Goal: Contribute content: Contribute content

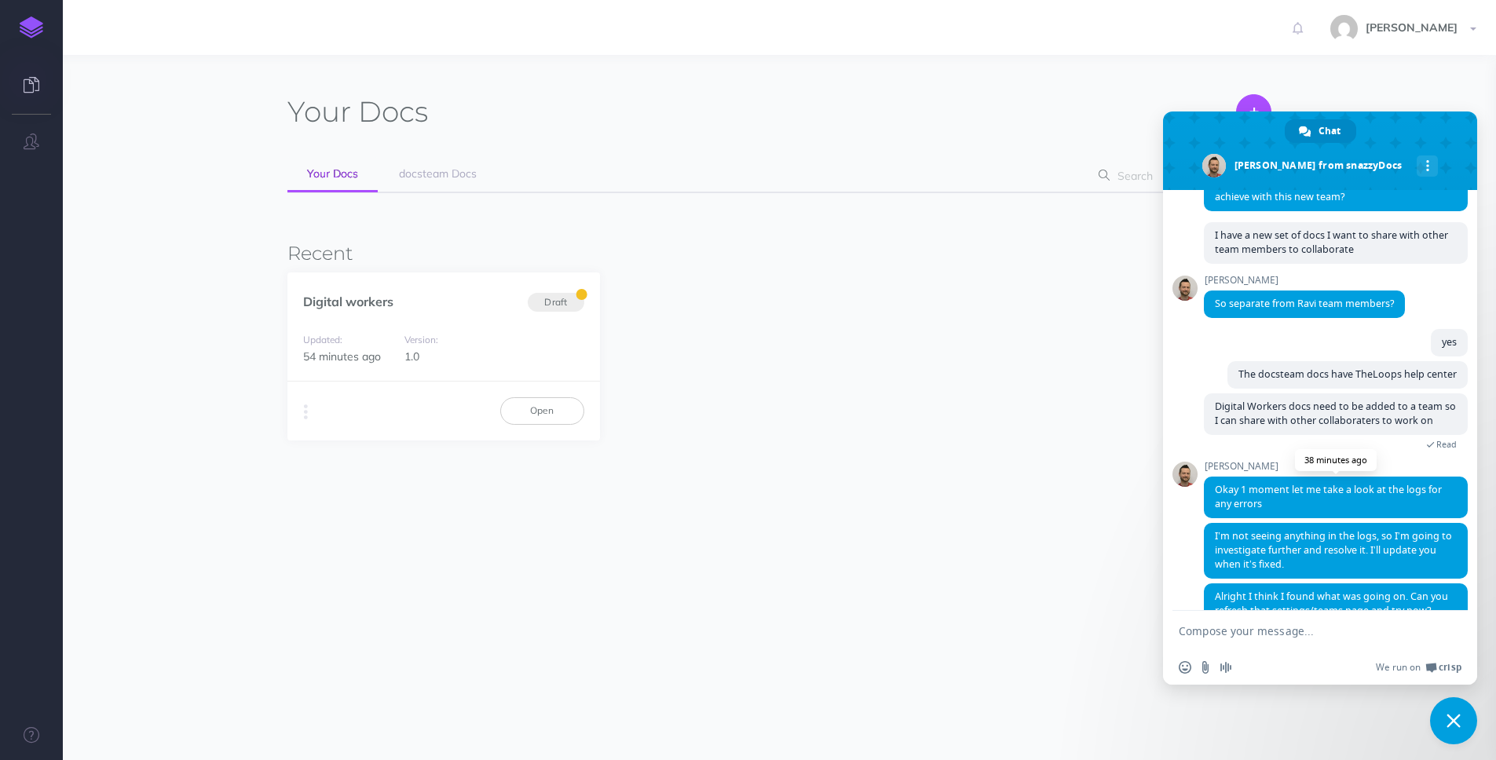
scroll to position [587, 0]
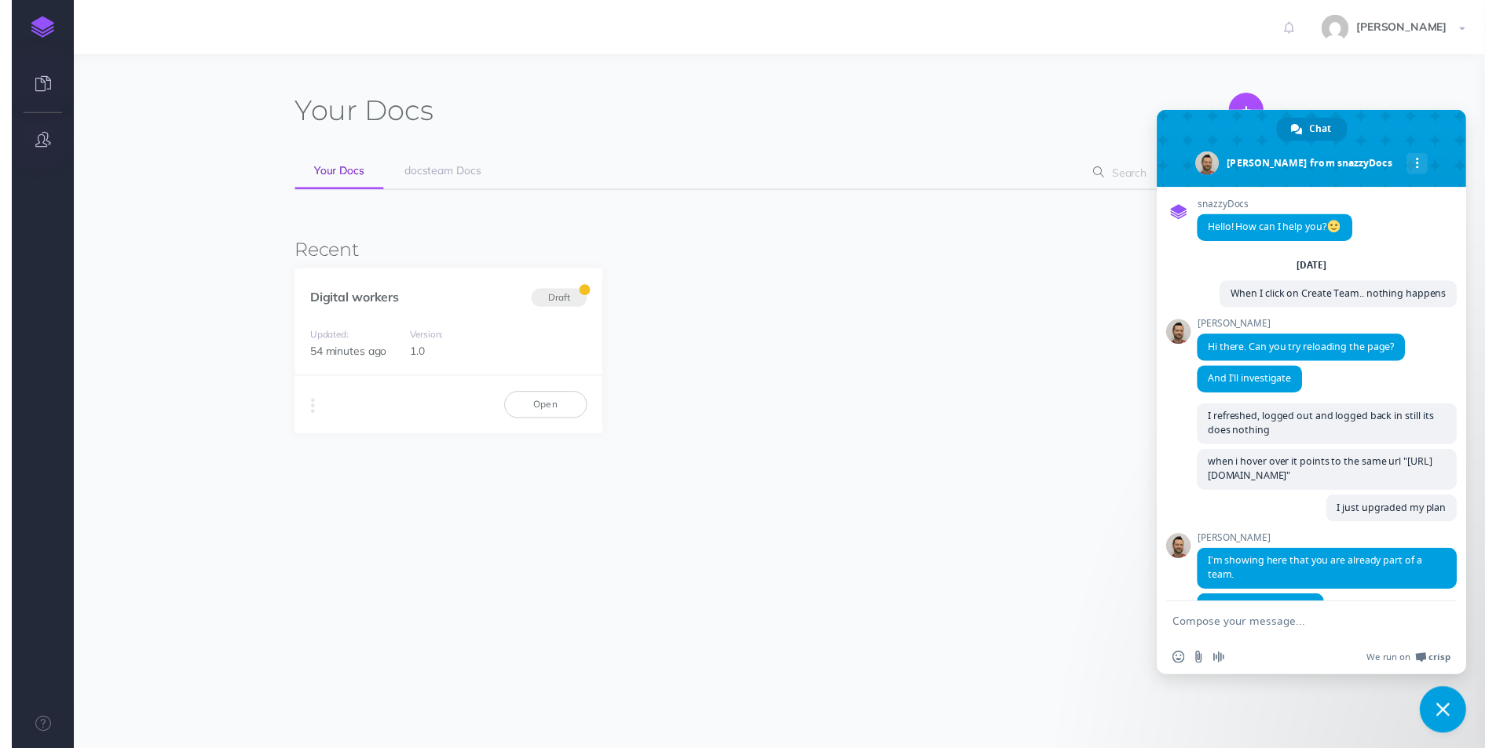
scroll to position [587, 0]
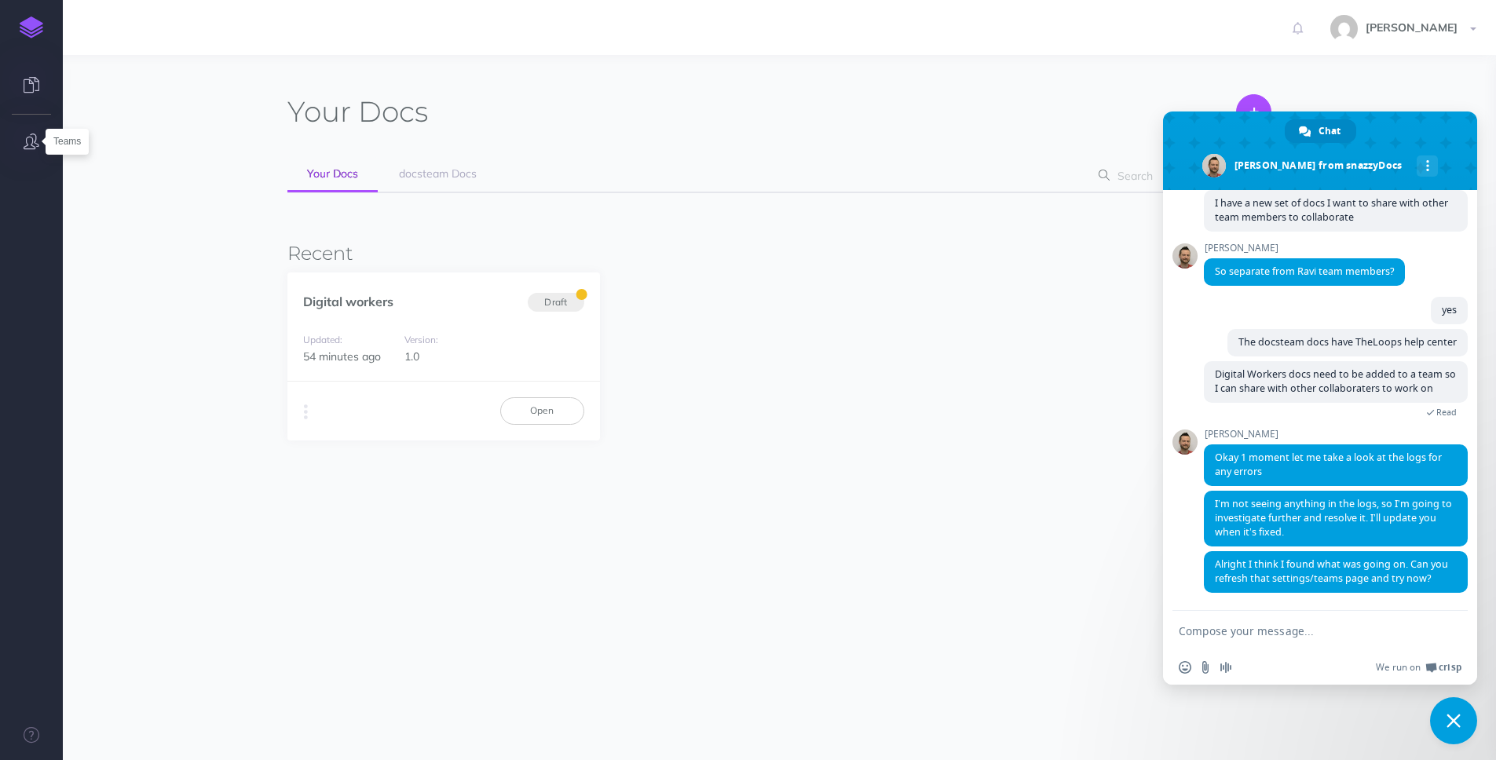
click at [25, 139] on icon "button" at bounding box center [32, 142] width 16 height 16
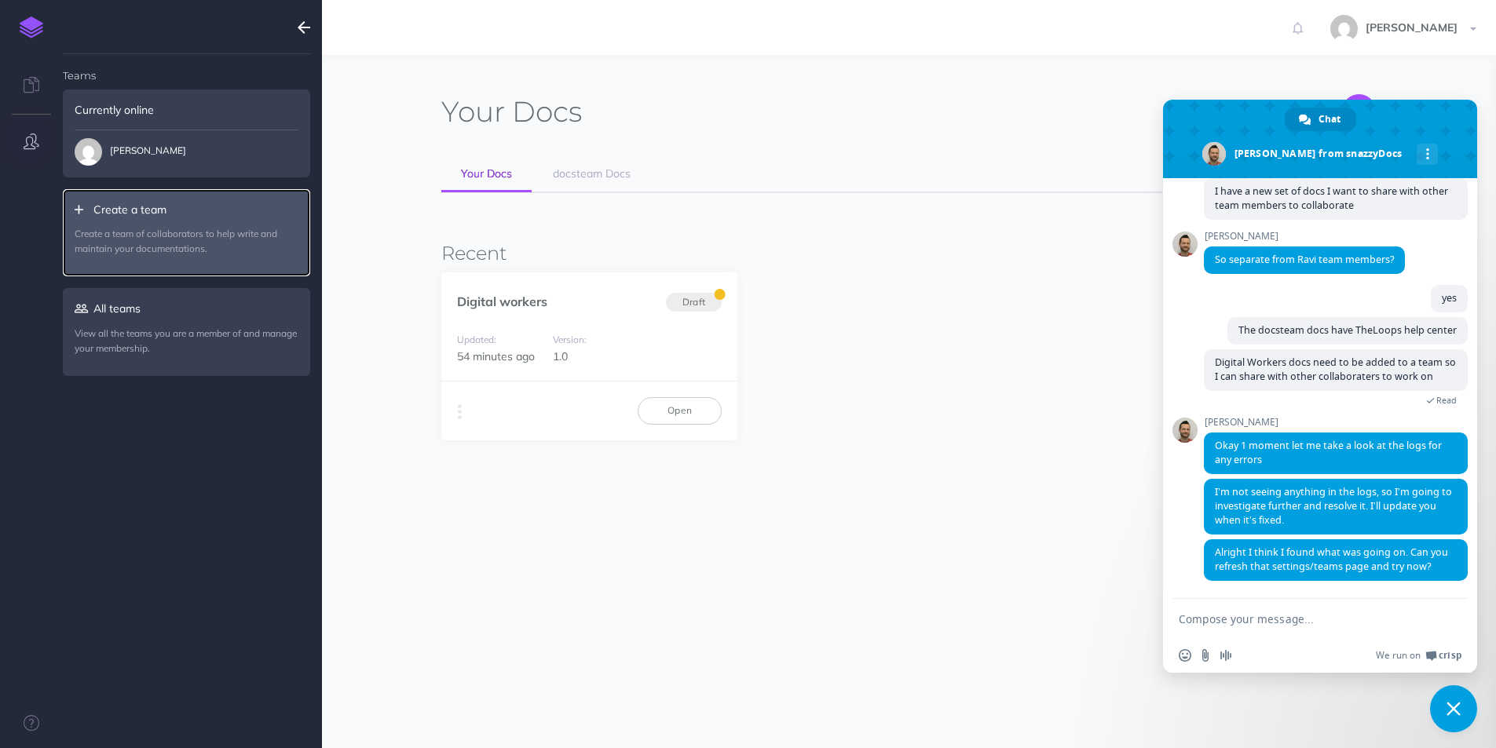
click at [105, 237] on p "Create a team of collaborators to help write and maintain your documentations." at bounding box center [187, 241] width 224 height 30
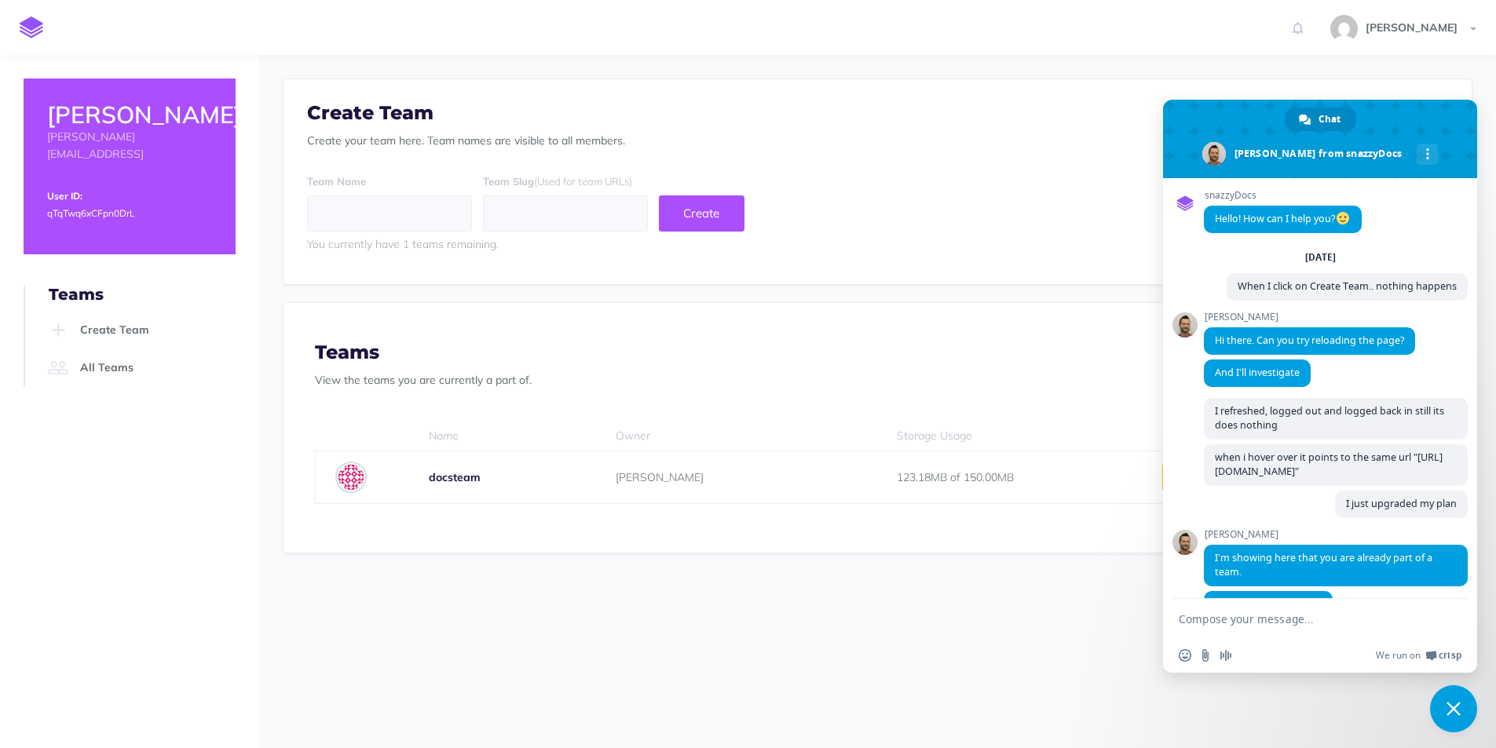
scroll to position [587, 0]
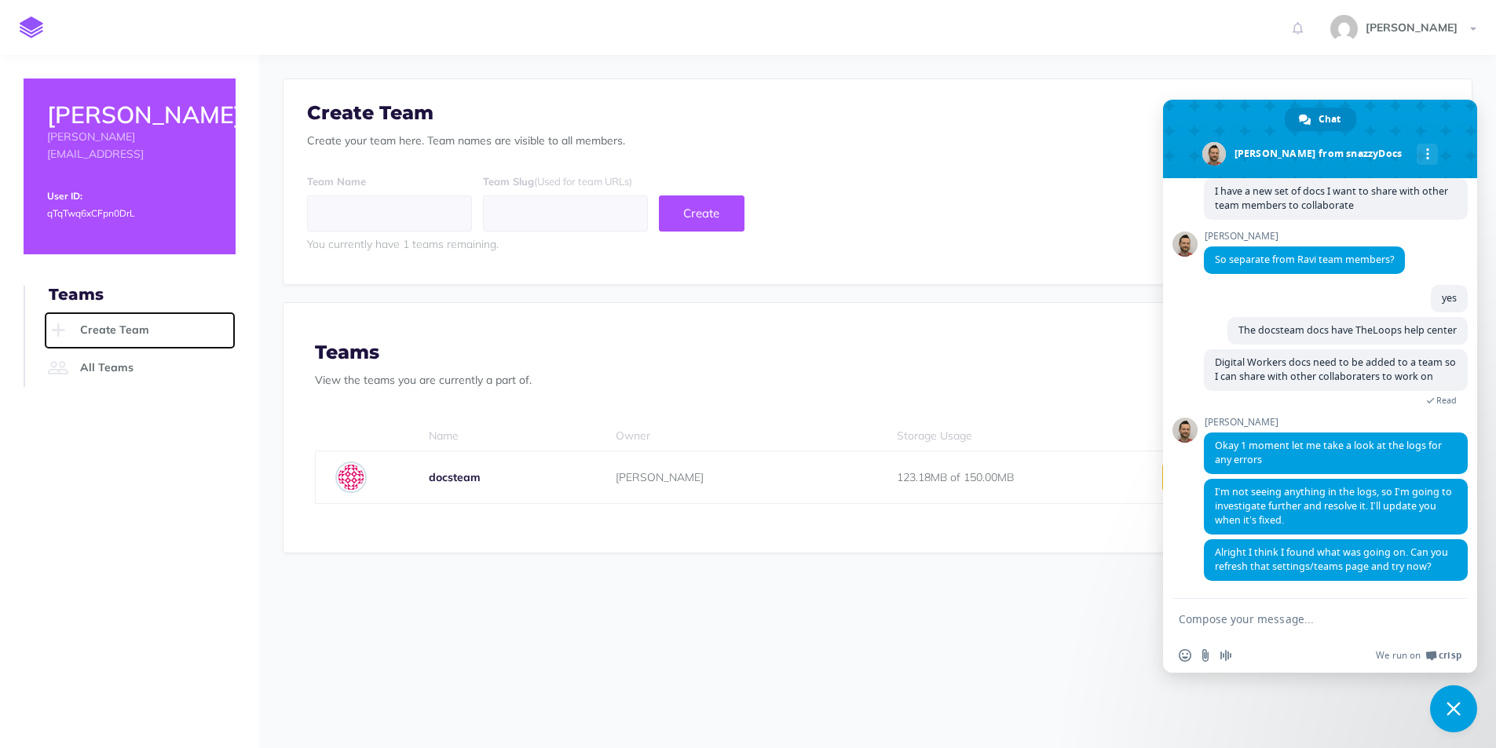
click at [143, 313] on link "Create Team" at bounding box center [140, 331] width 192 height 38
click at [127, 312] on link "Create Team" at bounding box center [140, 331] width 192 height 38
click at [347, 211] on input "text" at bounding box center [389, 214] width 165 height 36
click at [1224, 619] on textarea "Compose your message..." at bounding box center [1303, 620] width 248 height 14
click at [423, 212] on input "text" at bounding box center [389, 214] width 165 height 36
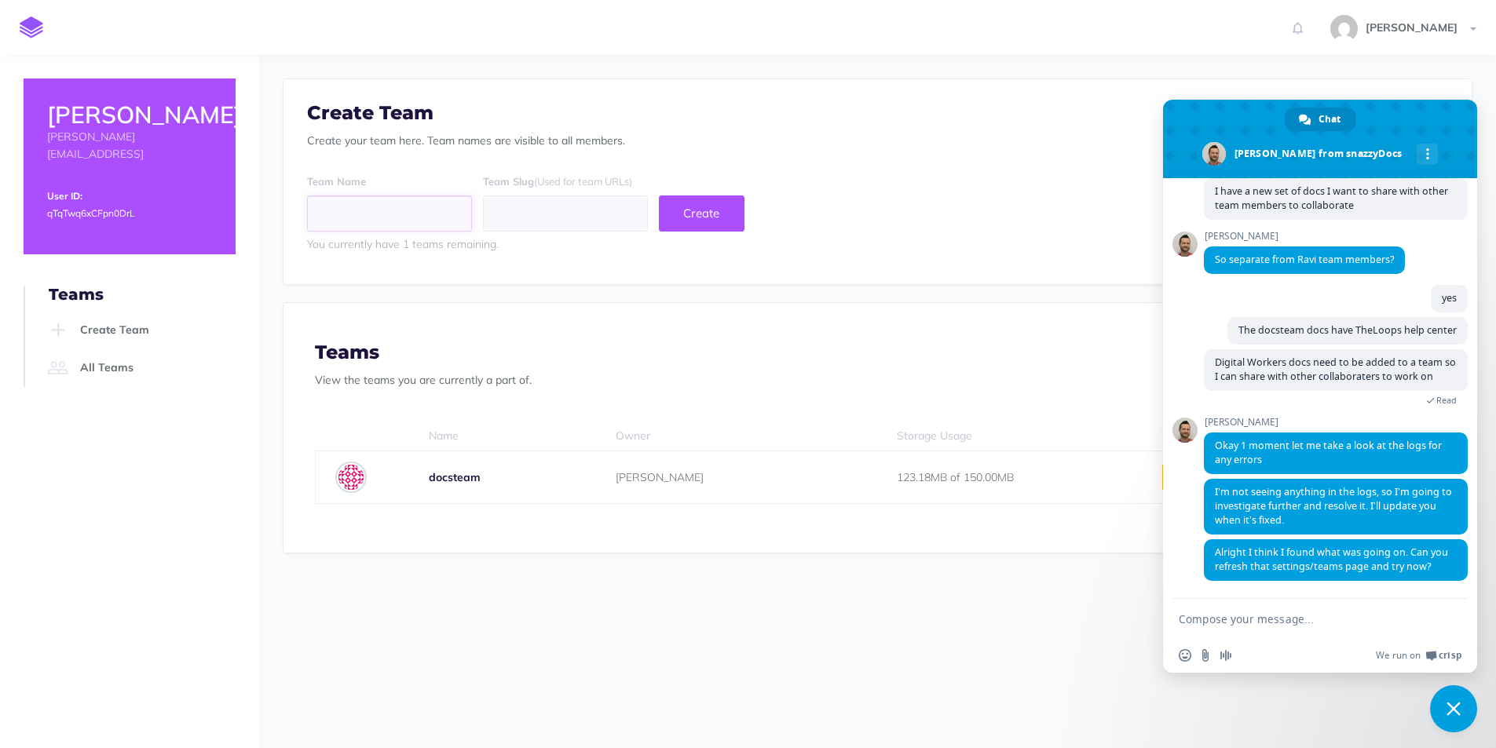
type input "I"
type input "i"
type input "IF"
type input "if"
type input "IFS"
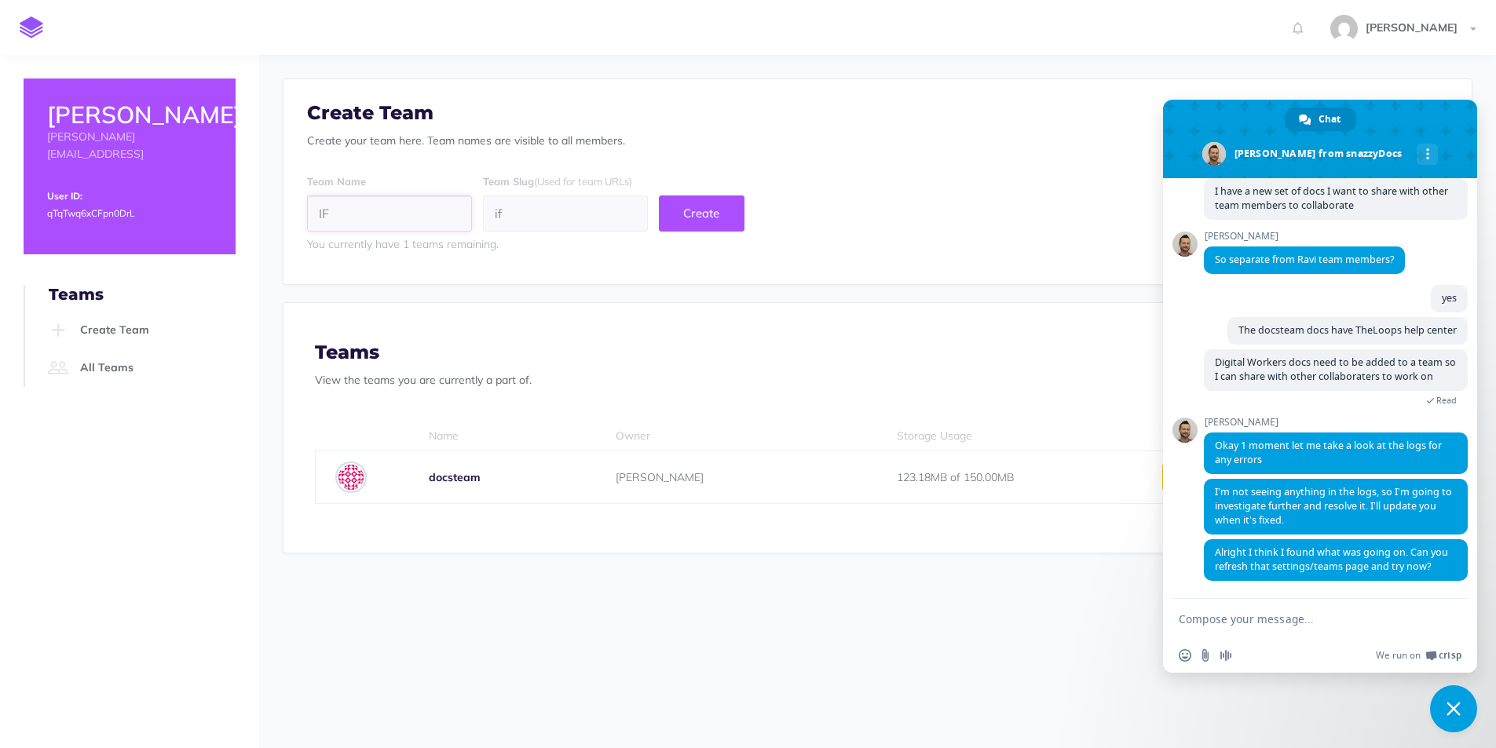
type input "ifs"
type input "IFSl"
type input "ifsl"
type input "IFSlo"
type input "ifslo"
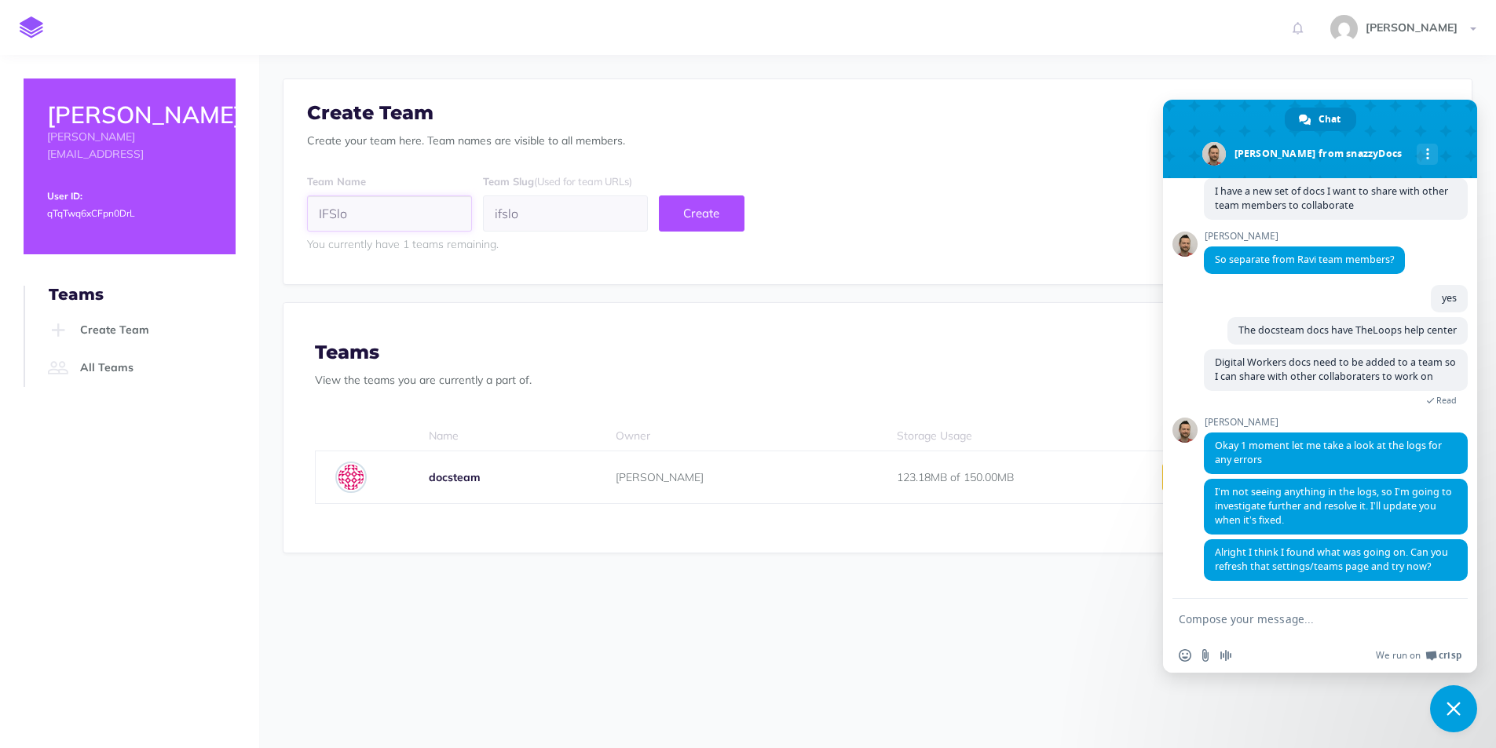
type input "IFSloo"
type input "ifsloo"
type input "IFSloop"
type input "ifsloop"
type input "IFSloops"
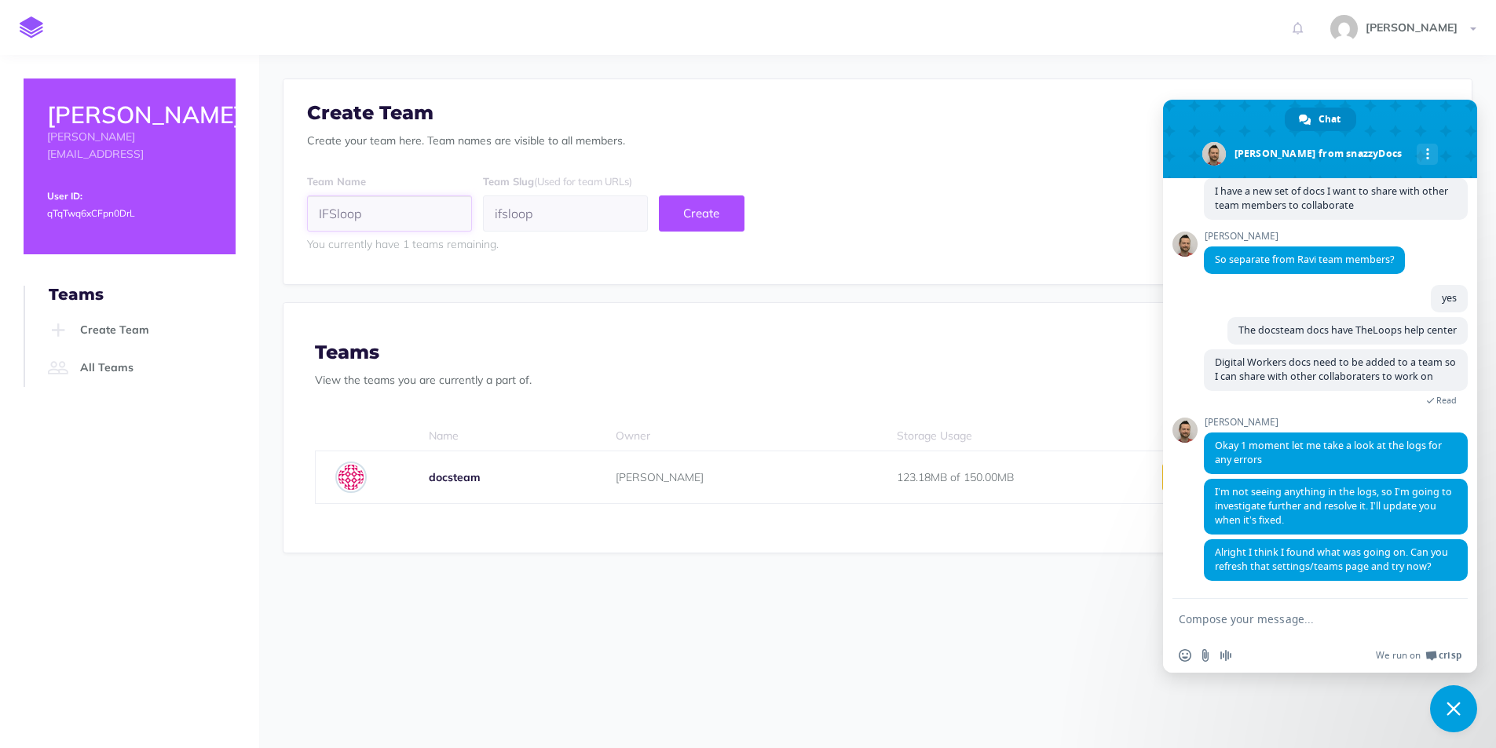
type input "ifsloops"
type input "IFSloops"
type input "ifsloops-"
type input "IFSloops T"
type input "ifsloops-t"
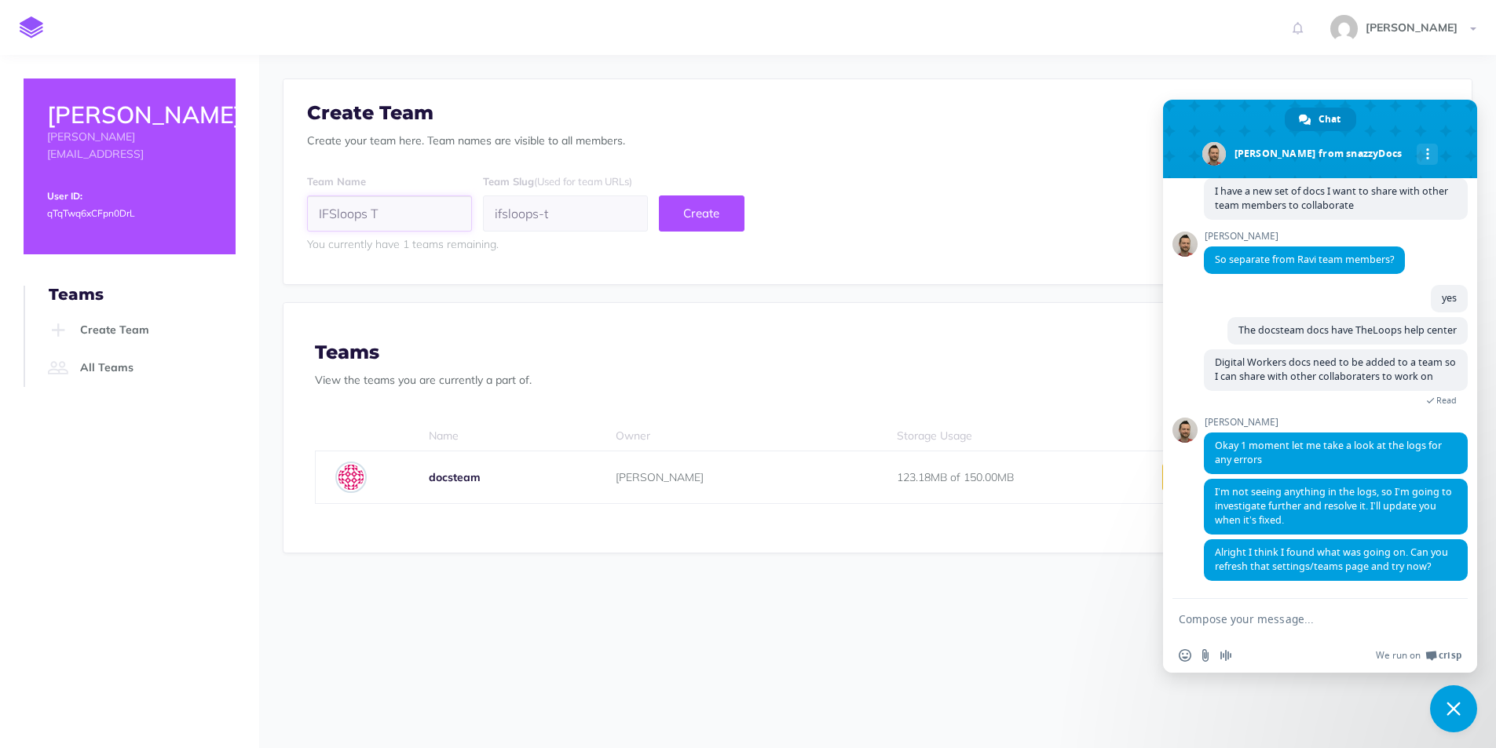
type input "IFSloops Te"
type input "ifsloops-te"
type input "IFSloops Tea"
type input "ifsloops-tea"
type input "IFSloops Team"
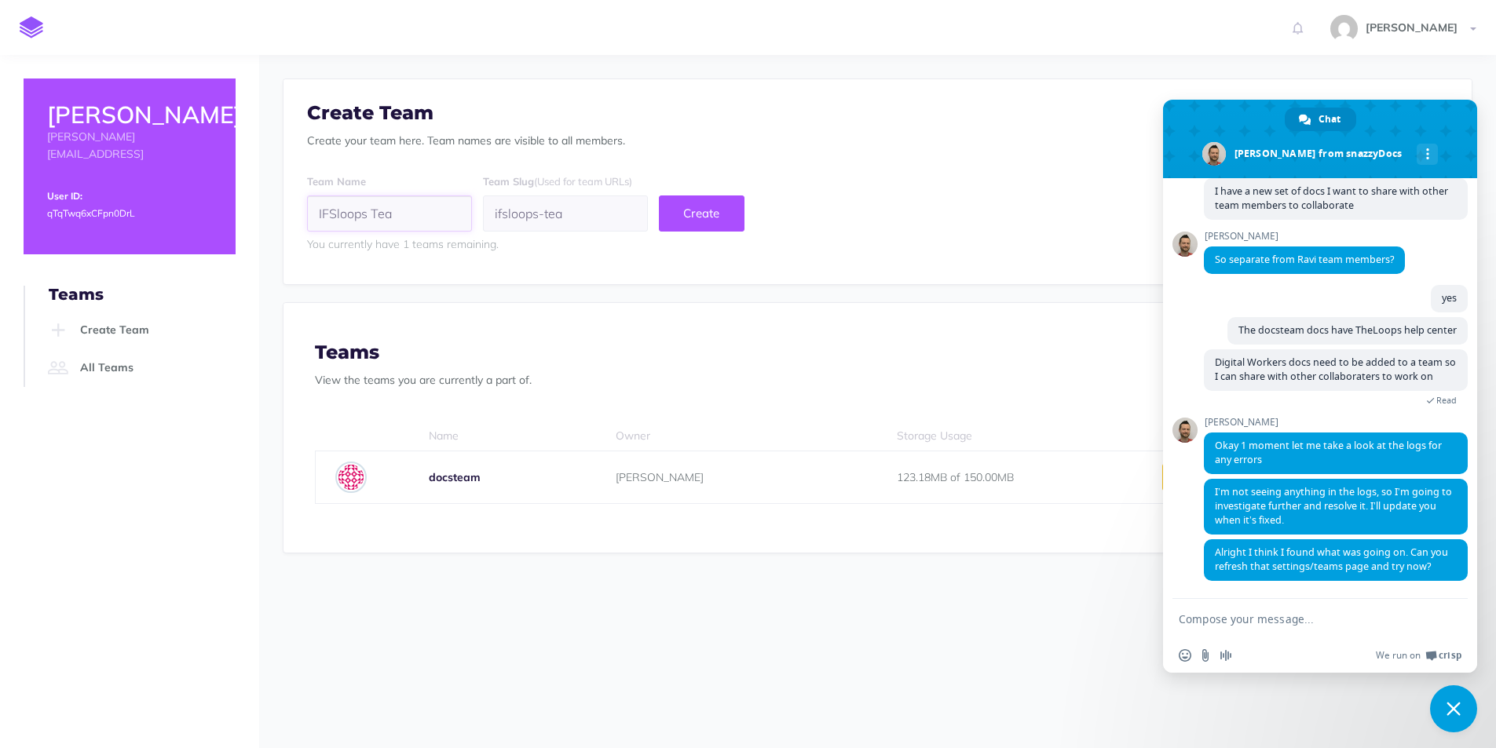
type input "ifsloops-team"
type input "IFSloops Team"
click at [690, 218] on button "Create" at bounding box center [702, 214] width 86 height 36
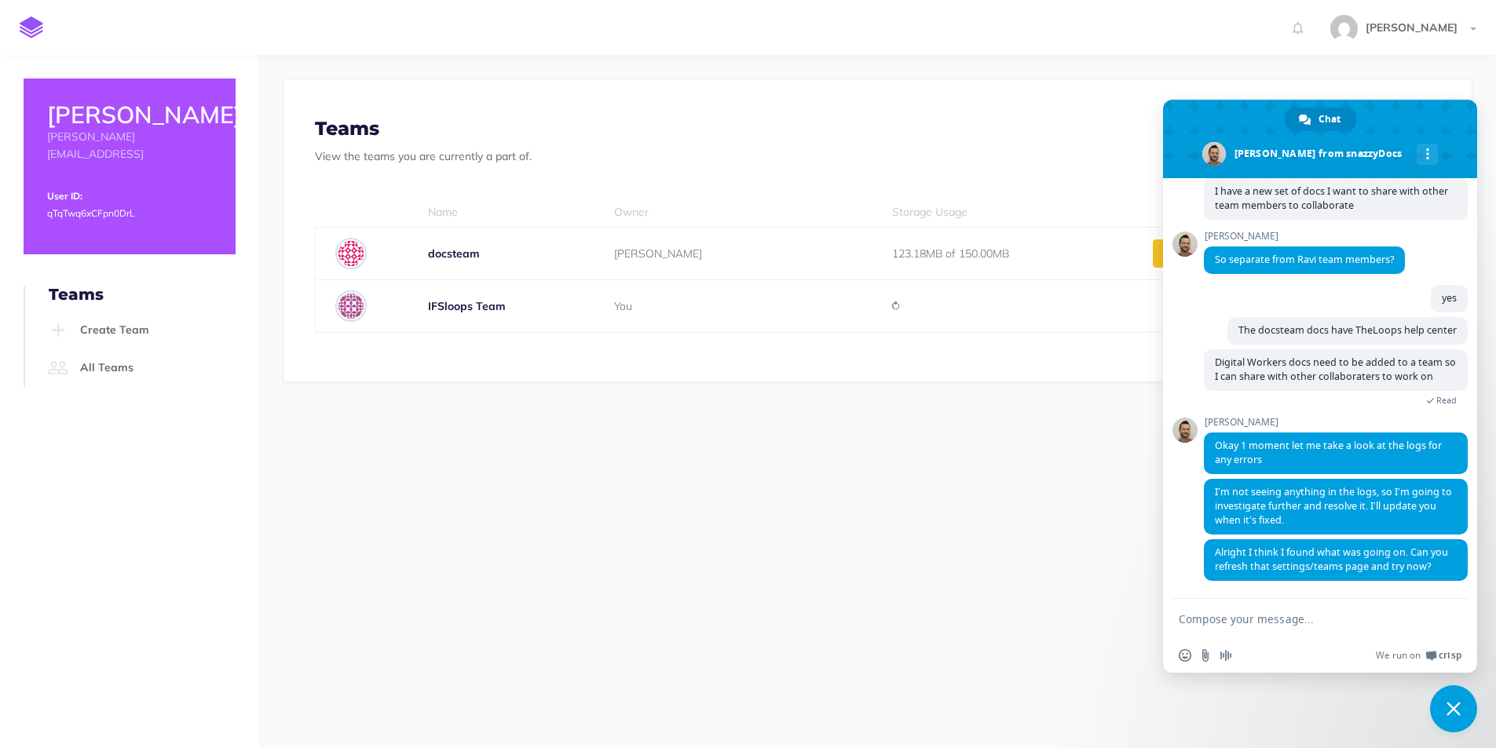
click at [1234, 617] on textarea "Compose your message..." at bounding box center [1303, 620] width 248 height 14
type textarea "Works now Thanks"
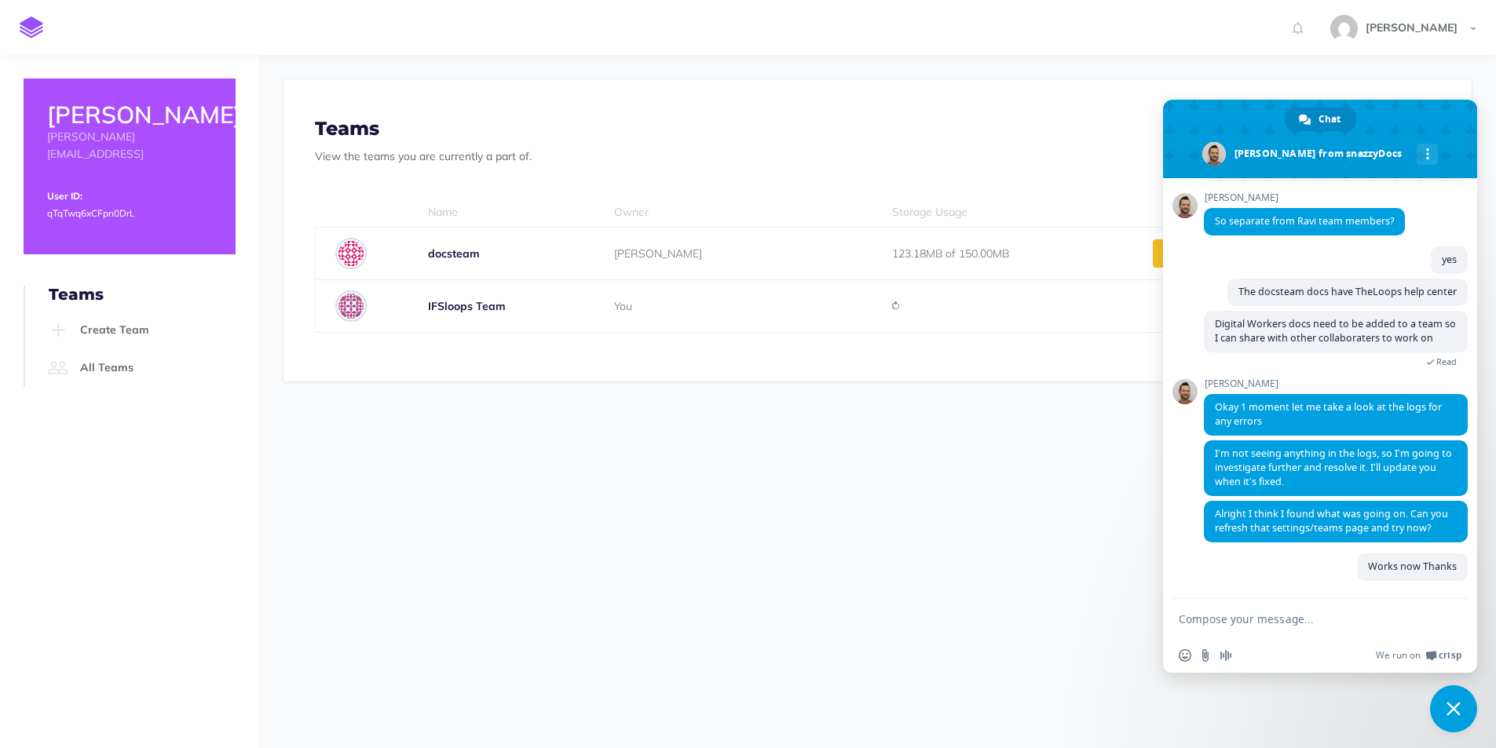
scroll to position [625, 0]
click at [27, 21] on img at bounding box center [32, 27] width 24 height 22
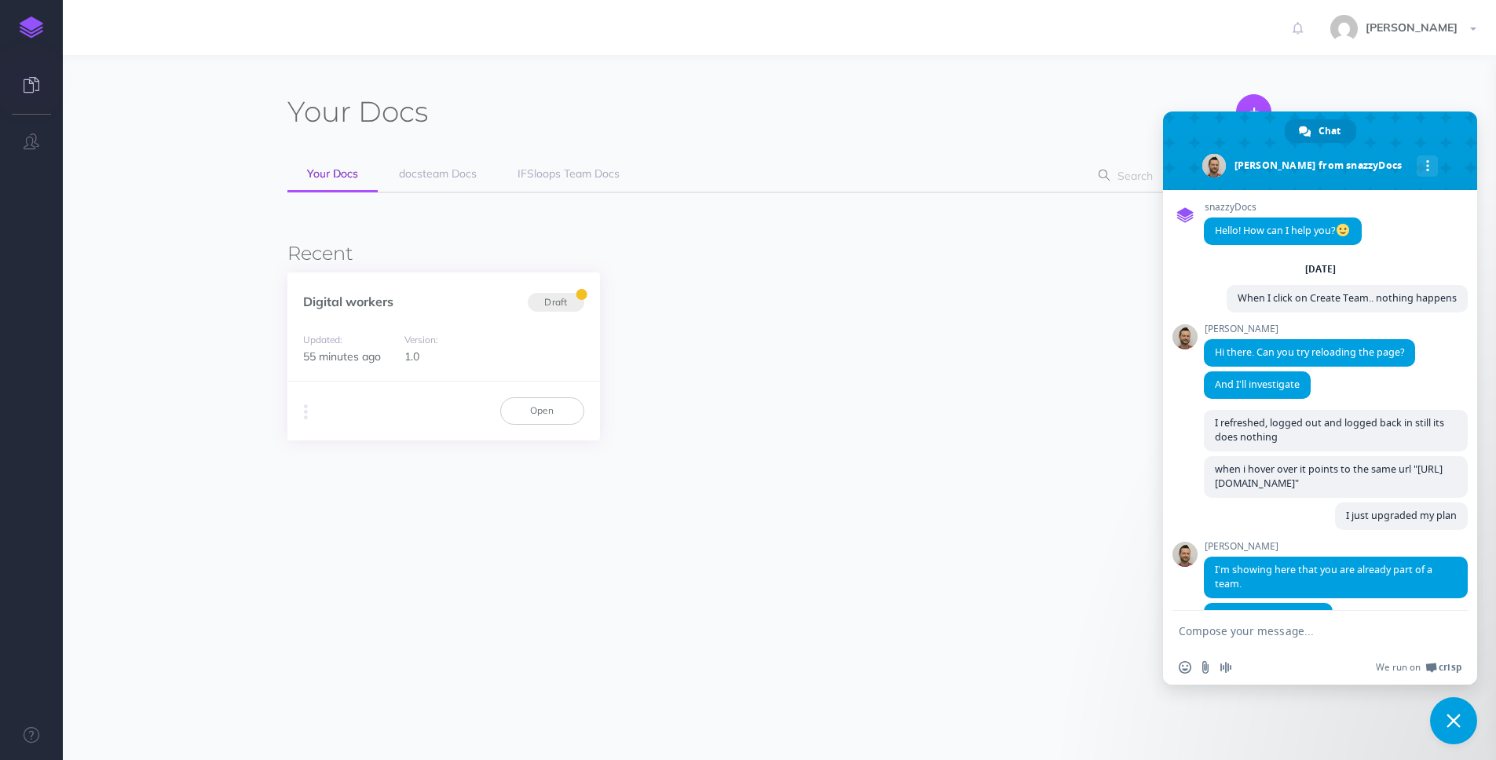
scroll to position [625, 0]
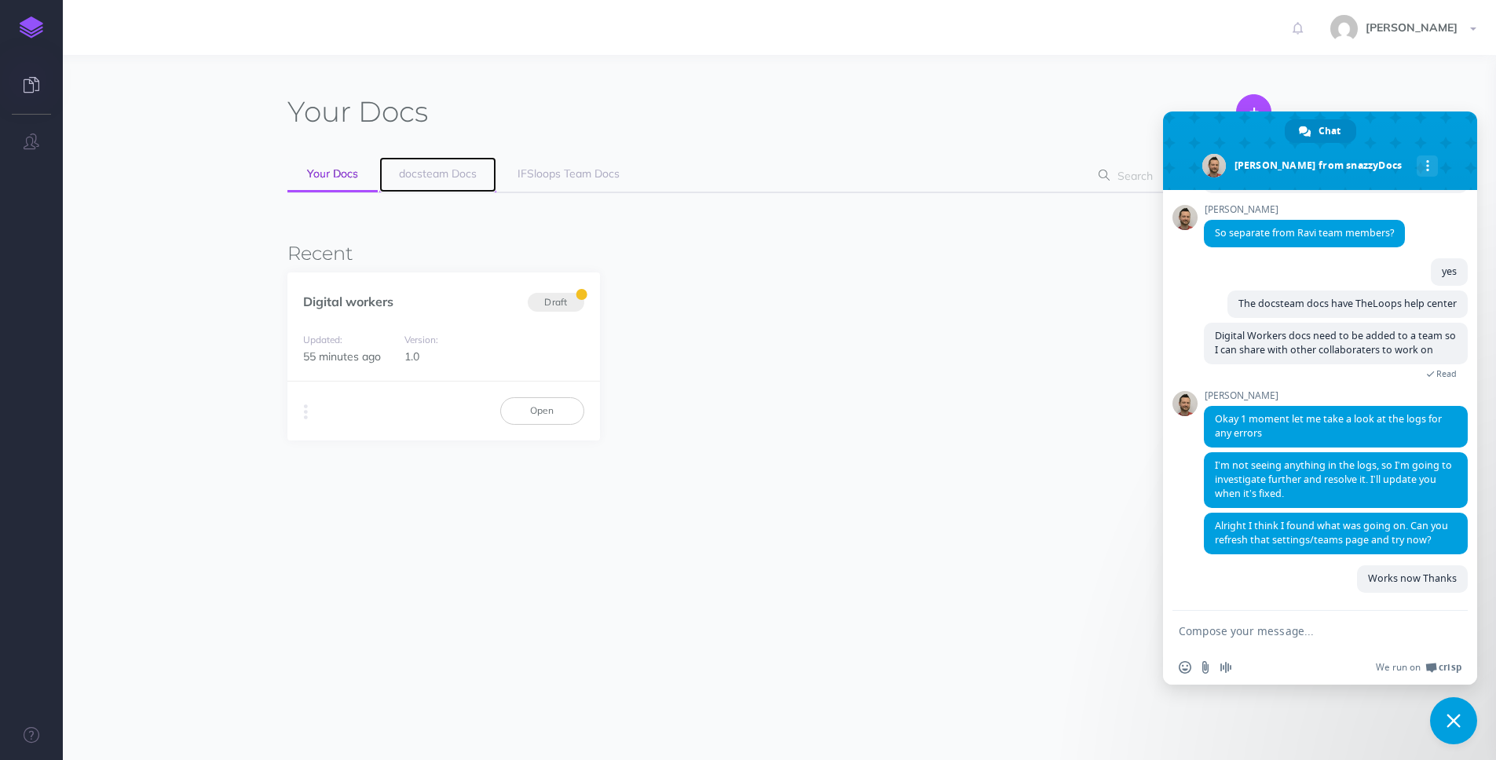
click at [448, 177] on span "docsteam Docs" at bounding box center [438, 173] width 78 height 14
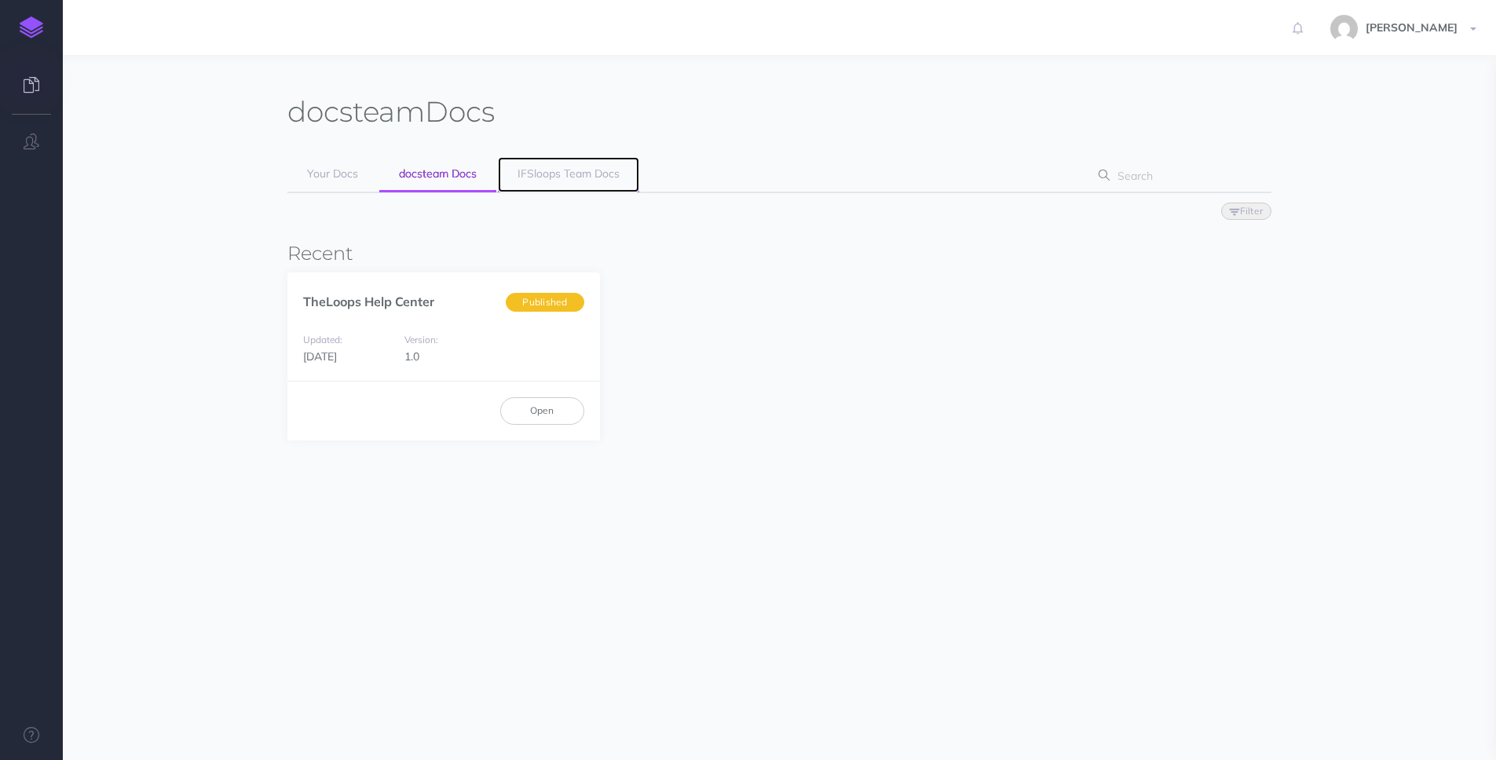
click at [540, 175] on span "IFSloops Team Docs" at bounding box center [569, 173] width 102 height 14
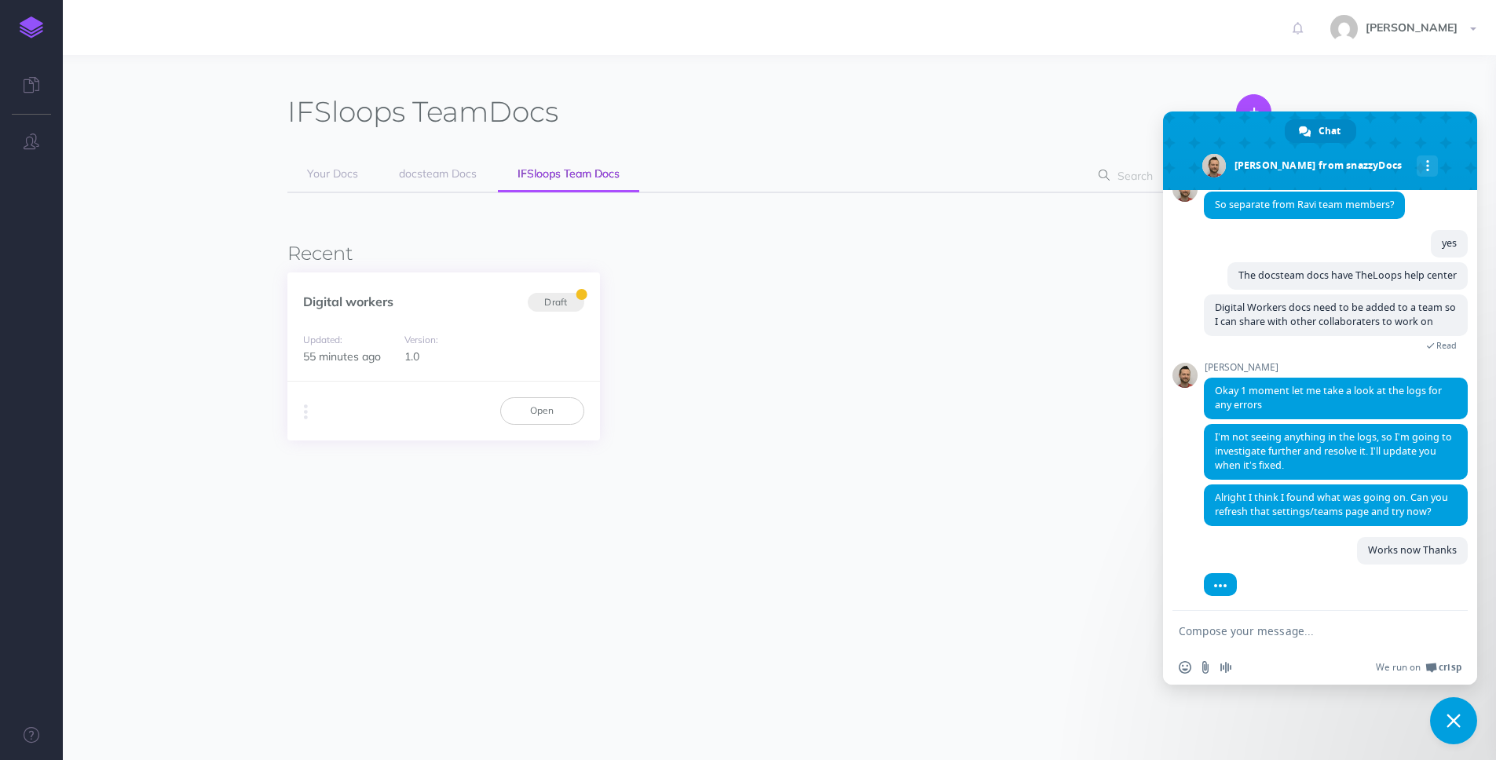
scroll to position [656, 0]
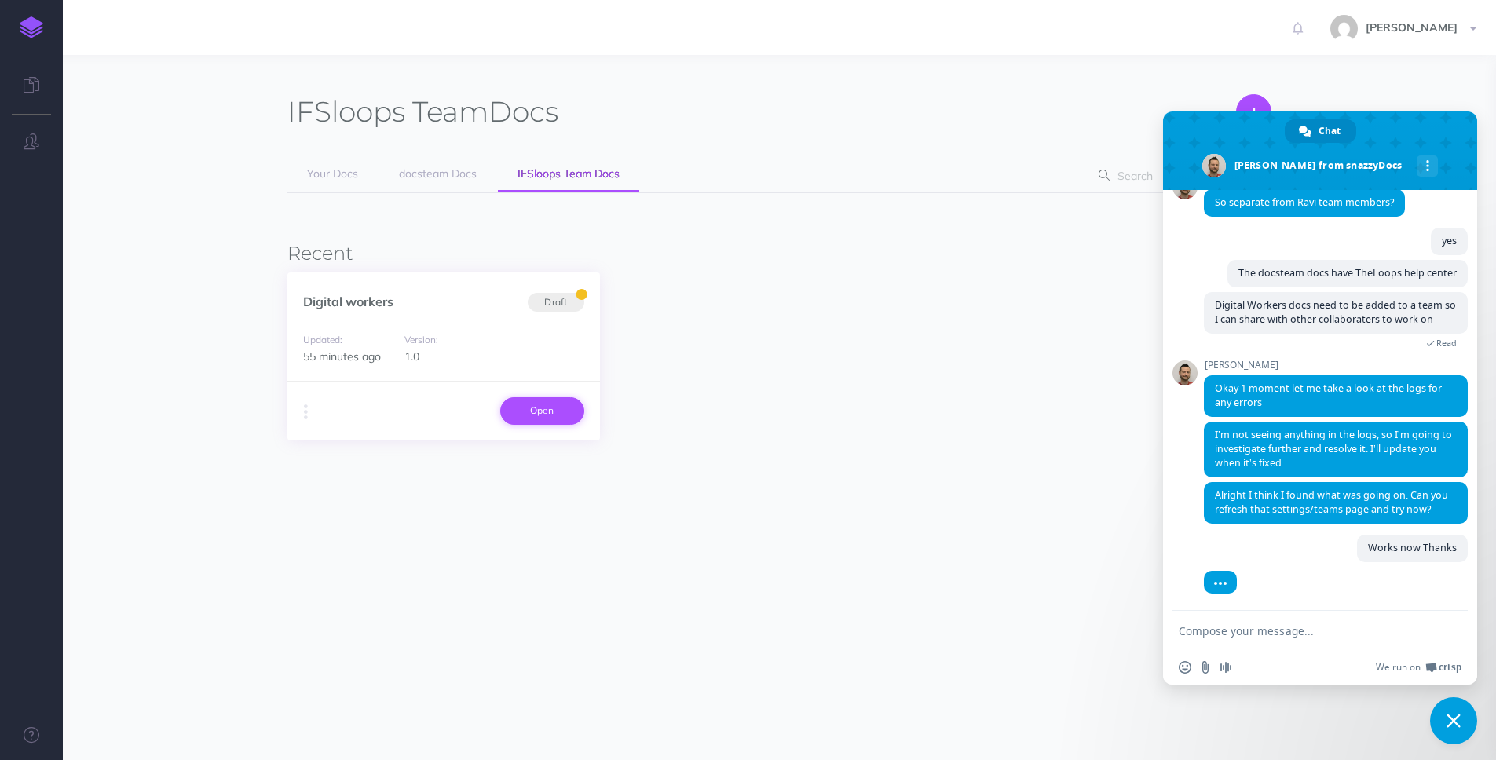
click at [541, 414] on link "Open" at bounding box center [542, 410] width 84 height 27
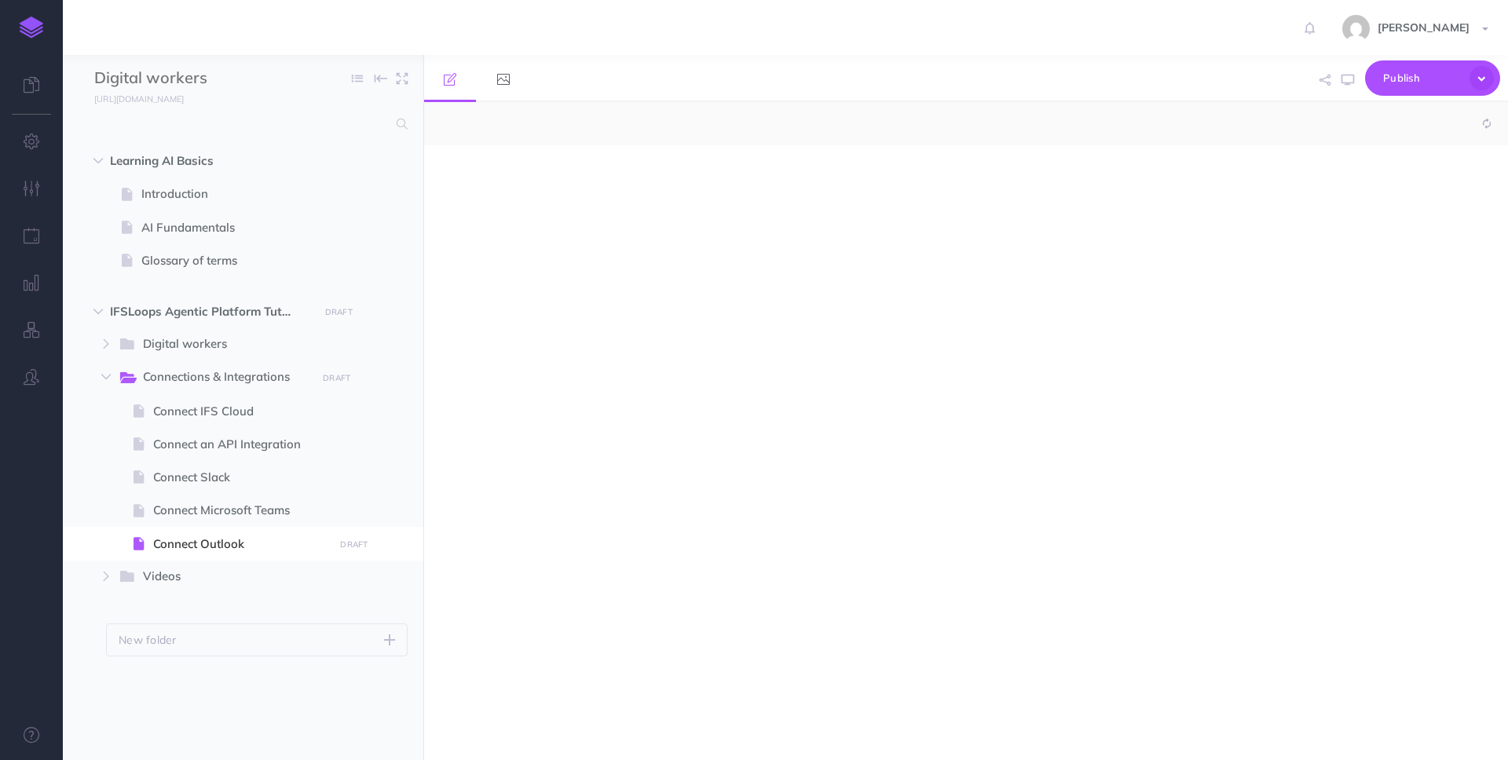
select select "null"
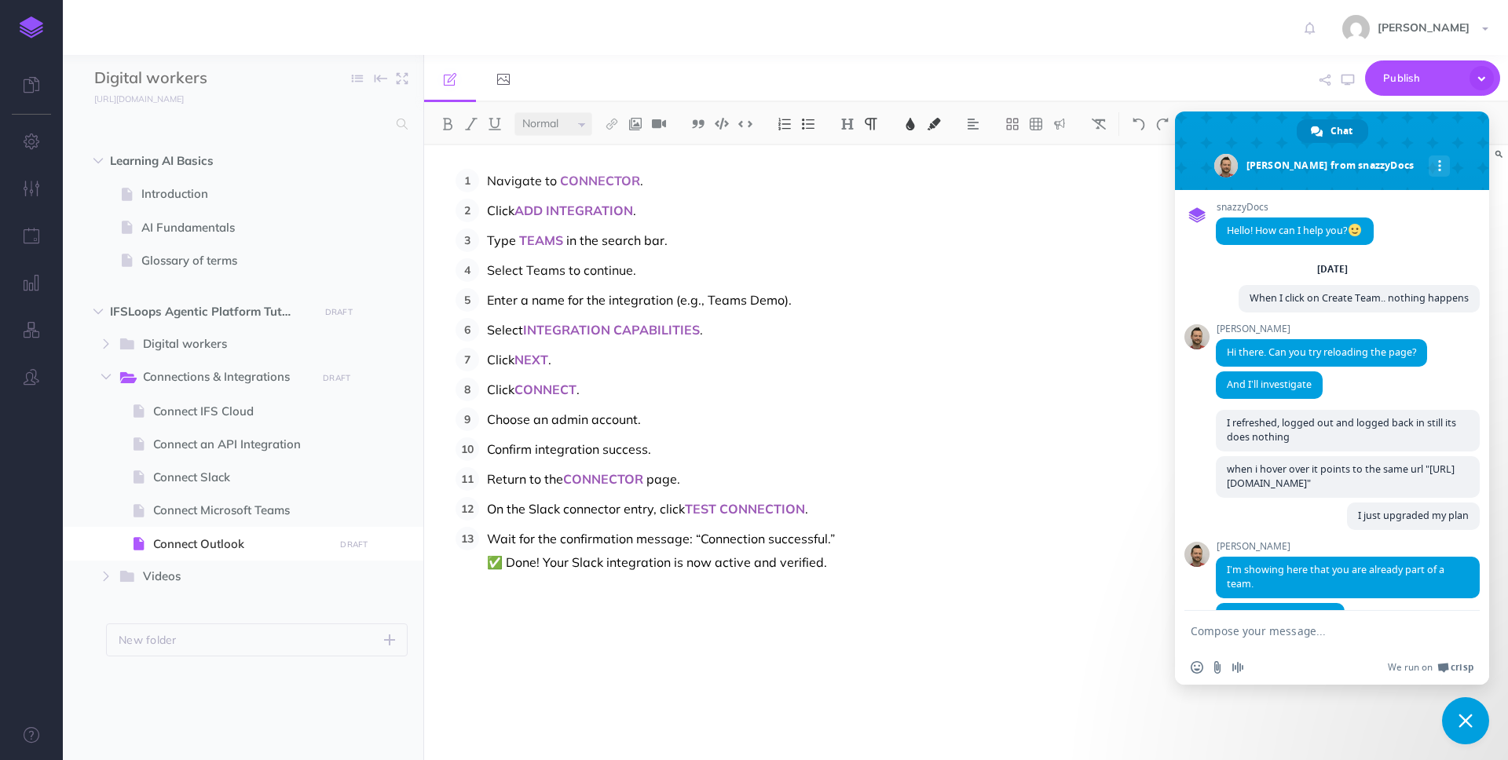
scroll to position [656, 0]
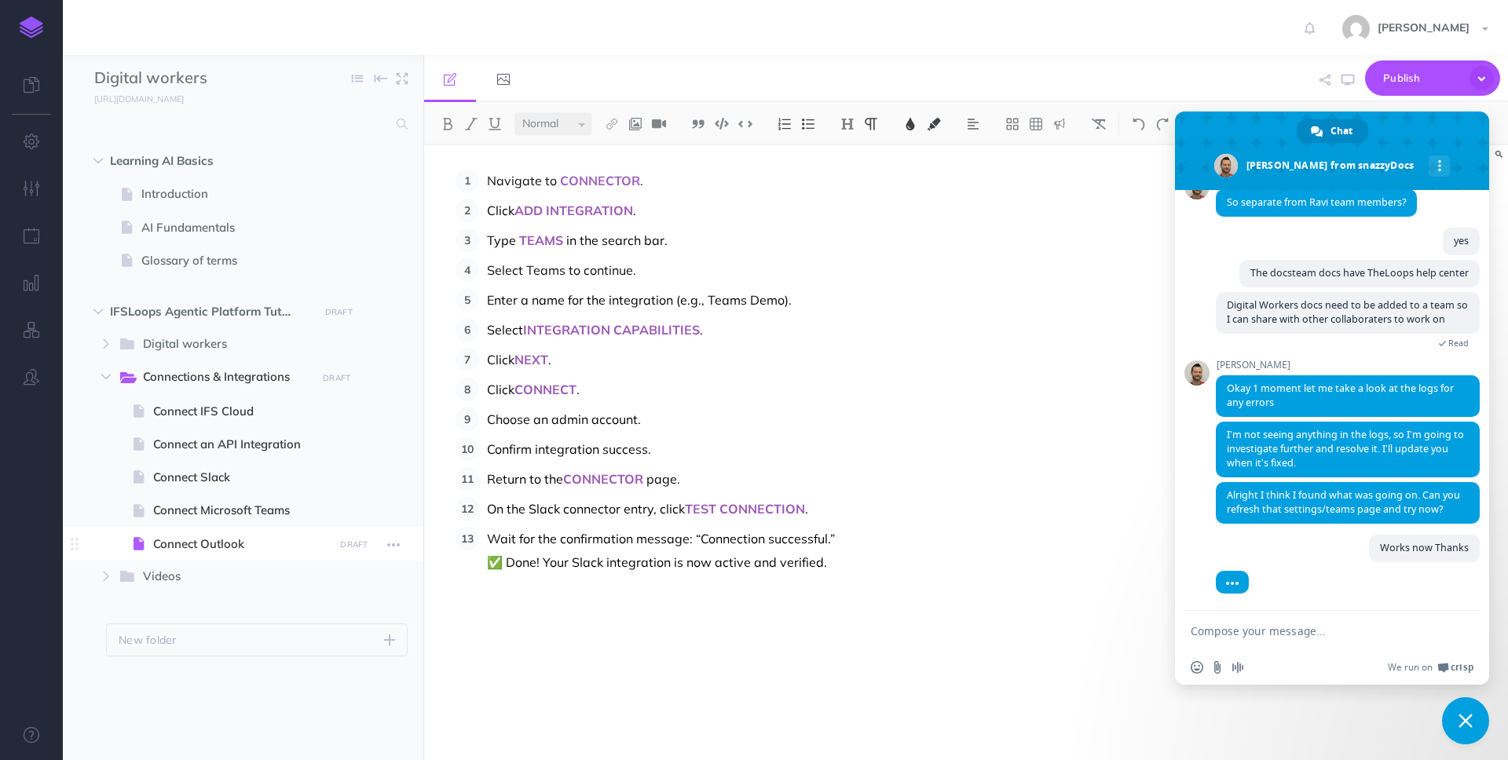
click at [207, 546] on span "Connect Outlook" at bounding box center [241, 544] width 176 height 19
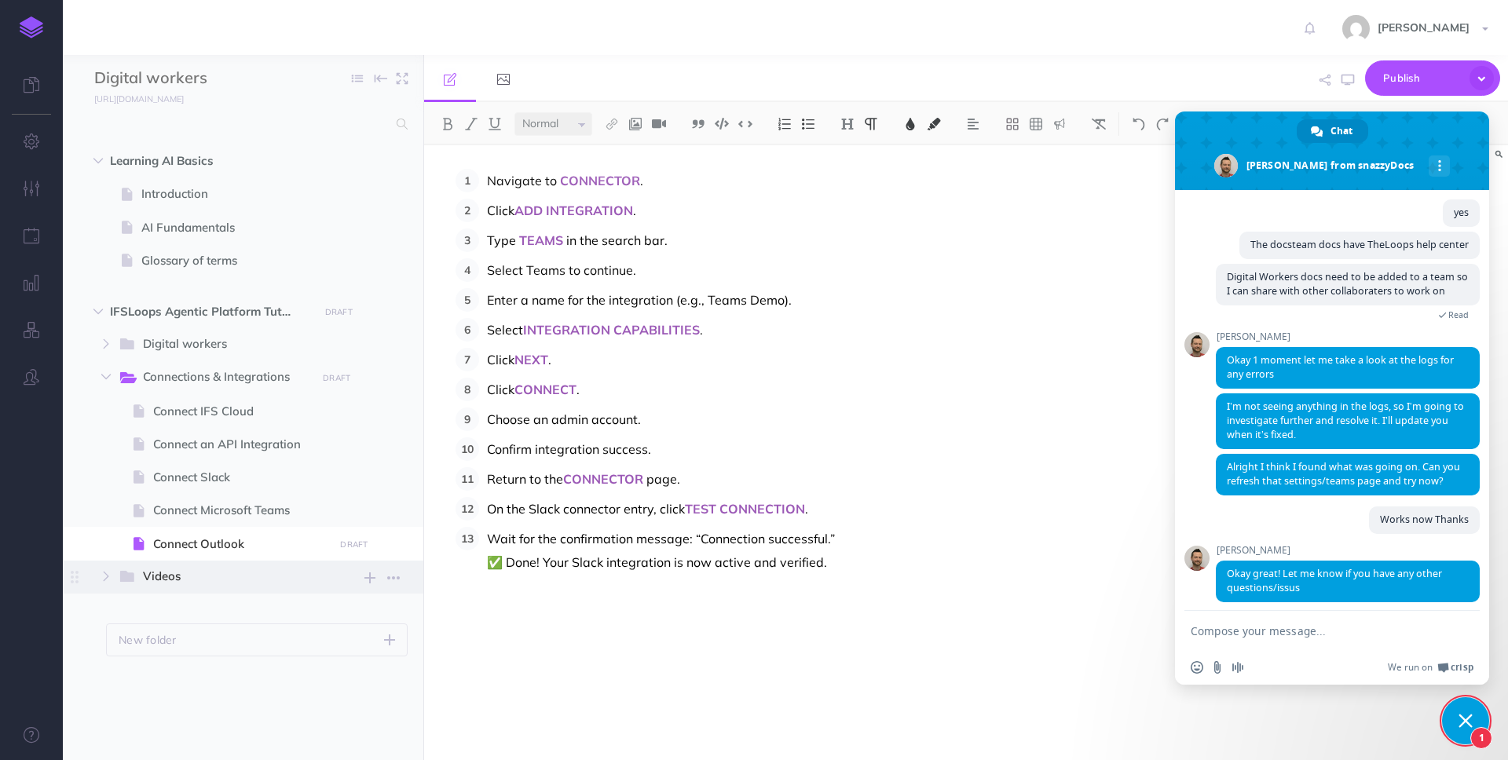
scroll to position [693, 0]
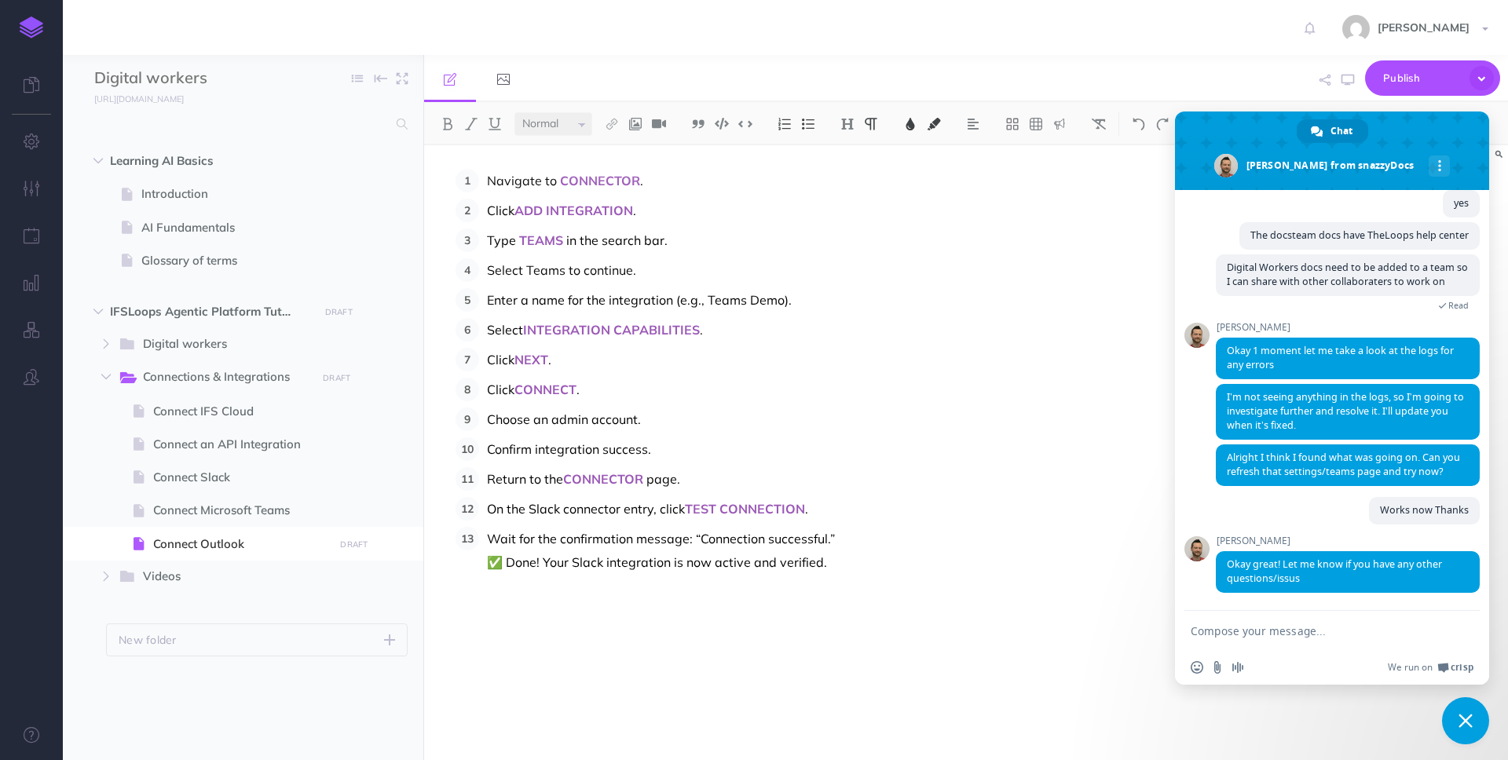
click at [1305, 627] on textarea "Compose your message..." at bounding box center [1315, 631] width 248 height 14
type textarea "Thanks"
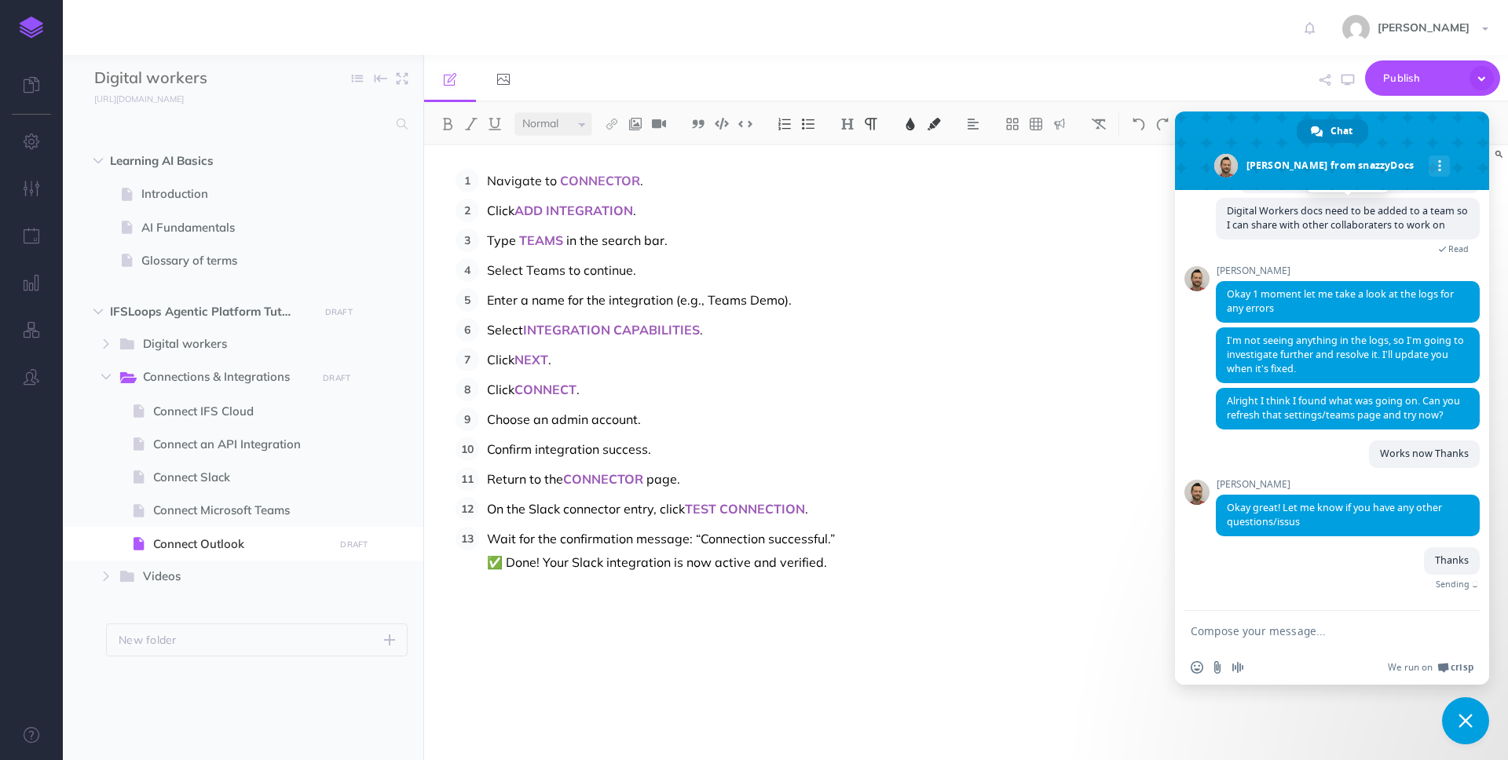
scroll to position [732, 0]
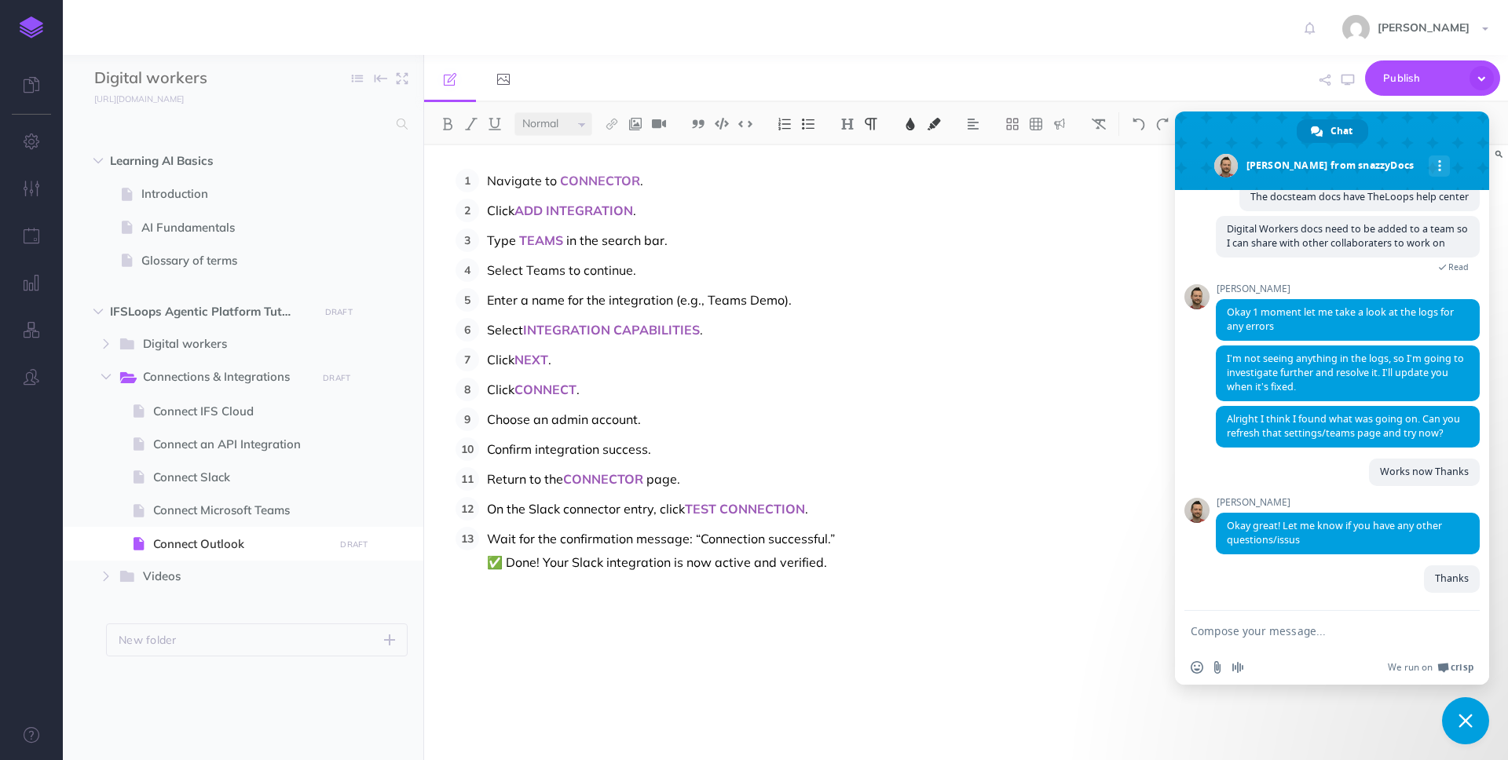
click at [1469, 724] on span "Close chat" at bounding box center [1465, 721] width 14 height 14
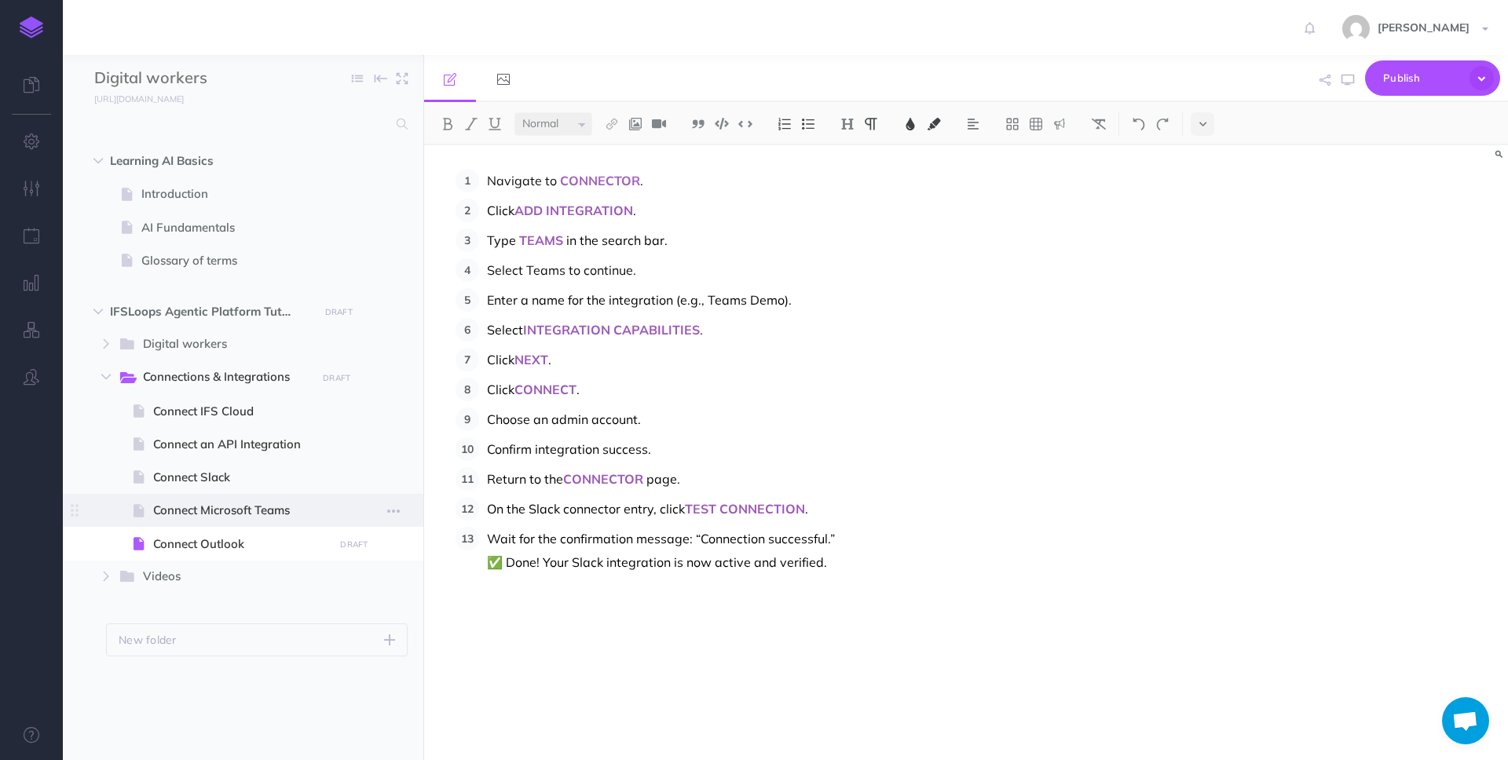
click at [202, 510] on span "Connect Microsoft Teams" at bounding box center [241, 510] width 176 height 19
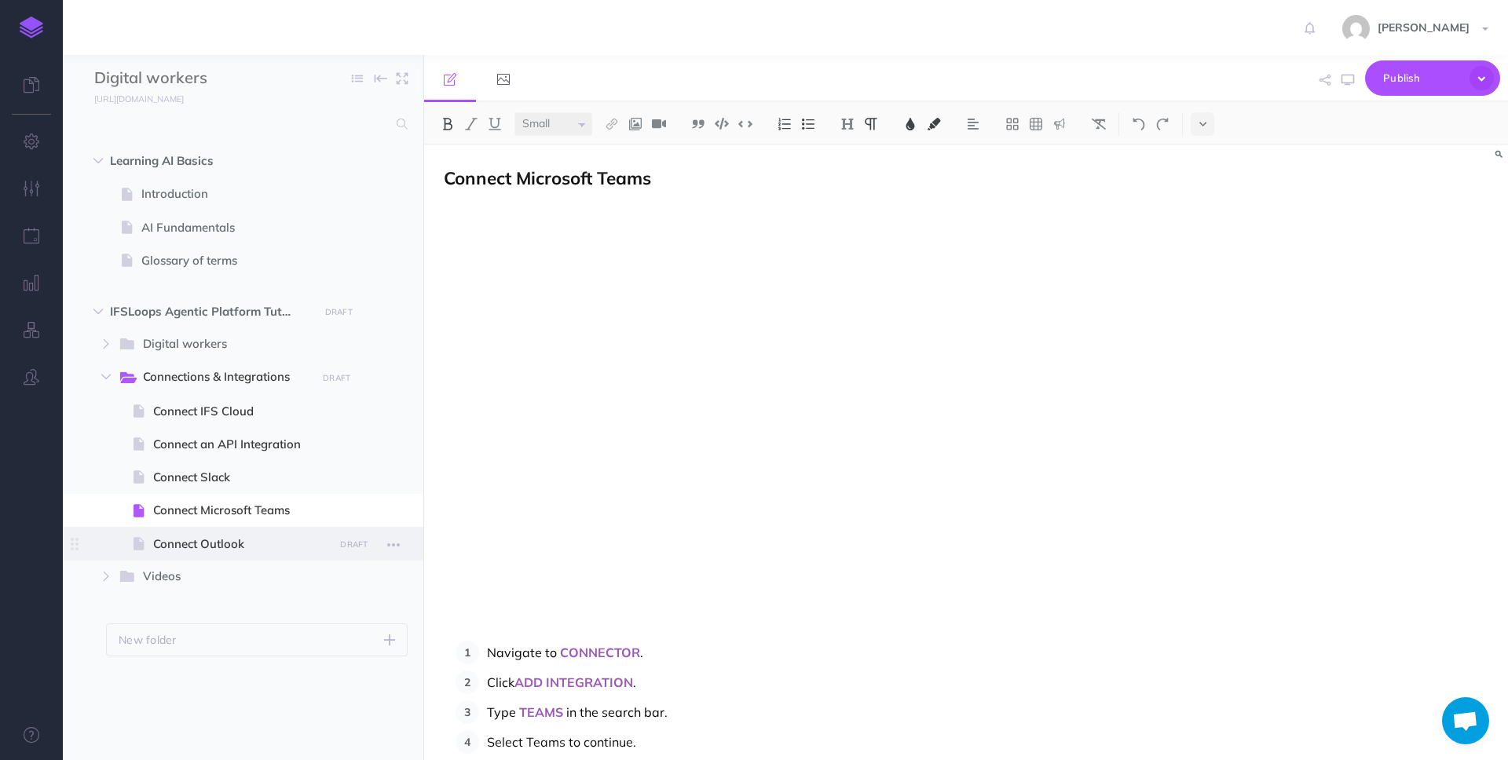
click at [233, 543] on span "Connect Outlook" at bounding box center [241, 544] width 176 height 19
select select "null"
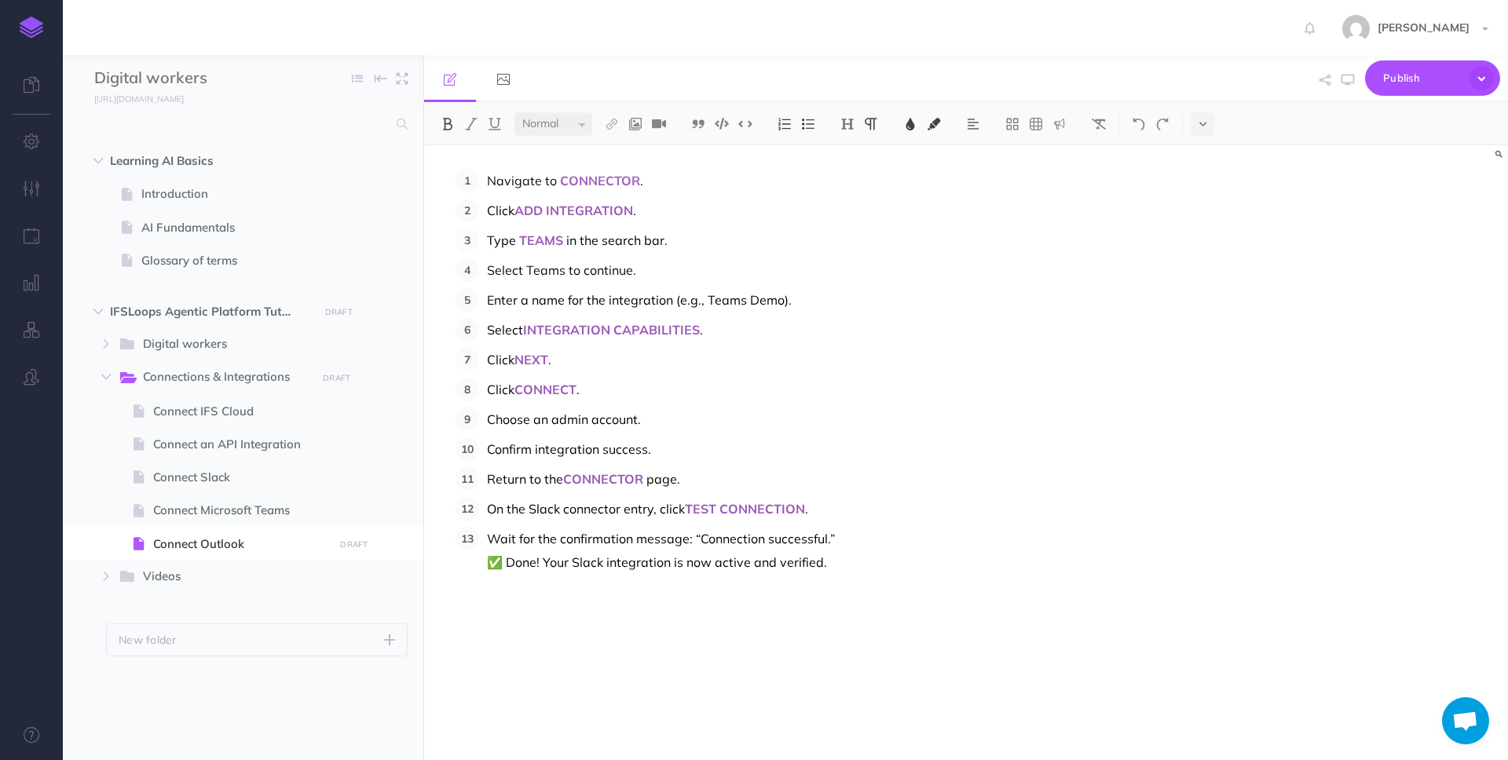
click at [541, 243] on span "TEAMS" at bounding box center [541, 240] width 44 height 16
click at [543, 268] on p "Select Teams to continue." at bounding box center [825, 270] width 676 height 24
click at [531, 302] on span "Enter a name for the integration (e.g., Teams Demo)." at bounding box center [639, 300] width 305 height 16
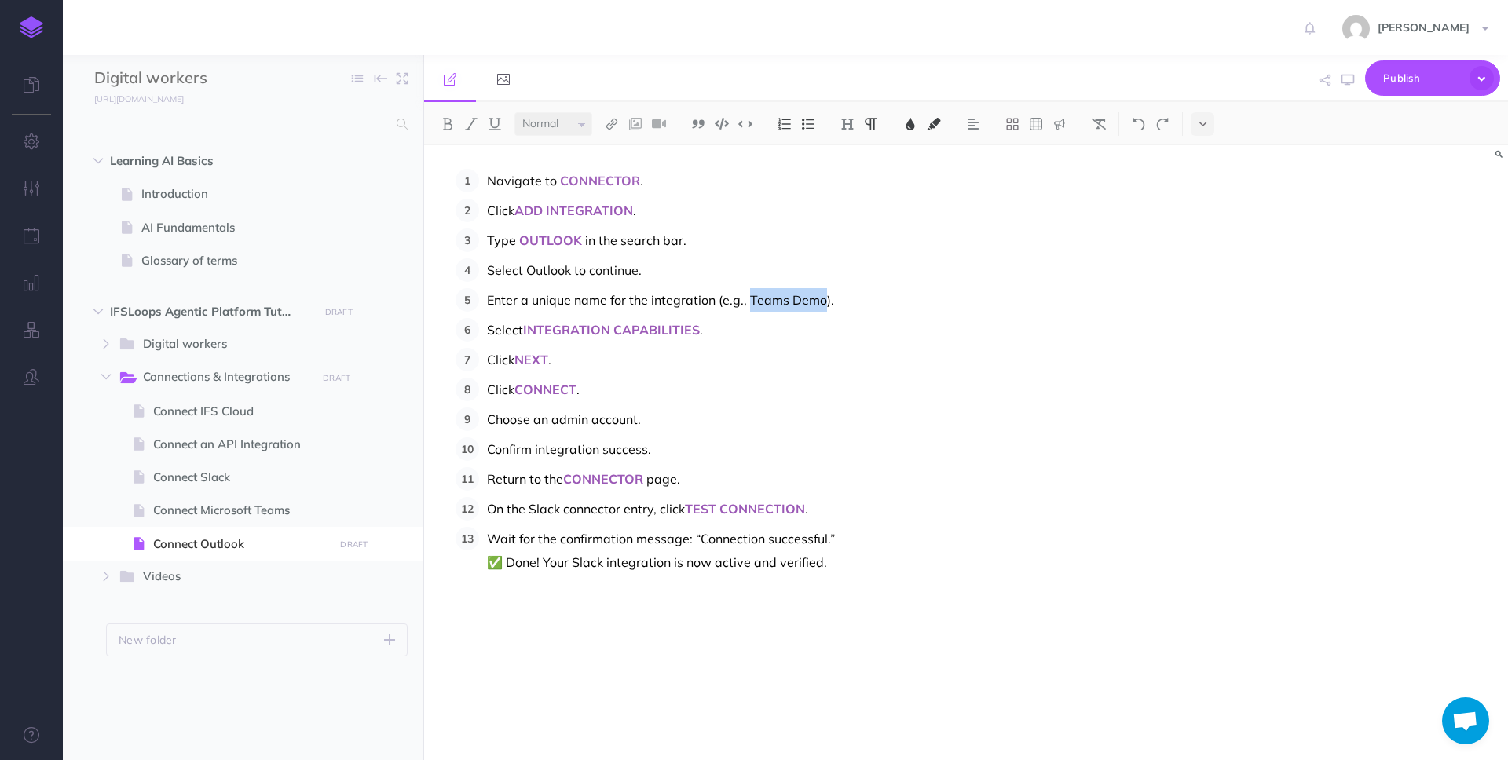
drag, startPoint x: 748, startPoint y: 301, endPoint x: 821, endPoint y: 302, distance: 73.0
click at [821, 302] on span "Enter a unique name for the integration (e.g., Teams Demo)." at bounding box center [660, 300] width 347 height 16
drag, startPoint x: 716, startPoint y: 331, endPoint x: 487, endPoint y: 330, distance: 229.3
click at [487, 330] on p "Select INTEGRATION CAPABILITIES ." at bounding box center [825, 330] width 676 height 24
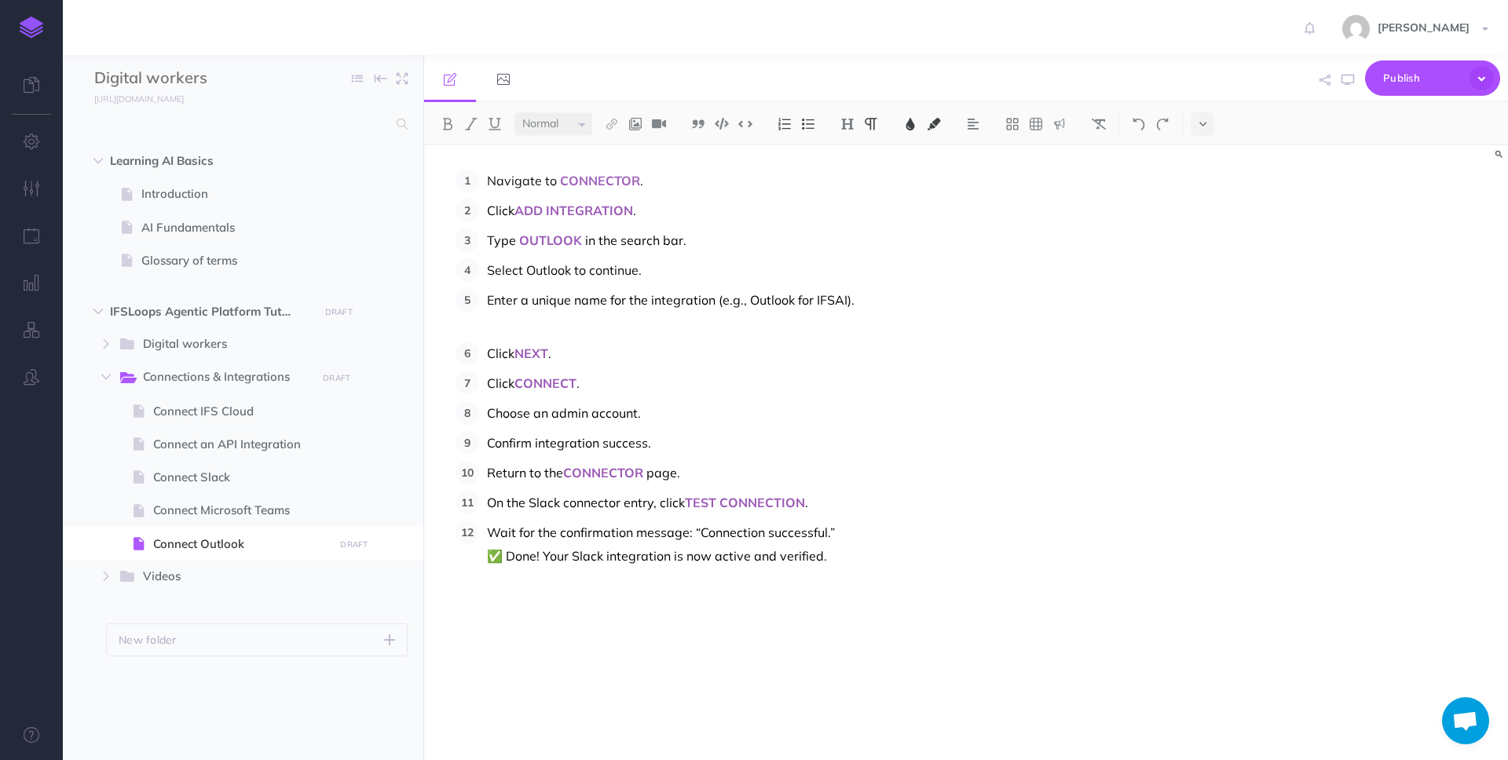
click at [488, 350] on span "Click" at bounding box center [500, 354] width 27 height 16
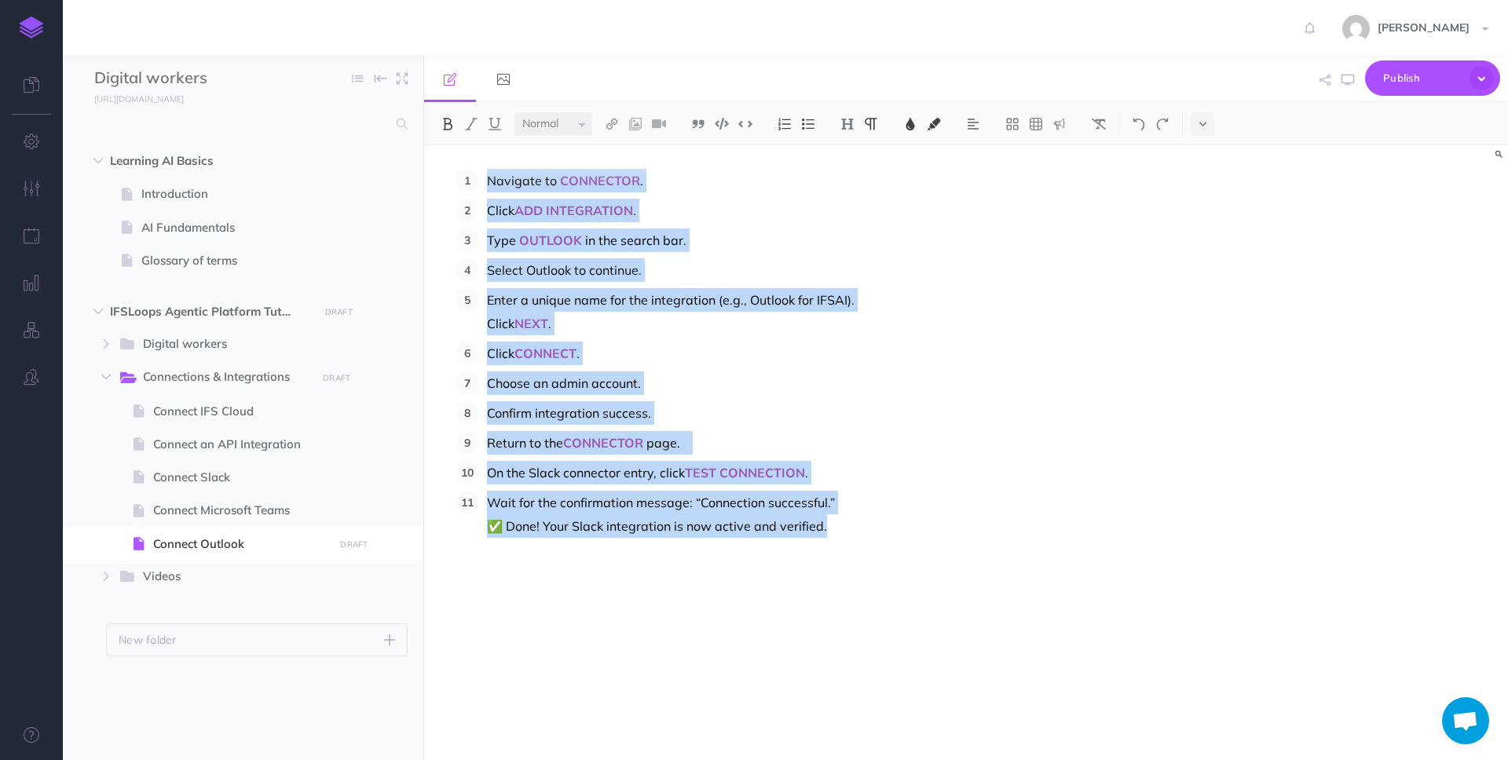
drag, startPoint x: 488, startPoint y: 185, endPoint x: 853, endPoint y: 519, distance: 494.7
click at [853, 519] on ol "Navigate to CONNECTOR . Click ADD INTEGRATION . Type OUTLOOK in the search bar.…" at bounding box center [809, 353] width 708 height 369
click at [785, 125] on img at bounding box center [784, 124] width 14 height 13
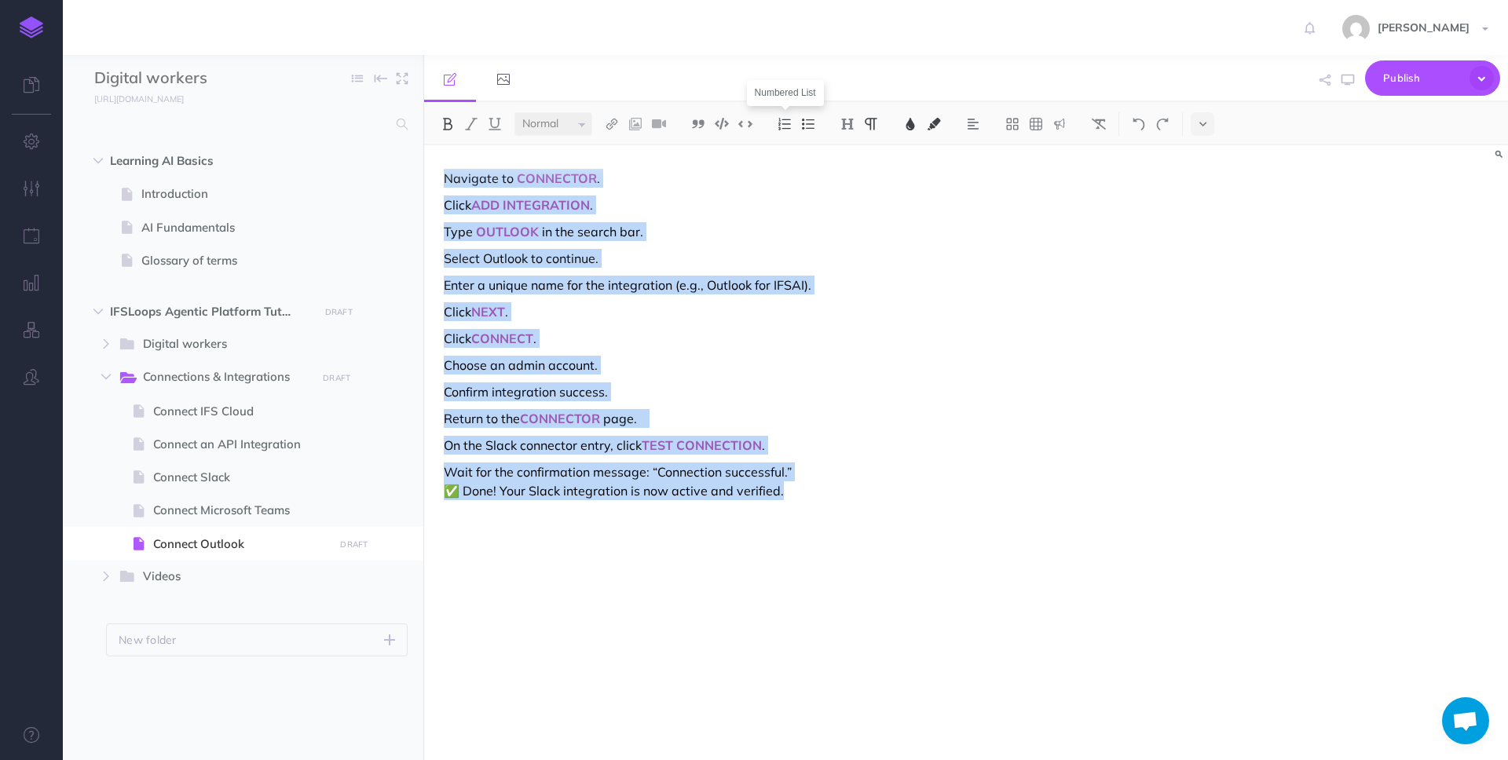
click at [785, 125] on img at bounding box center [784, 124] width 14 height 13
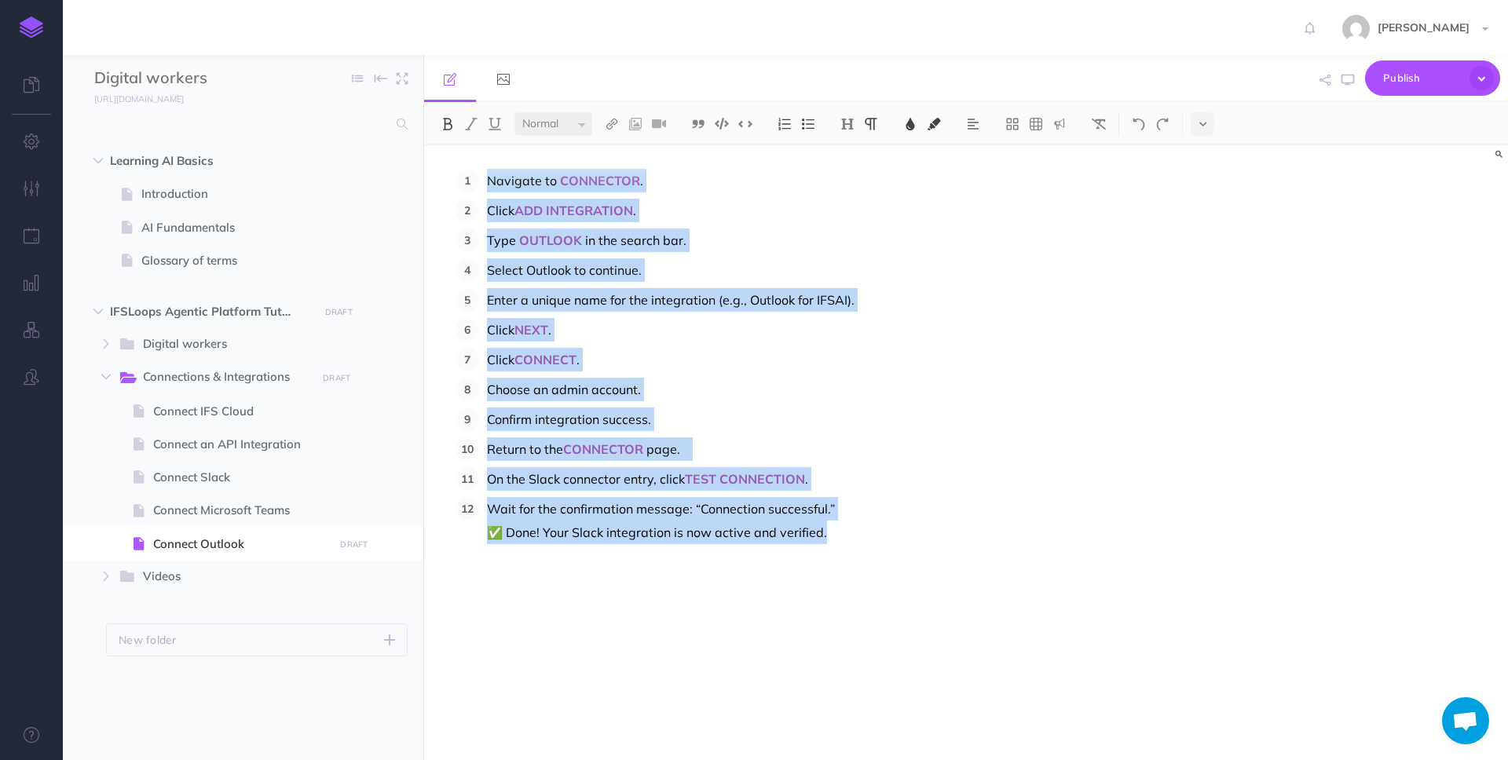
click at [707, 340] on p "Click NEXT ." at bounding box center [825, 330] width 676 height 24
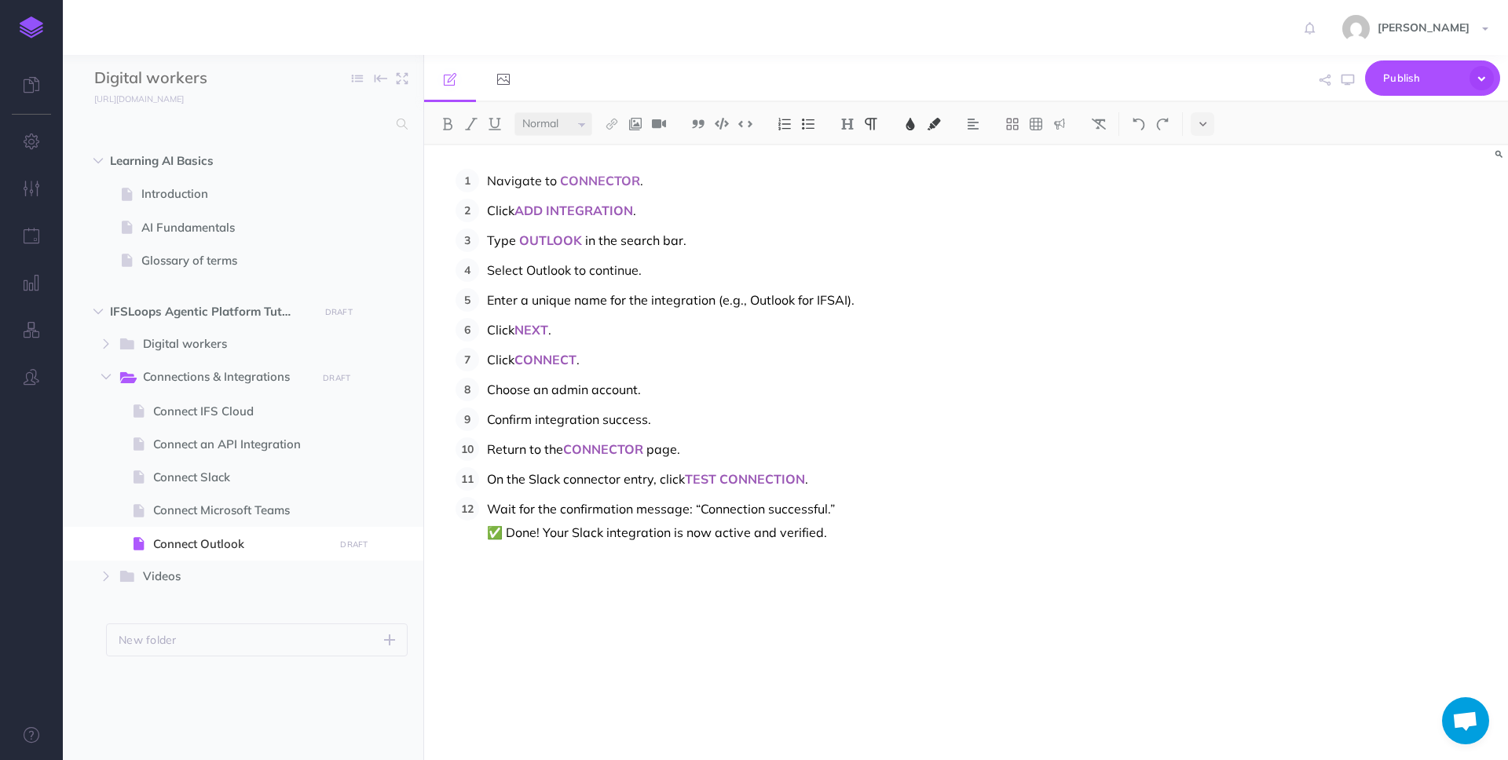
click at [526, 417] on span "Confirm integration success." at bounding box center [569, 420] width 164 height 16
drag, startPoint x: 488, startPoint y: 391, endPoint x: 652, endPoint y: 390, distance: 163.4
click at [652, 390] on p "Choose an admin account." at bounding box center [825, 390] width 676 height 24
click at [978, 393] on span "A New Outlook authorization window will appear. Select your Outlook Account and…" at bounding box center [756, 390] width 538 height 16
click at [535, 481] on span "On the Slack connector entry, click" at bounding box center [586, 479] width 198 height 16
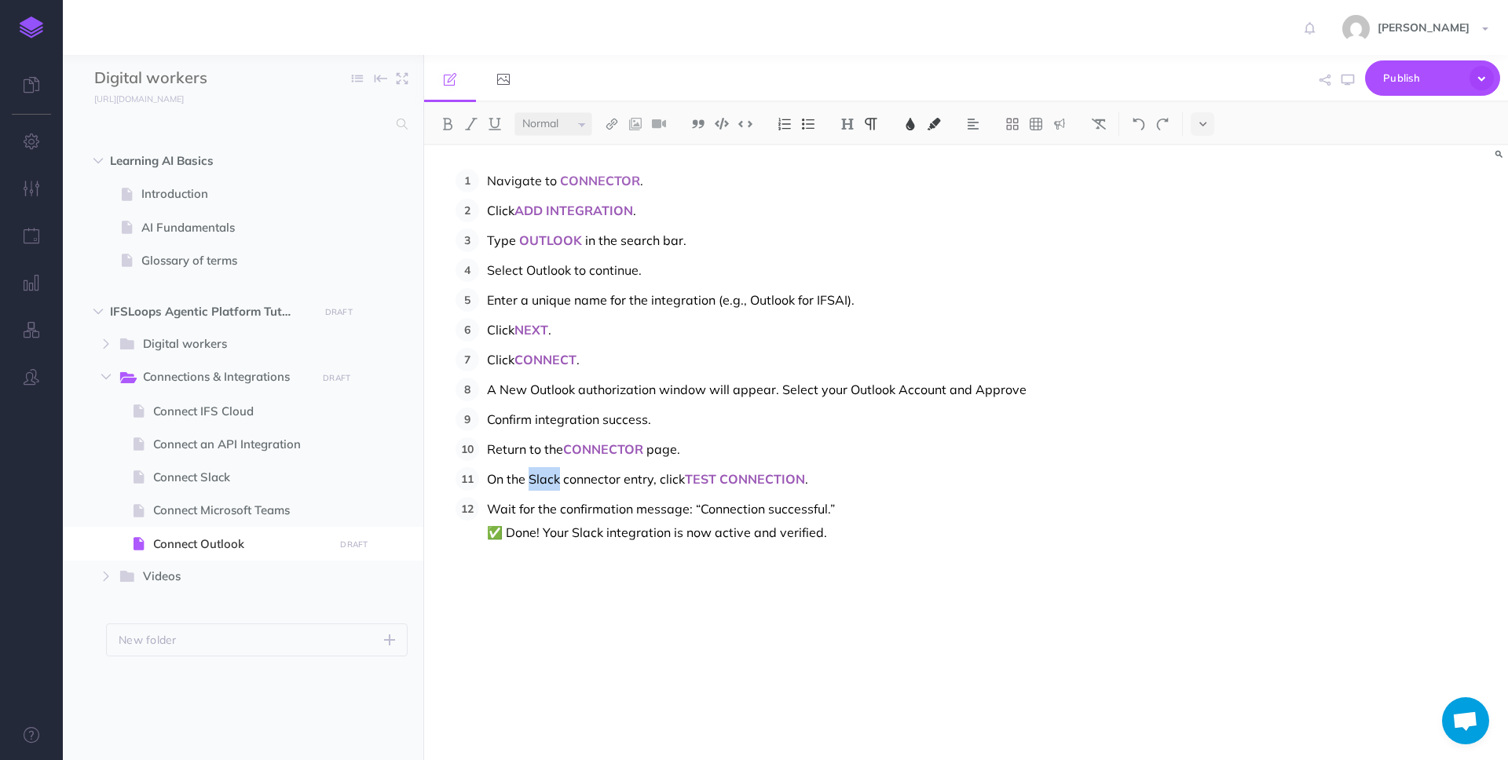
click at [535, 481] on span "On the Slack connector entry, click" at bounding box center [586, 479] width 198 height 16
click at [487, 479] on span "On the Slack connector entry, click" at bounding box center [586, 479] width 198 height 16
drag, startPoint x: 486, startPoint y: 479, endPoint x: 825, endPoint y: 481, distance: 338.5
click at [825, 481] on p "On the Slack connector entry, click TEST CONNECTION ." at bounding box center [825, 479] width 676 height 24
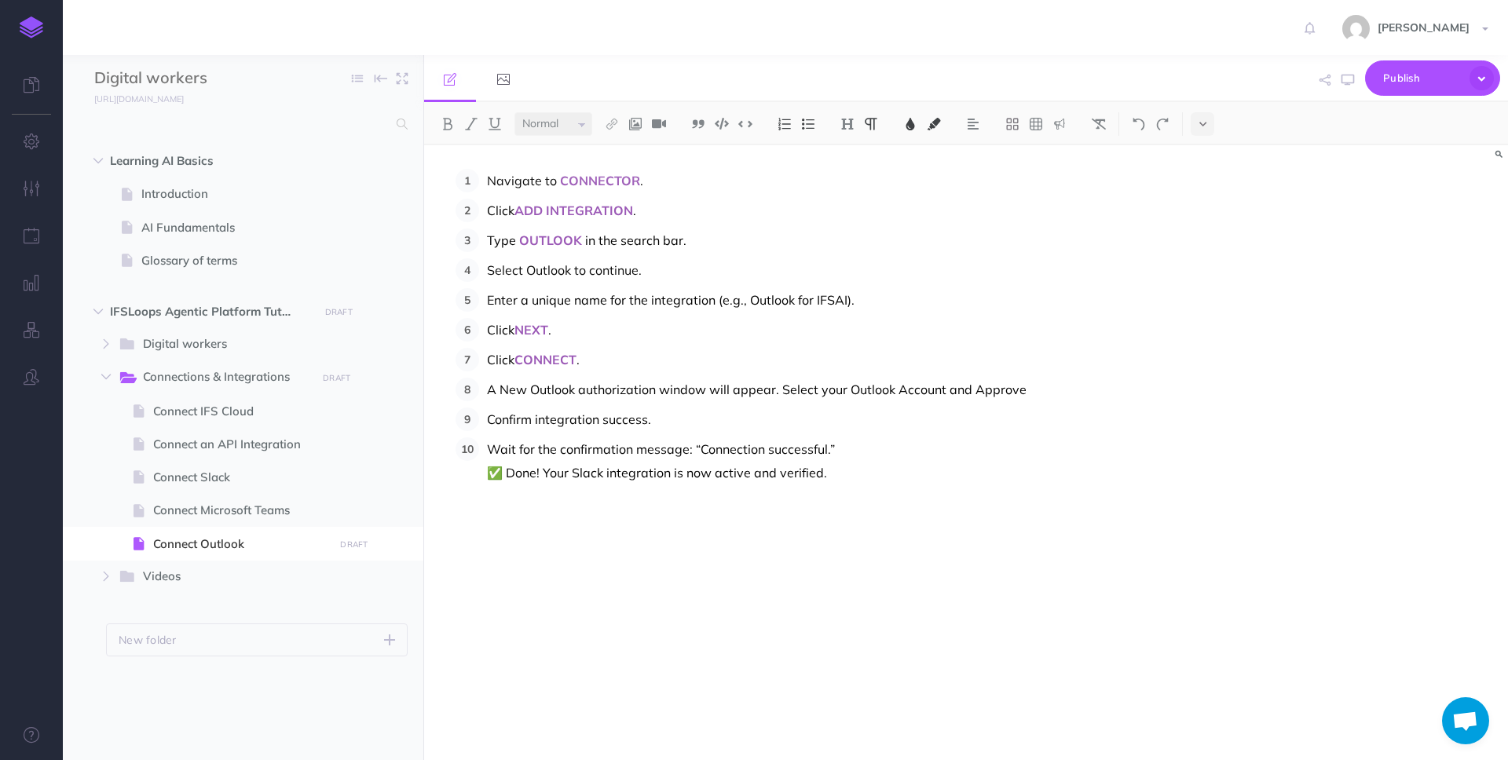
click at [701, 449] on span "Wait for the confirmation message: “Connection successful.” ✅ Done! Your Slack …" at bounding box center [661, 460] width 348 height 39
click at [577, 470] on span "Wait for the confirmation message: “Integration Updated successfully.” ✅ Done! …" at bounding box center [693, 460] width 413 height 39
click at [900, 477] on p "Wait for the confirmation message: “Integration Updated successfully.” ✅ Done! …" at bounding box center [825, 460] width 676 height 47
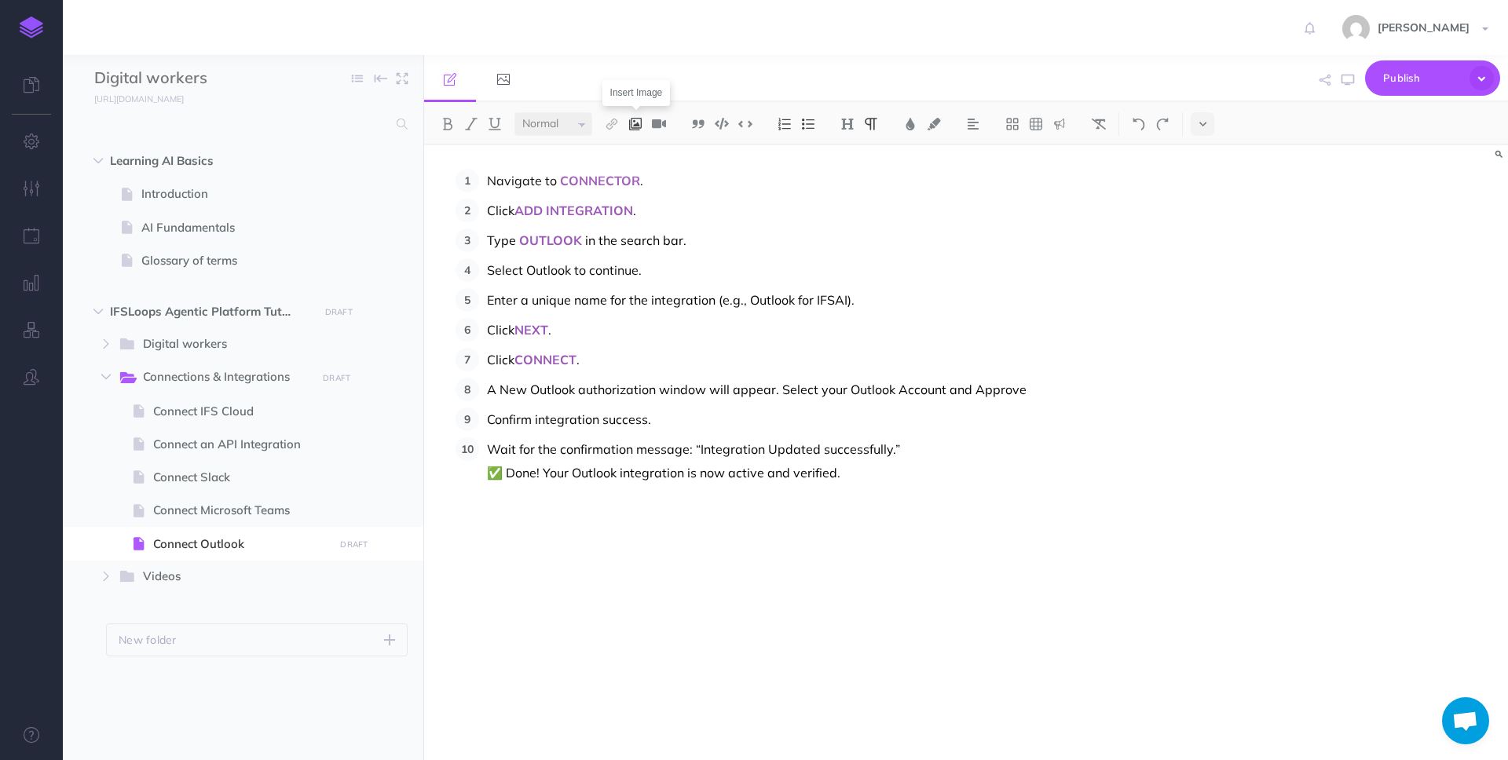
click at [638, 123] on img at bounding box center [635, 124] width 14 height 13
click at [640, 154] on icon at bounding box center [635, 151] width 13 height 11
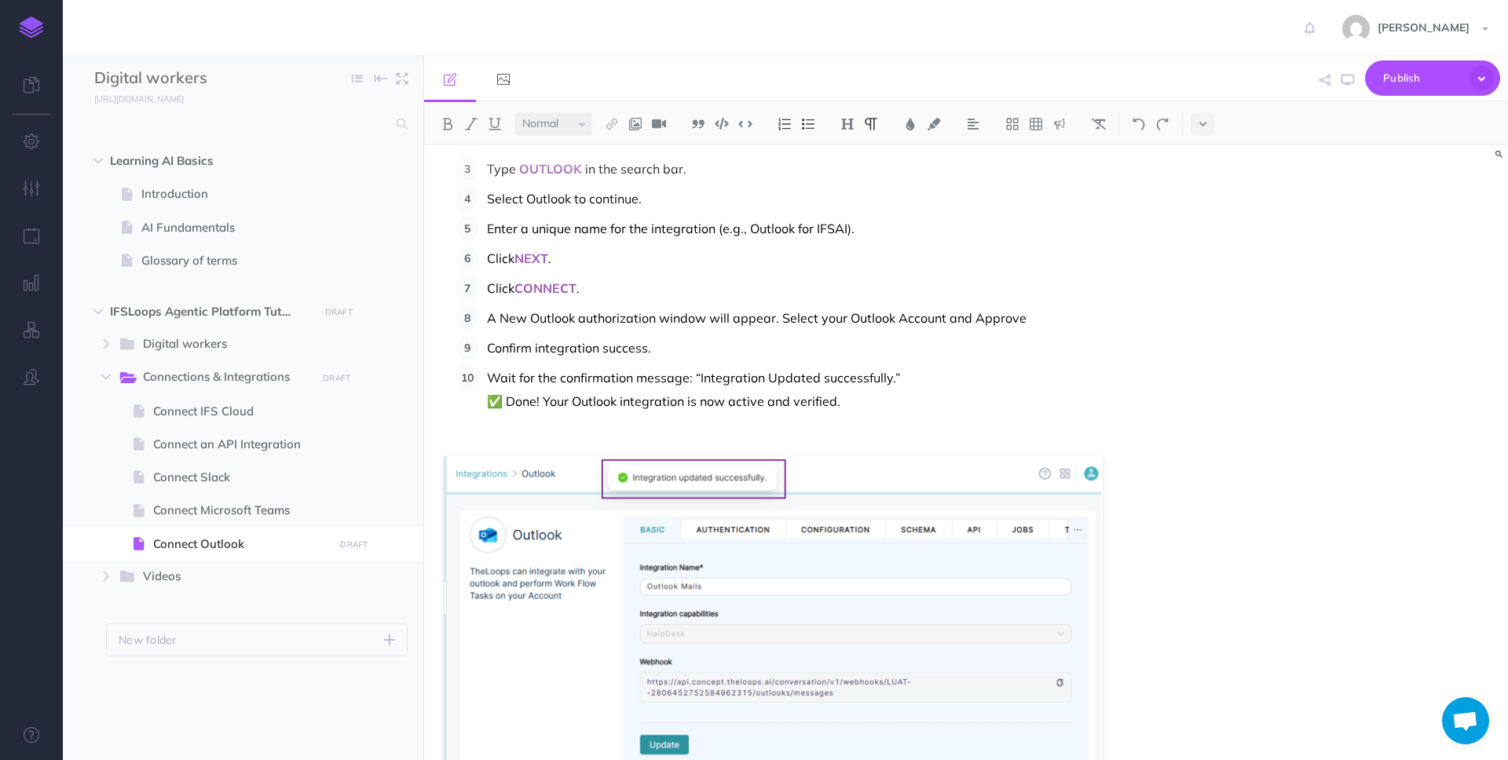
scroll to position [0, 0]
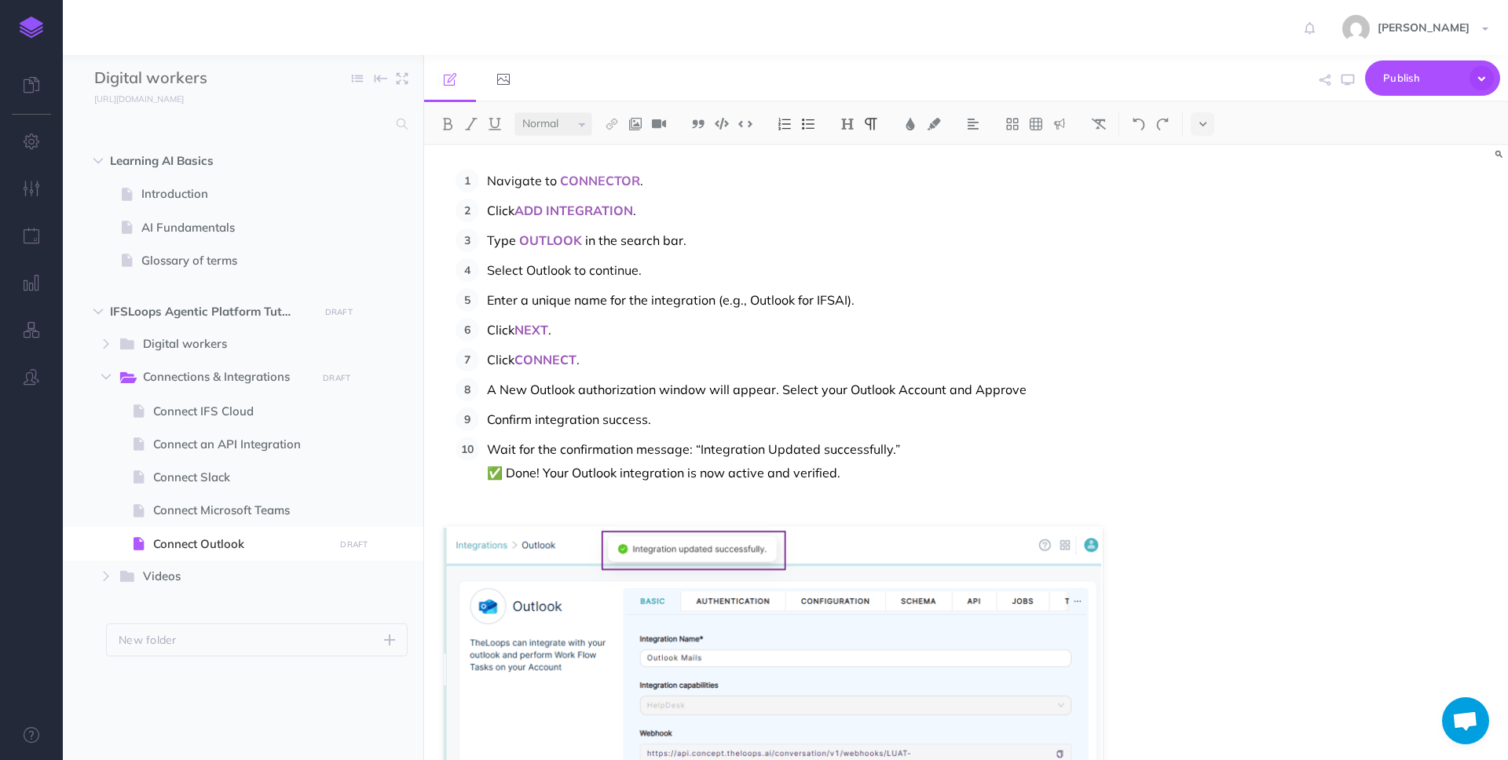
click at [668, 180] on p "Navigate to CONNECTOR ." at bounding box center [825, 181] width 676 height 24
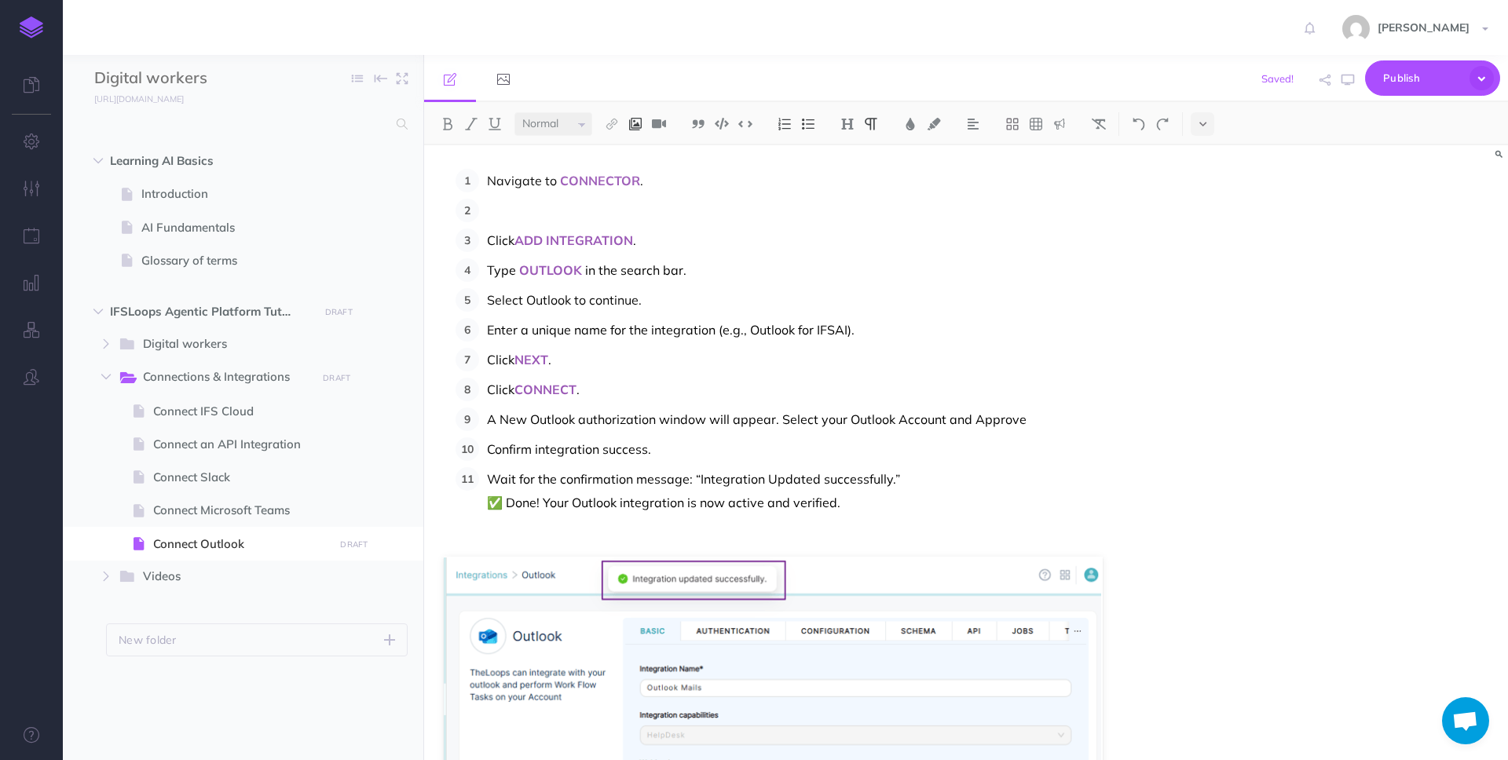
click at [636, 120] on img at bounding box center [635, 124] width 14 height 13
click at [638, 147] on icon at bounding box center [635, 151] width 13 height 11
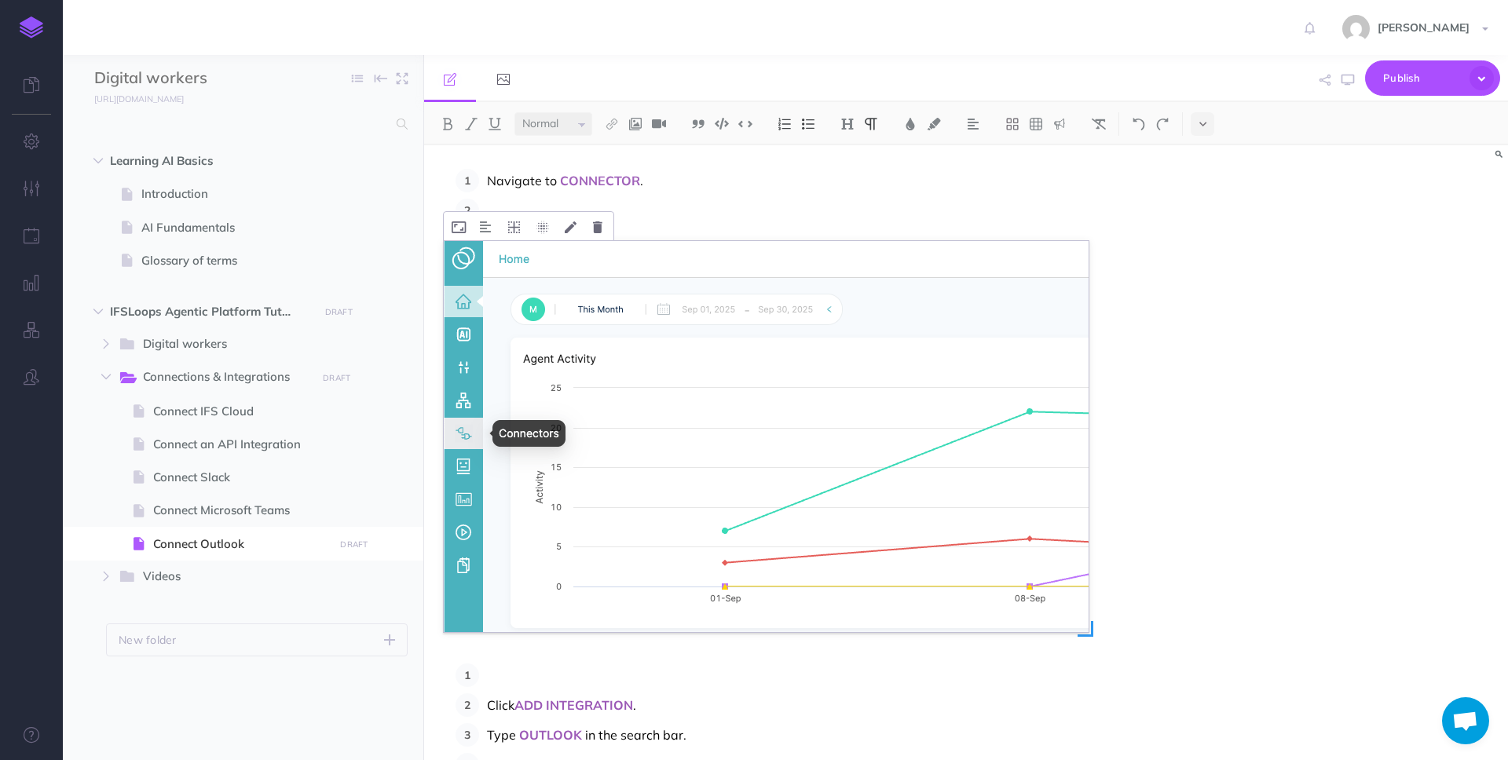
click at [1052, 531] on img at bounding box center [766, 436] width 645 height 391
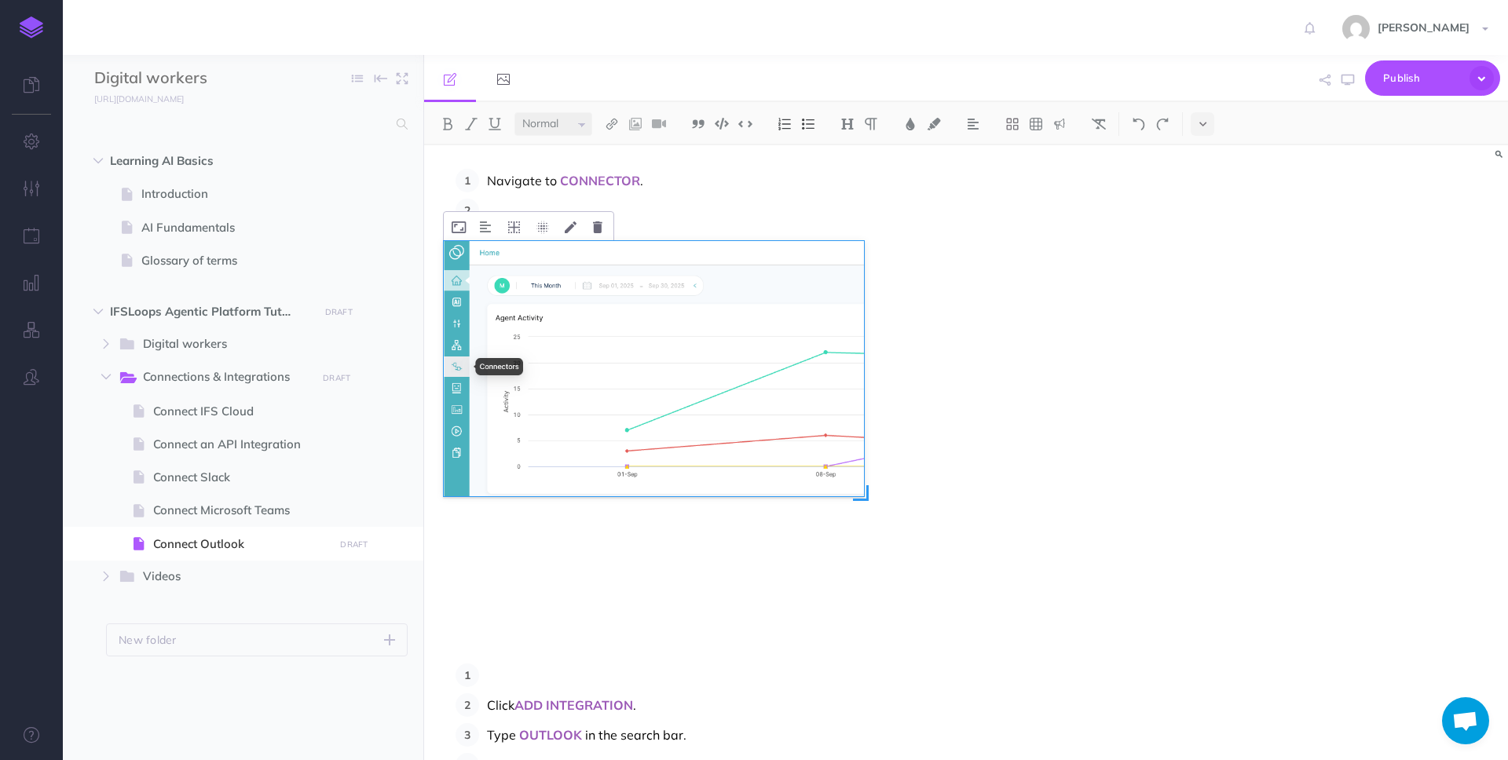
drag, startPoint x: 1086, startPoint y: 632, endPoint x: 862, endPoint y: 342, distance: 367.3
click at [862, 342] on div at bounding box center [654, 368] width 420 height 255
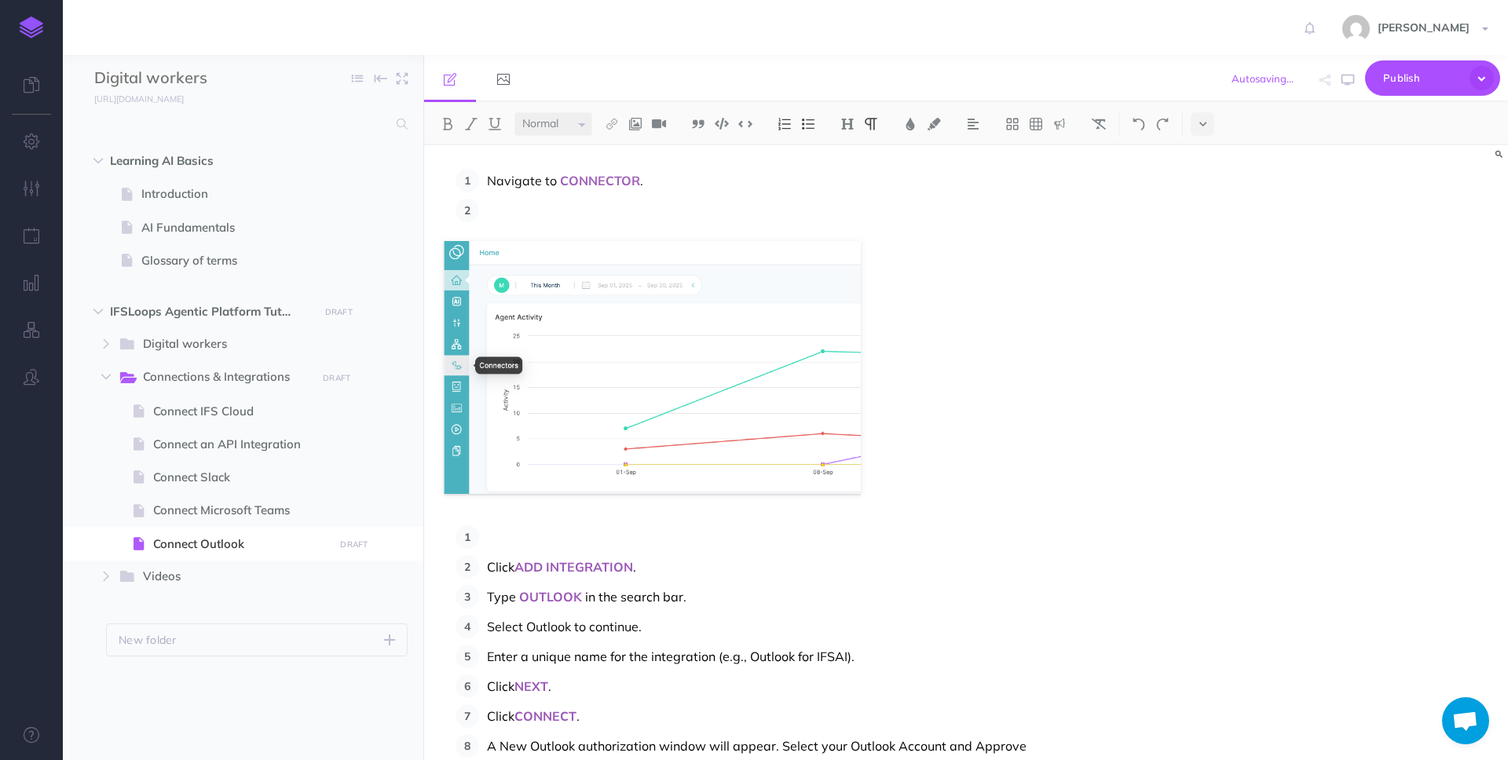
click at [577, 207] on p at bounding box center [825, 211] width 676 height 24
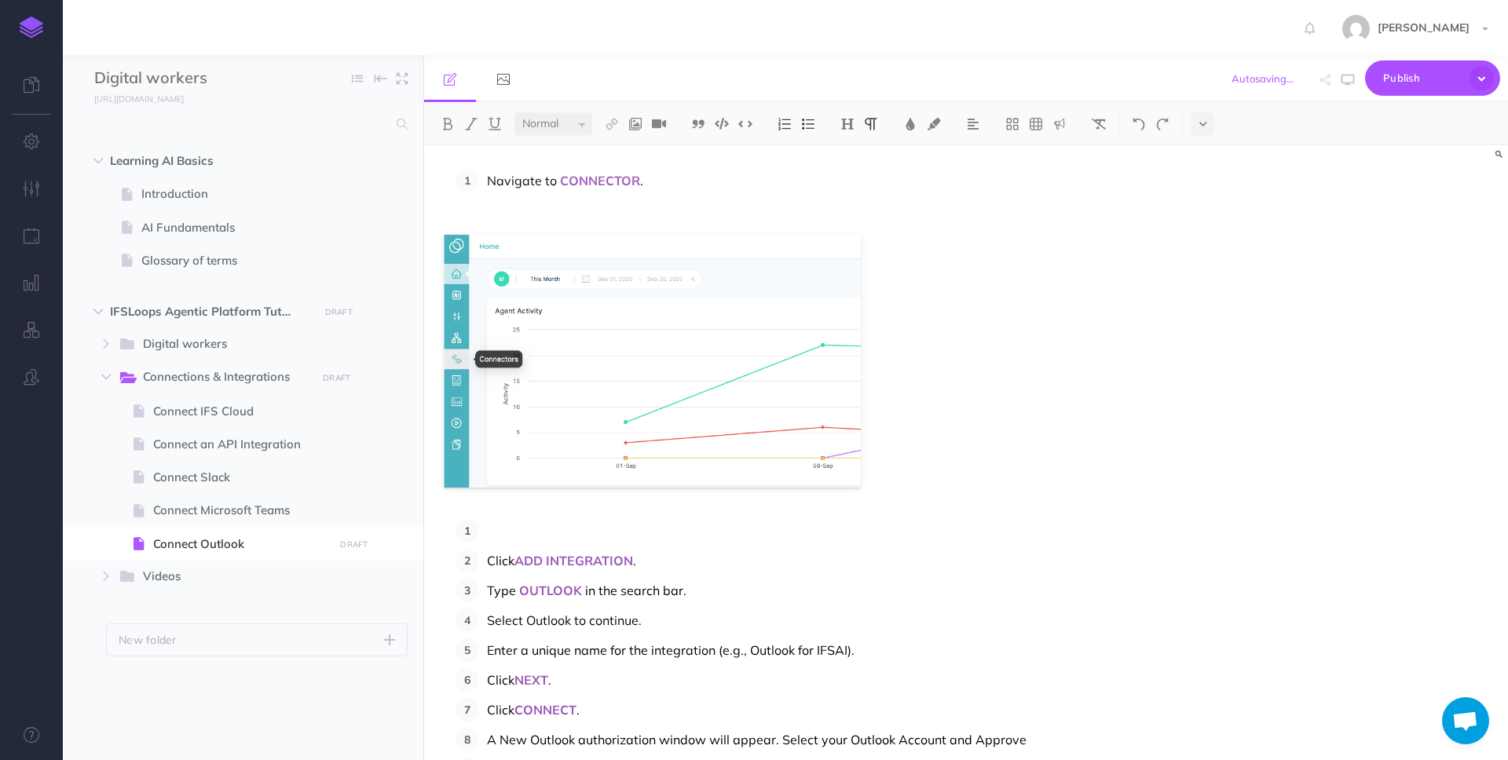
click at [532, 527] on p at bounding box center [825, 531] width 676 height 24
click at [507, 529] on p at bounding box center [825, 531] width 676 height 24
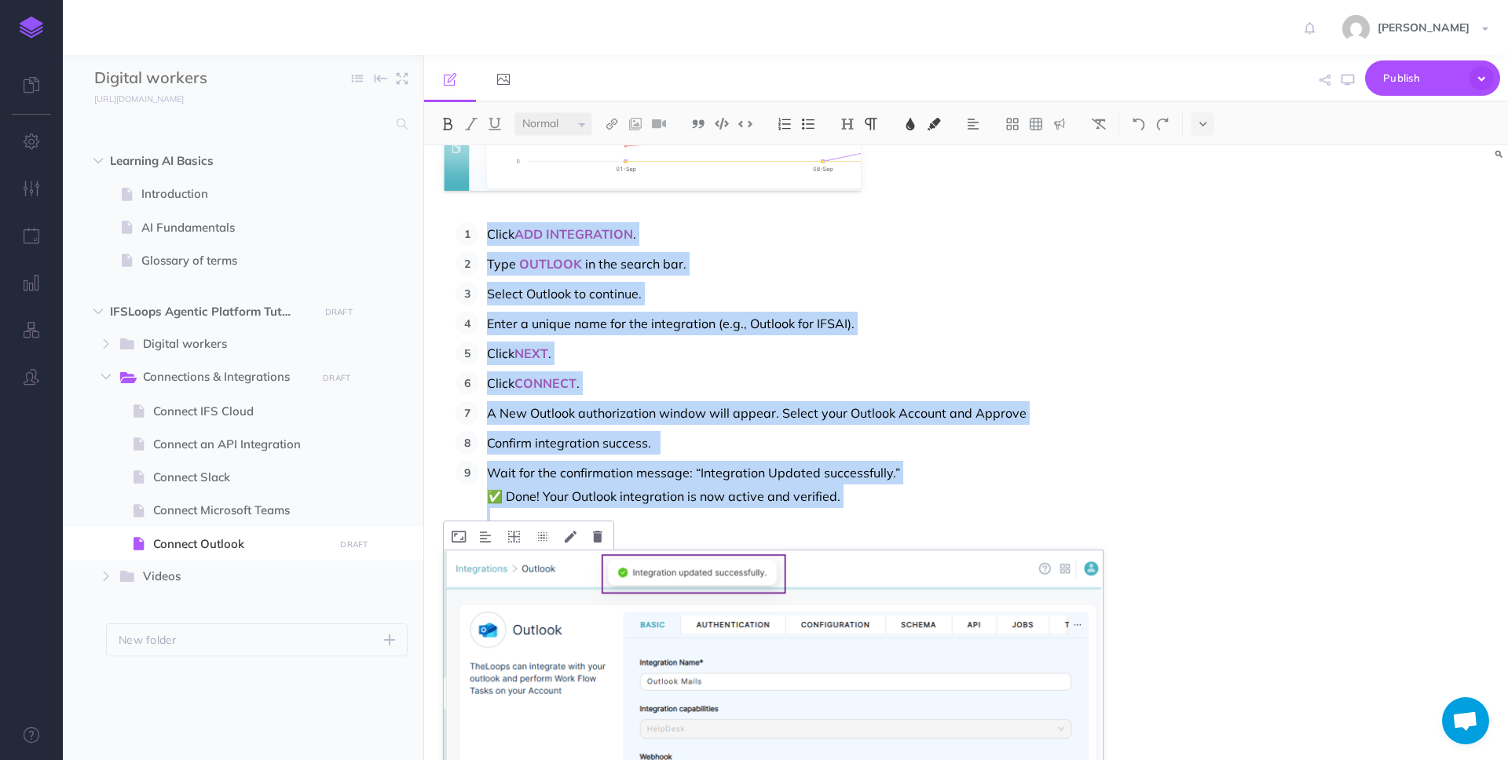
scroll to position [354, 0]
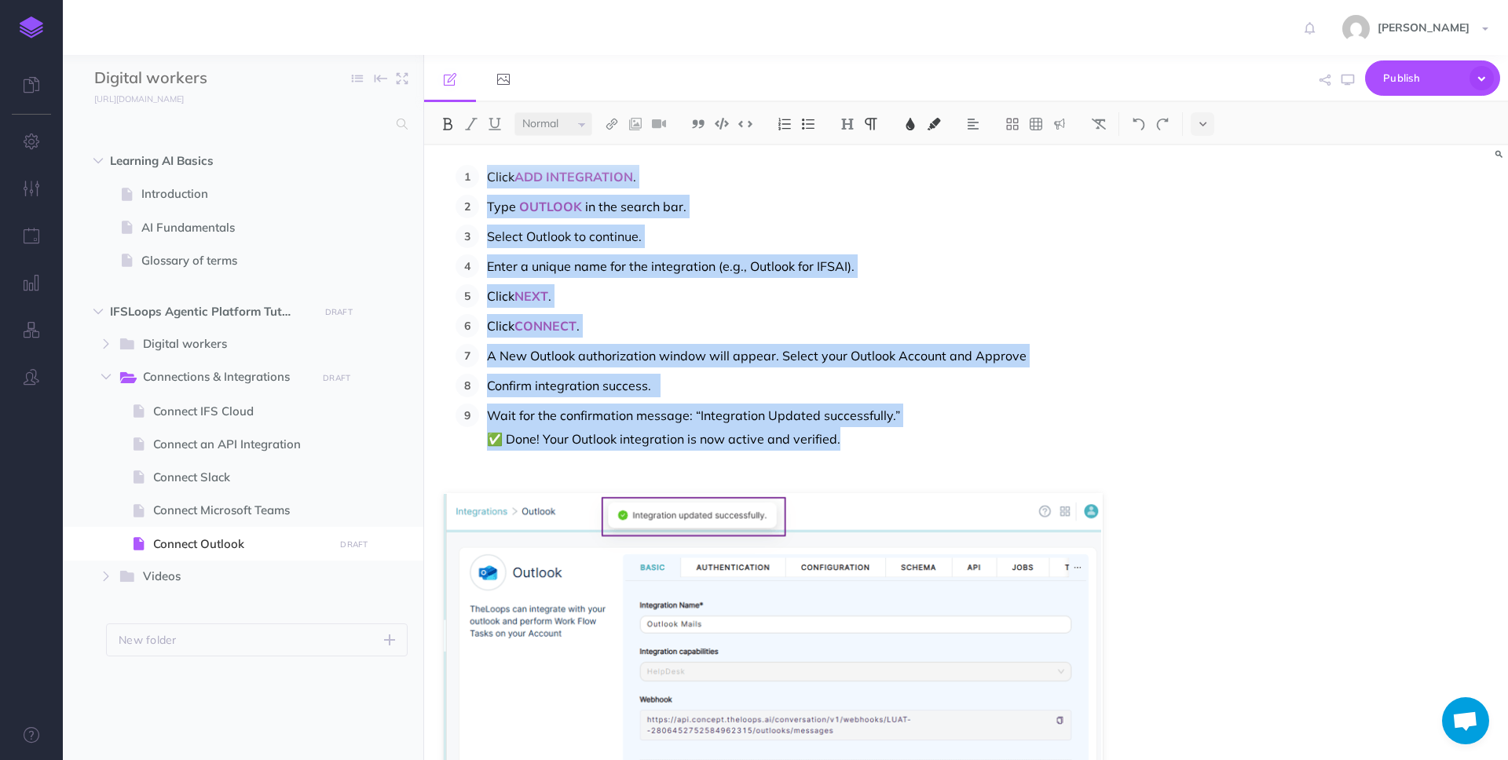
drag, startPoint x: 486, startPoint y: 176, endPoint x: 865, endPoint y: 437, distance: 460.1
click at [865, 437] on div "Navigate to CONNECTOR . Click ADD INTEGRATION . Type OUTLOOK in the search bar.…" at bounding box center [803, 377] width 759 height 1173
click at [778, 123] on img at bounding box center [784, 124] width 14 height 13
click at [784, 123] on img at bounding box center [784, 124] width 14 height 13
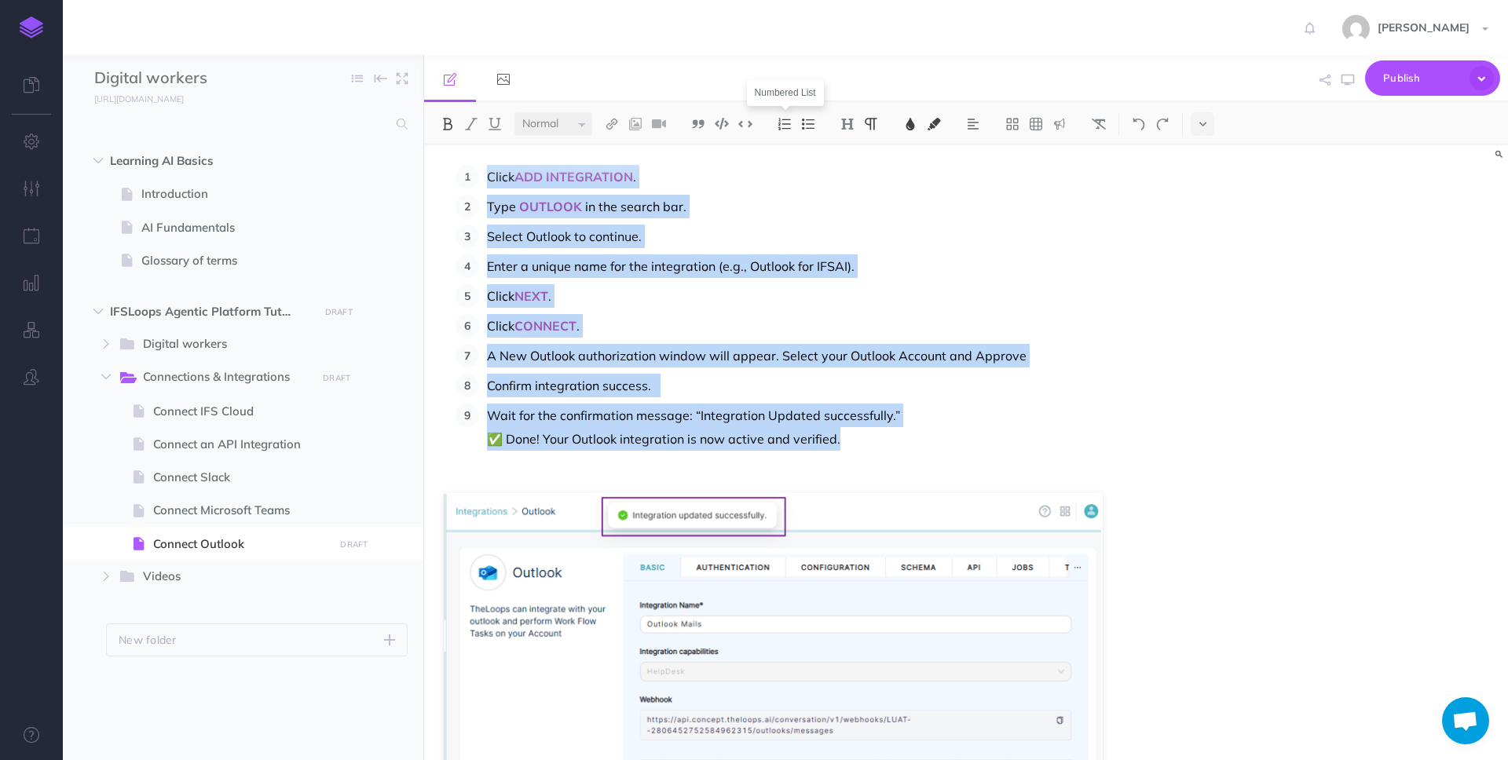
click at [789, 121] on img at bounding box center [784, 124] width 14 height 13
click at [807, 119] on img at bounding box center [808, 124] width 14 height 13
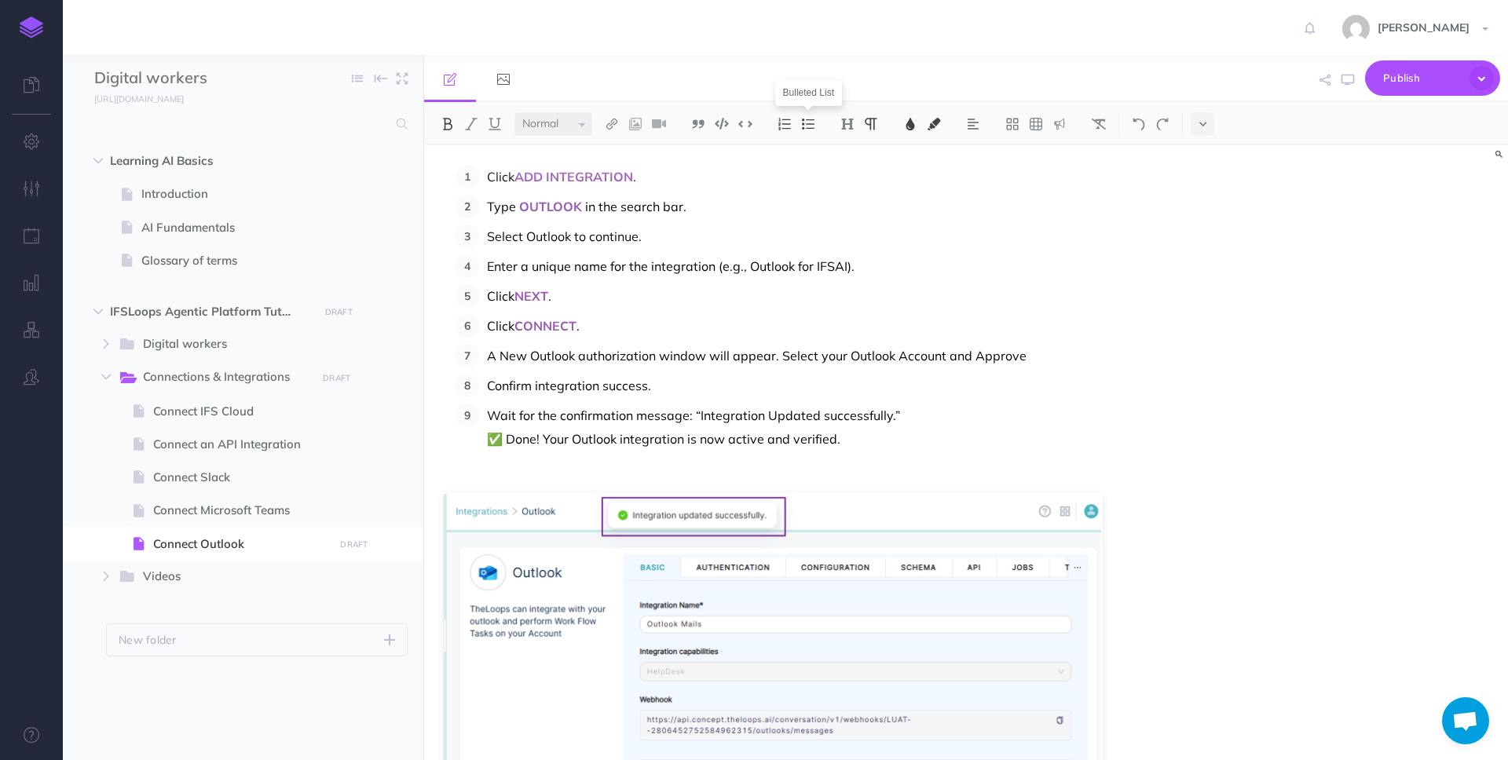
click at [773, 129] on div at bounding box center [796, 124] width 63 height 24
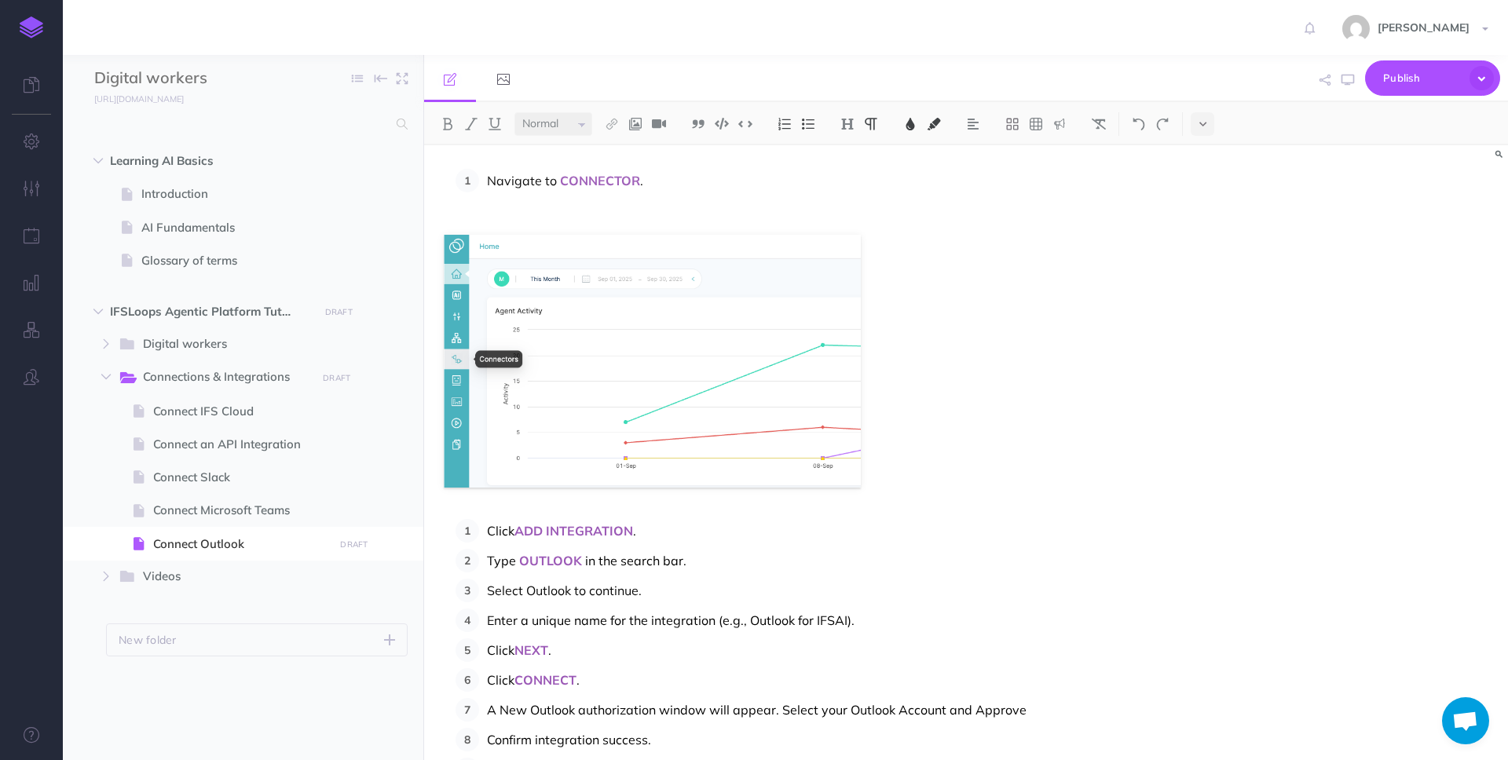
click at [484, 532] on li "Click ADD INTEGRATION ." at bounding box center [821, 531] width 684 height 24
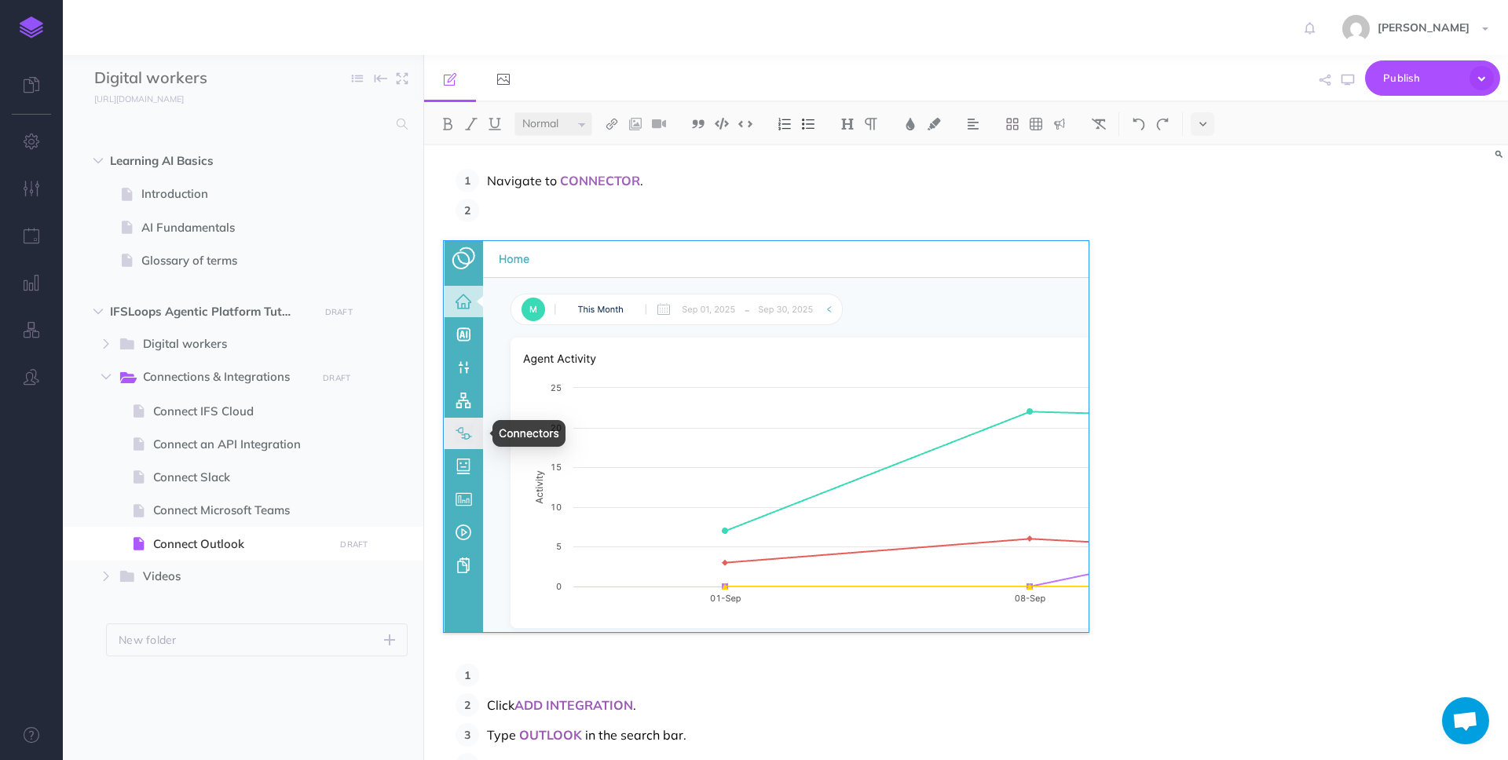
click at [479, 672] on li at bounding box center [821, 676] width 684 height 24
drag, startPoint x: 1085, startPoint y: 630, endPoint x: 1077, endPoint y: 621, distance: 12.2
drag, startPoint x: 1089, startPoint y: 628, endPoint x: 851, endPoint y: 452, distance: 297.0
click at [851, 452] on div at bounding box center [766, 436] width 645 height 391
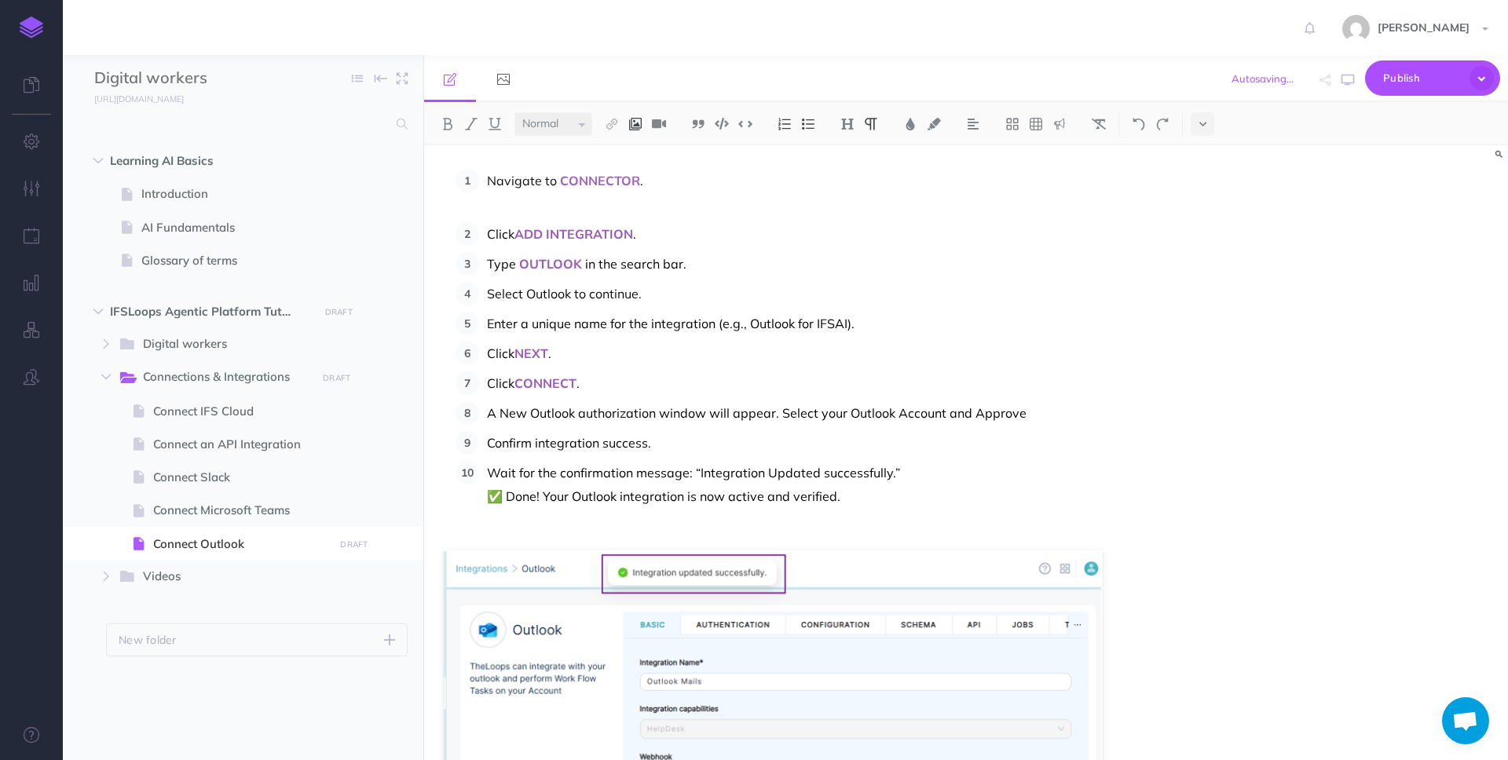
click at [638, 120] on img at bounding box center [635, 124] width 14 height 13
click at [639, 152] on icon at bounding box center [635, 151] width 13 height 11
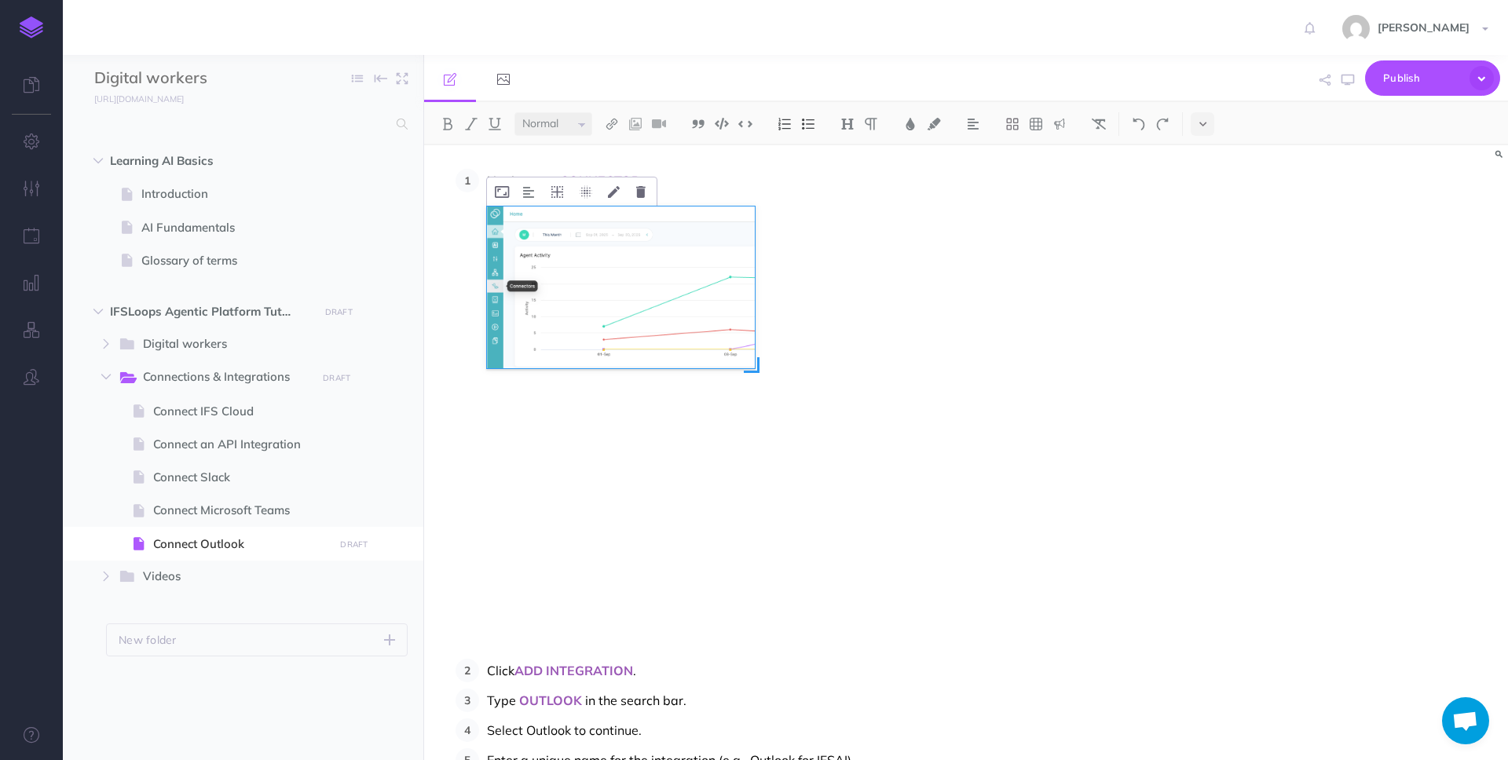
drag, startPoint x: 1129, startPoint y: 599, endPoint x: 752, endPoint y: 481, distance: 394.9
click at [752, 481] on div at bounding box center [809, 402] width 645 height 391
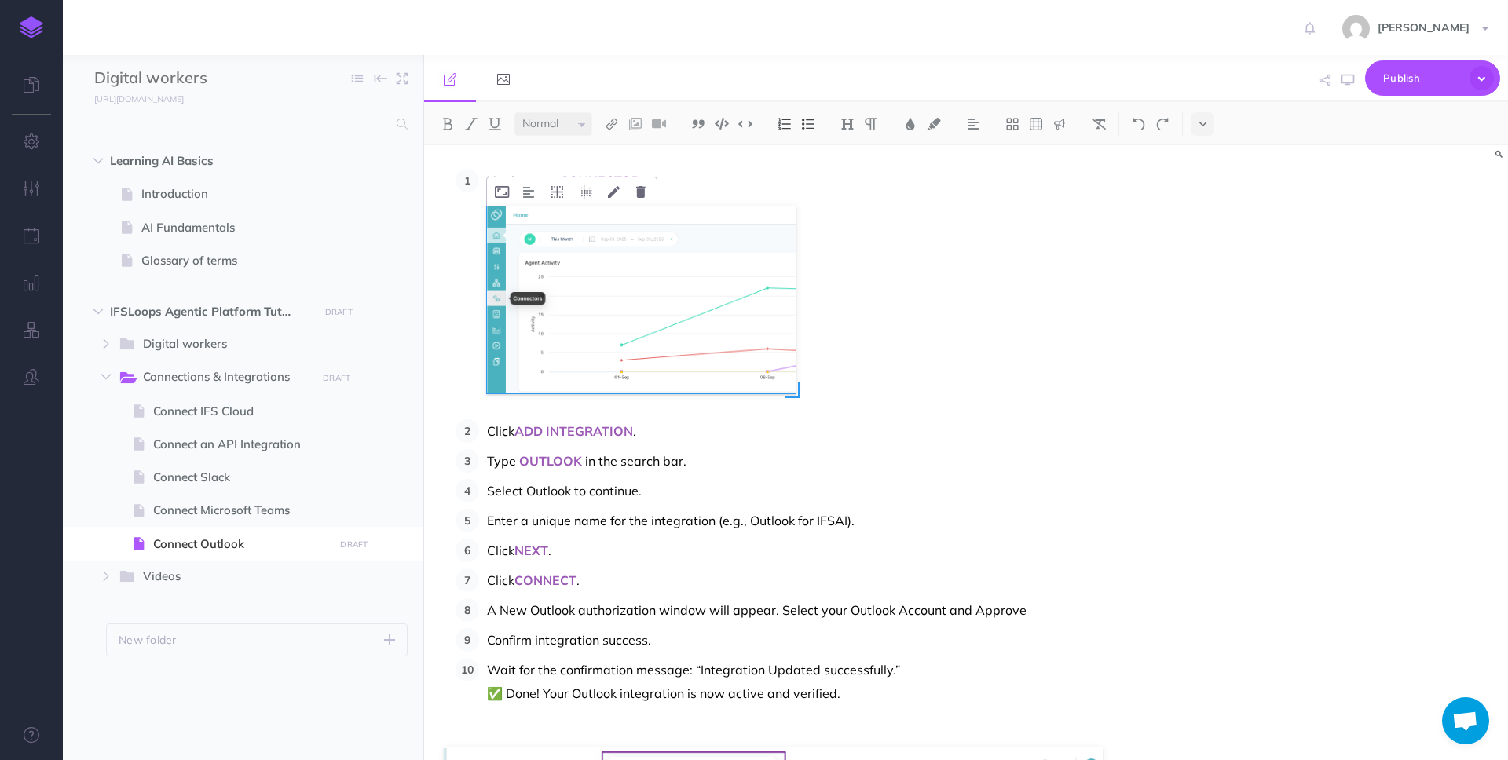
drag, startPoint x: 737, startPoint y: 353, endPoint x: 795, endPoint y: 355, distance: 58.2
click at [795, 355] on div at bounding box center [641, 300] width 309 height 187
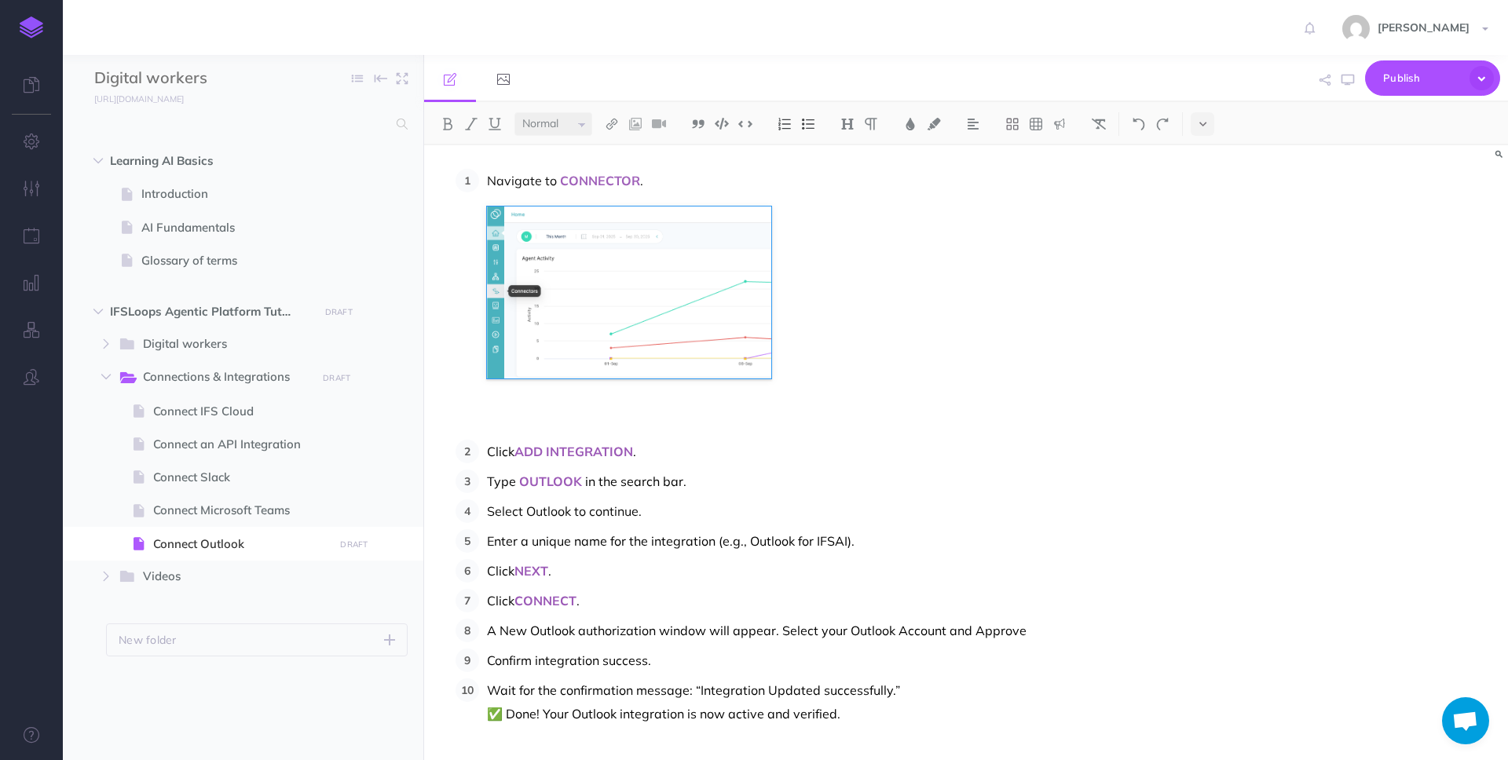
click at [660, 452] on p "Click ADD INTEGRATION ." at bounding box center [825, 452] width 676 height 24
click at [692, 484] on p "Type OUTLOOK in the search bar." at bounding box center [825, 482] width 676 height 24
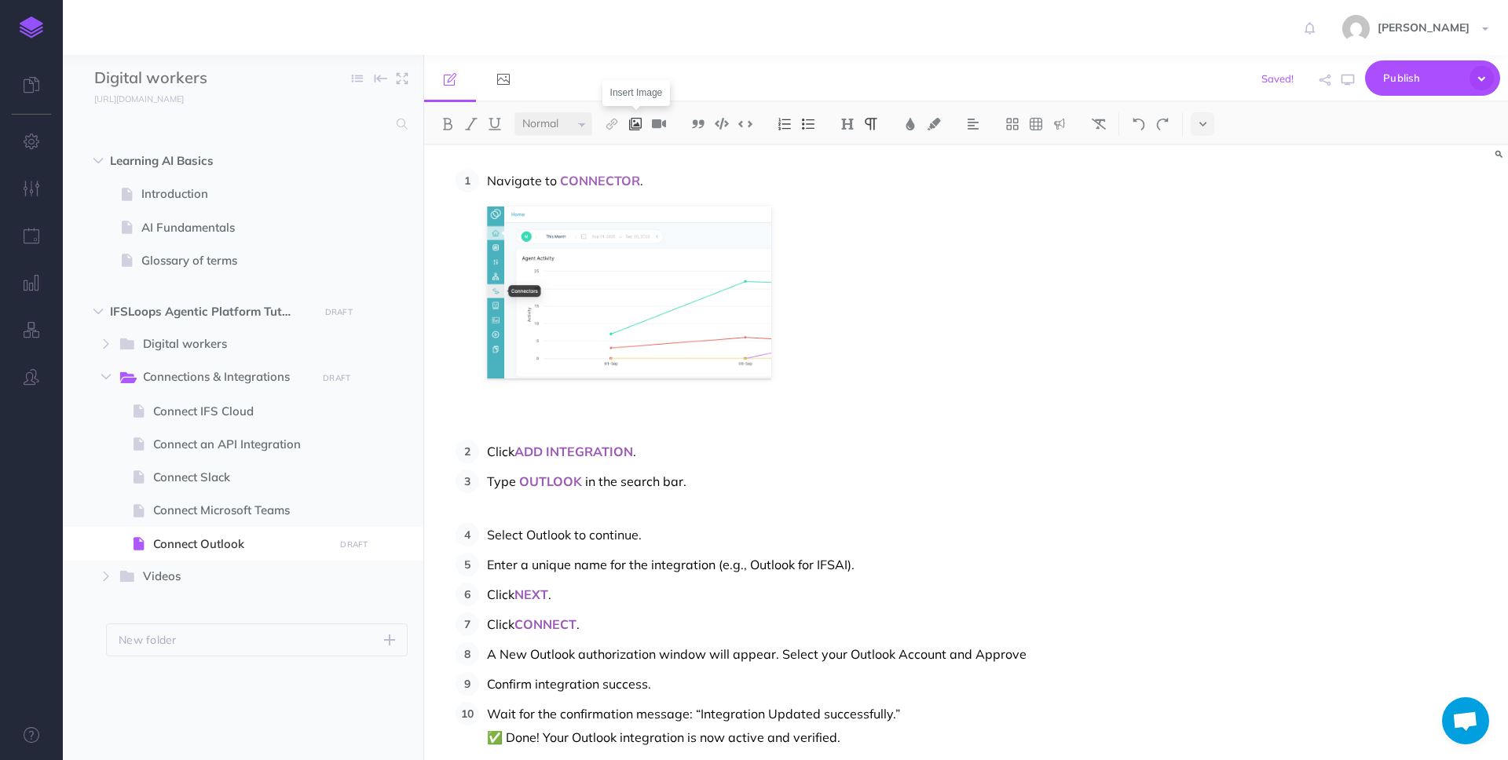
click at [639, 130] on button at bounding box center [636, 124] width 24 height 24
click at [642, 177] on icon at bounding box center [635, 175] width 15 height 11
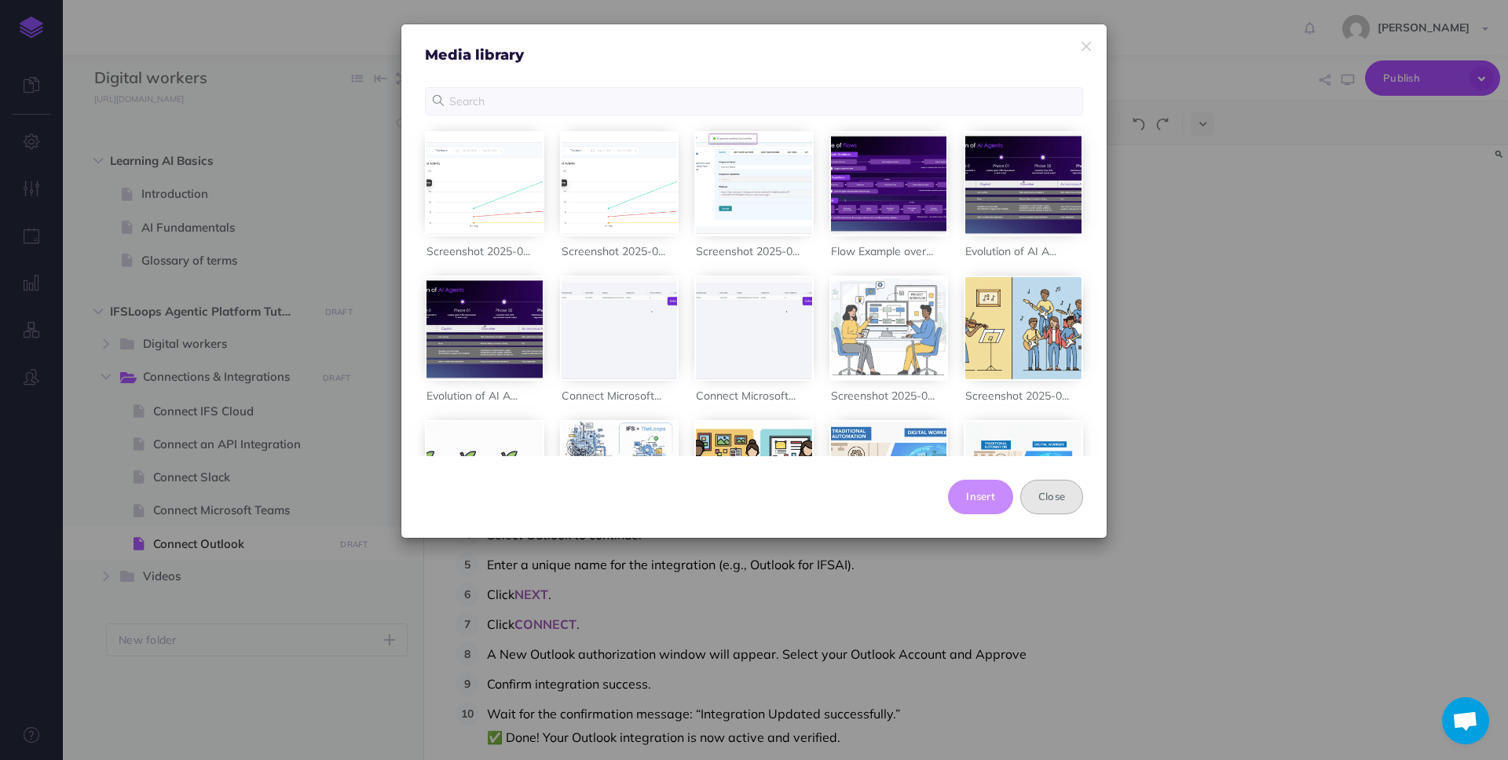
click at [1057, 507] on button "Close" at bounding box center [1051, 497] width 63 height 35
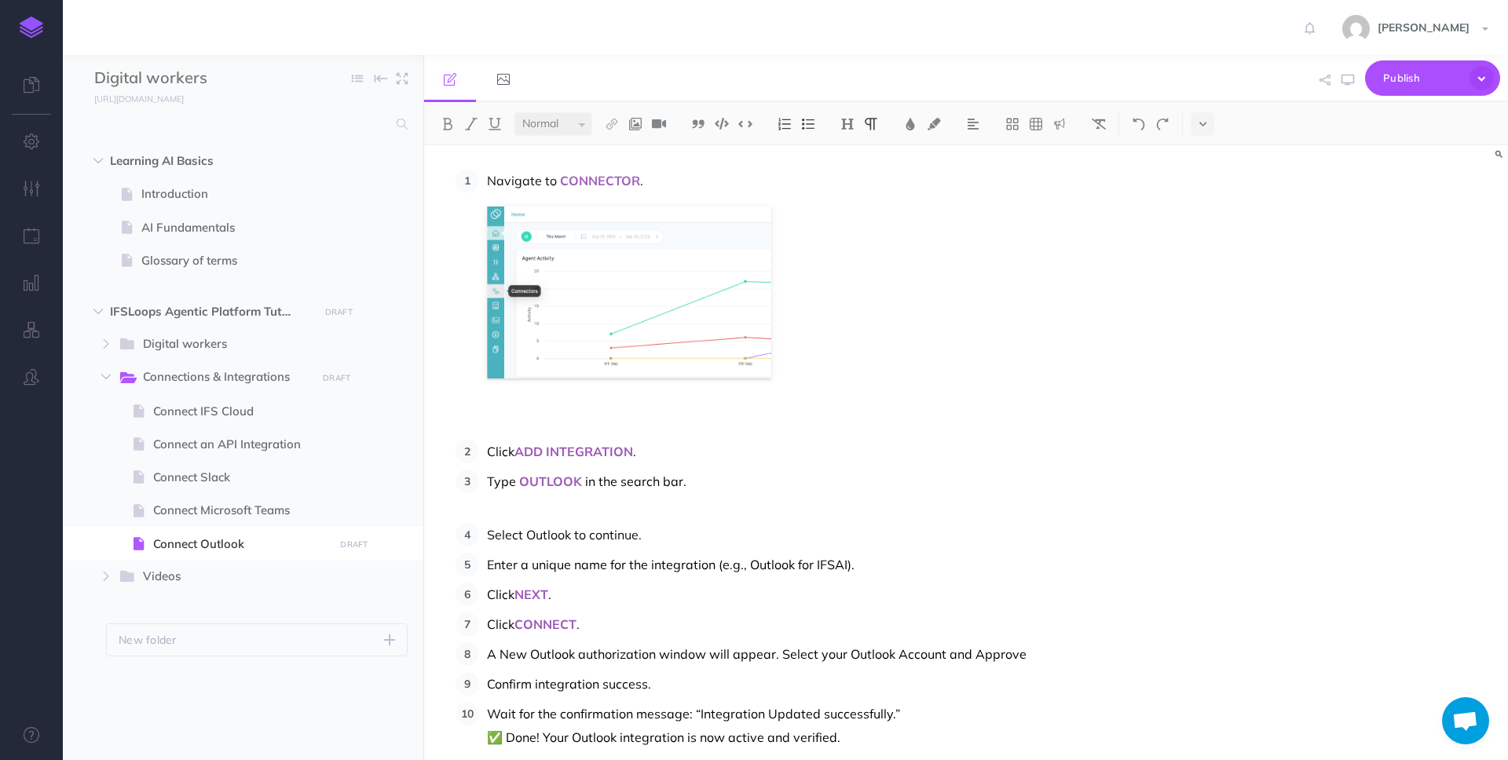
click at [525, 505] on p at bounding box center [825, 505] width 676 height 24
click at [641, 125] on img at bounding box center [635, 124] width 14 height 13
click at [639, 156] on icon at bounding box center [635, 151] width 13 height 11
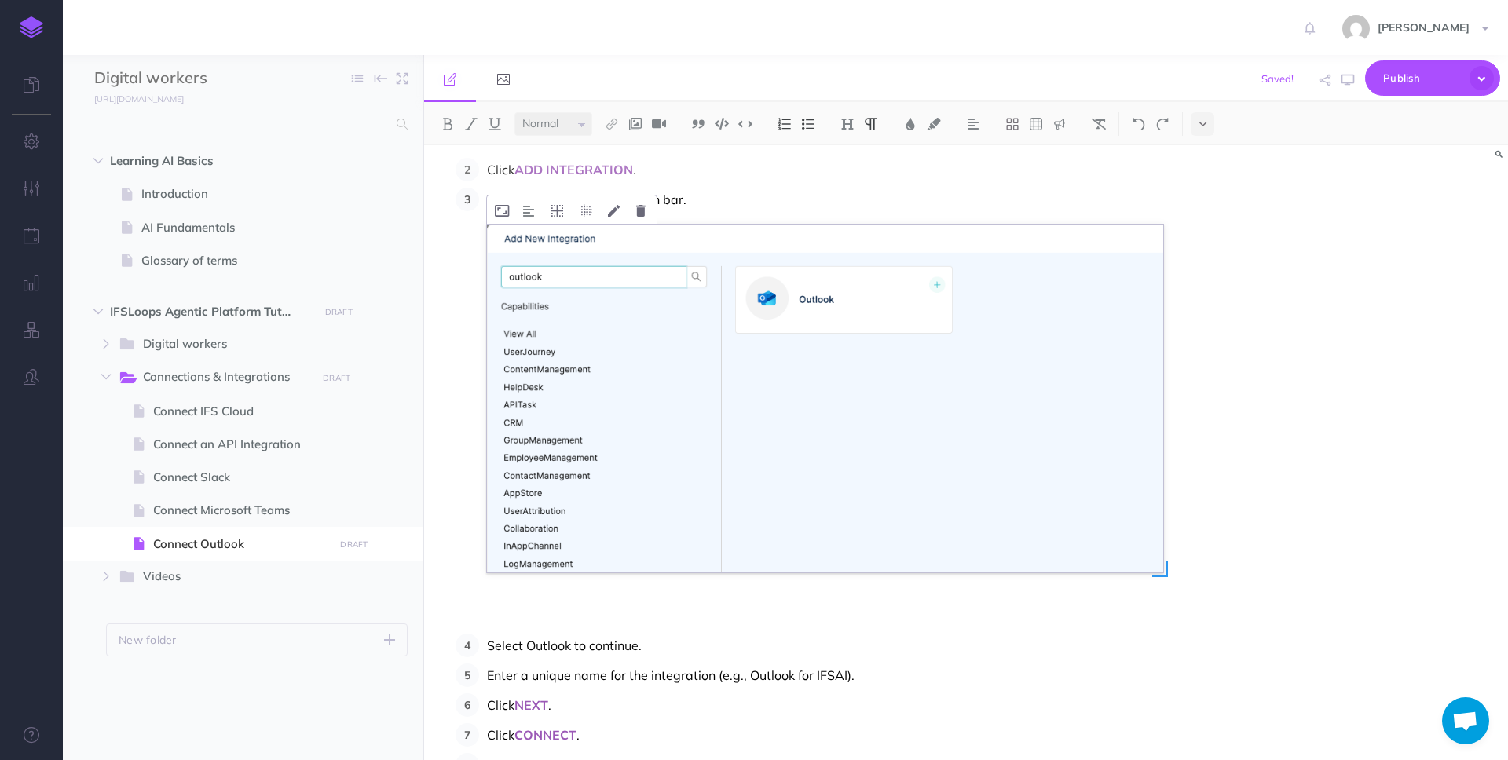
scroll to position [314, 0]
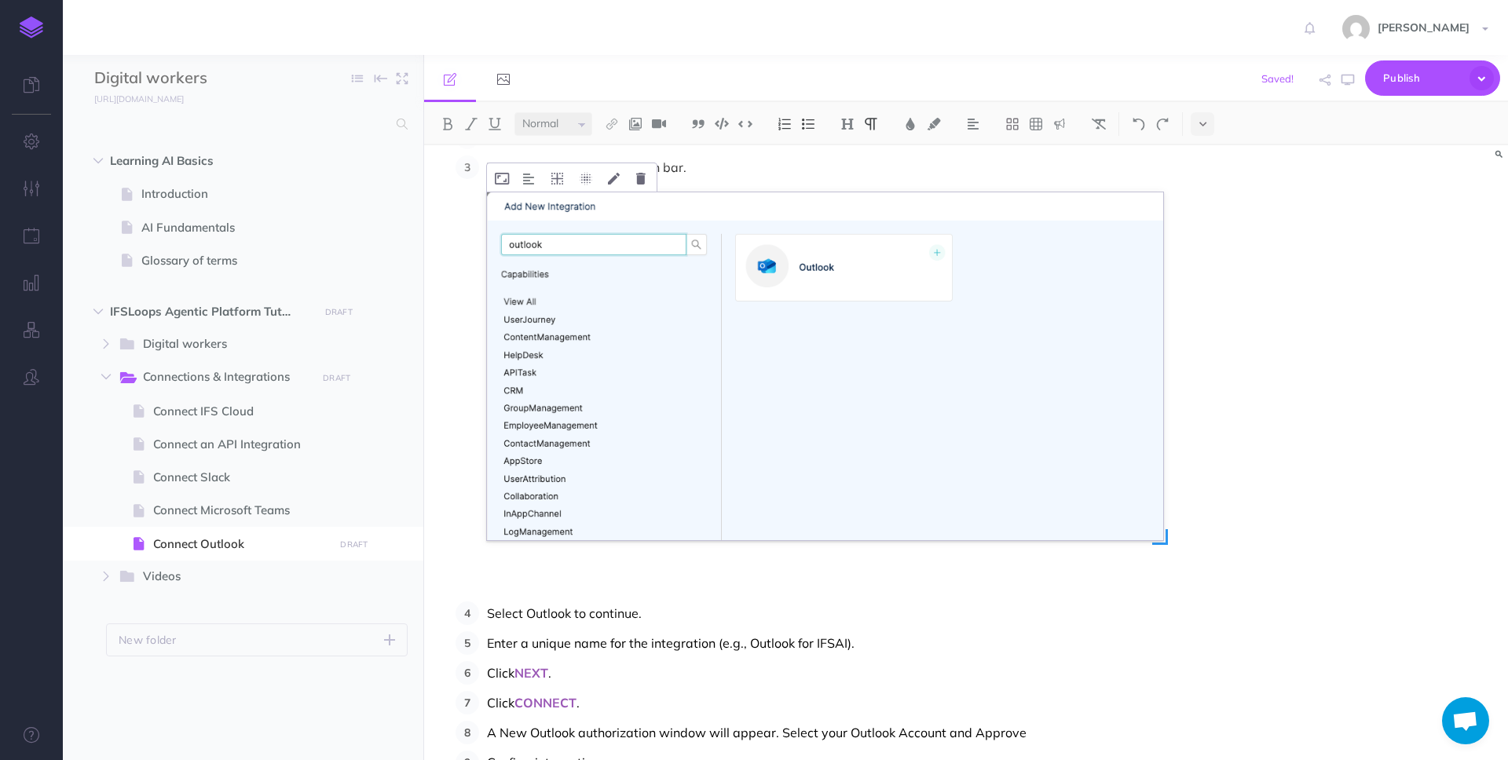
click at [1144, 517] on img at bounding box center [825, 366] width 676 height 348
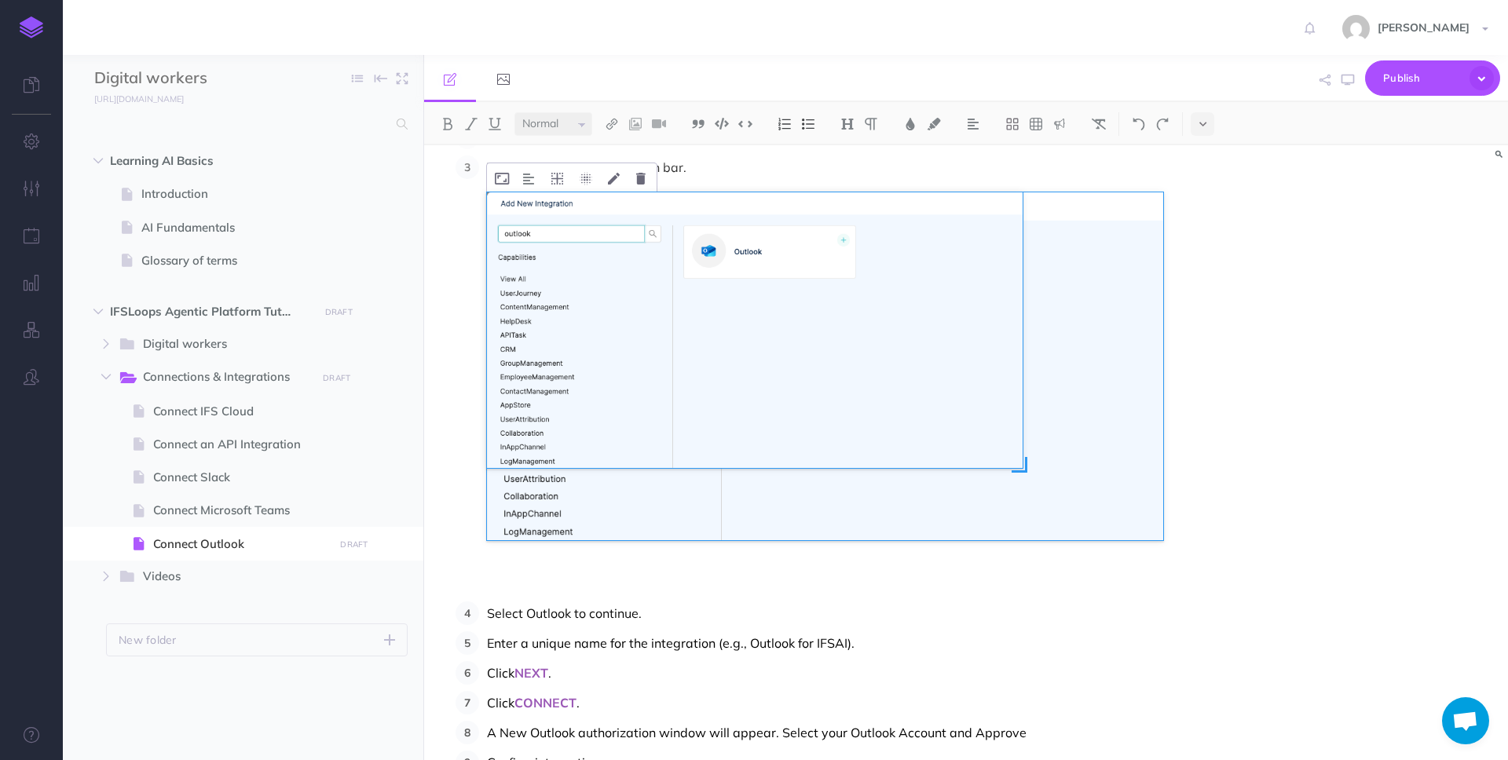
drag, startPoint x: 1165, startPoint y: 537, endPoint x: 1025, endPoint y: 461, distance: 159.9
click at [1025, 461] on span at bounding box center [1020, 465] width 16 height 16
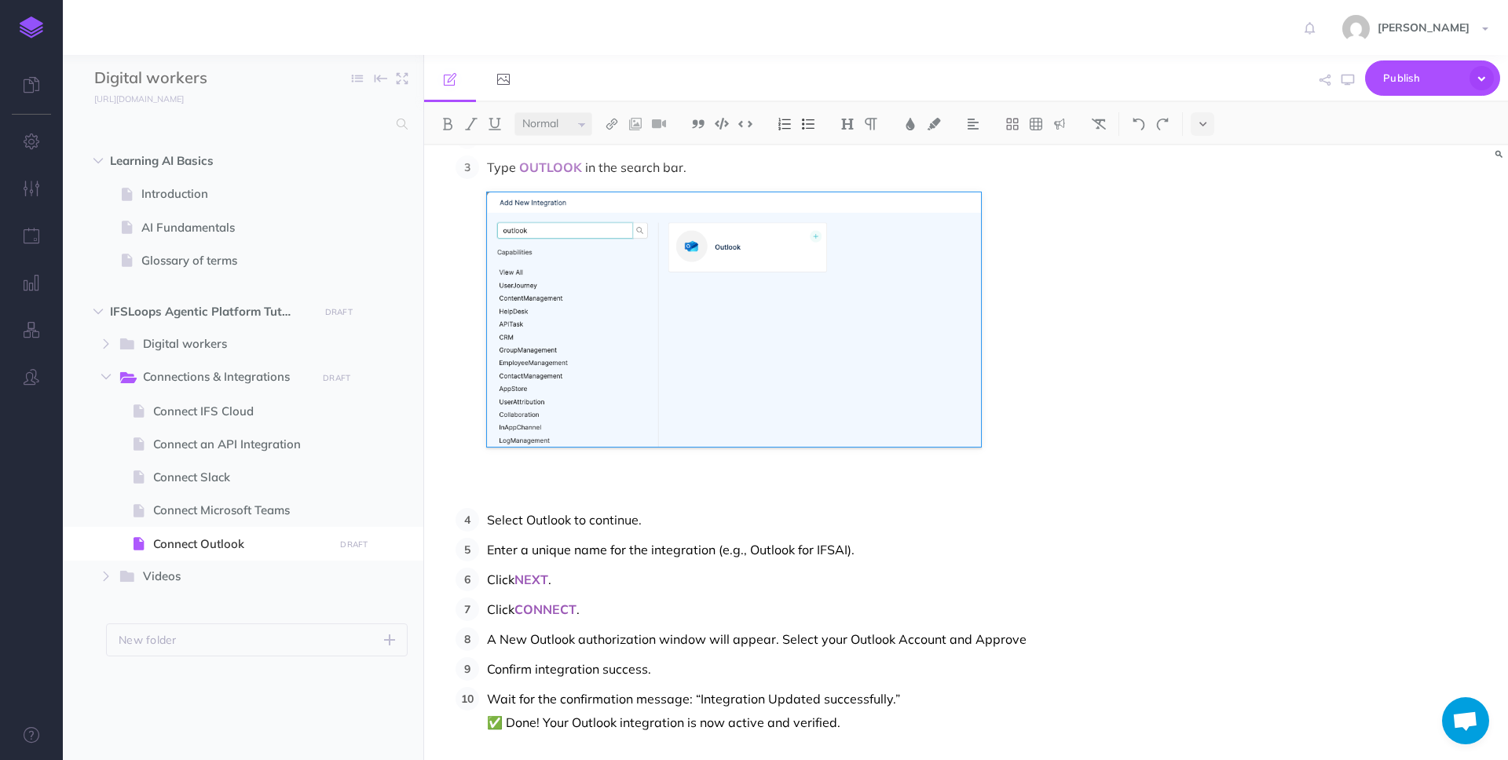
click at [1132, 478] on p at bounding box center [825, 490] width 676 height 24
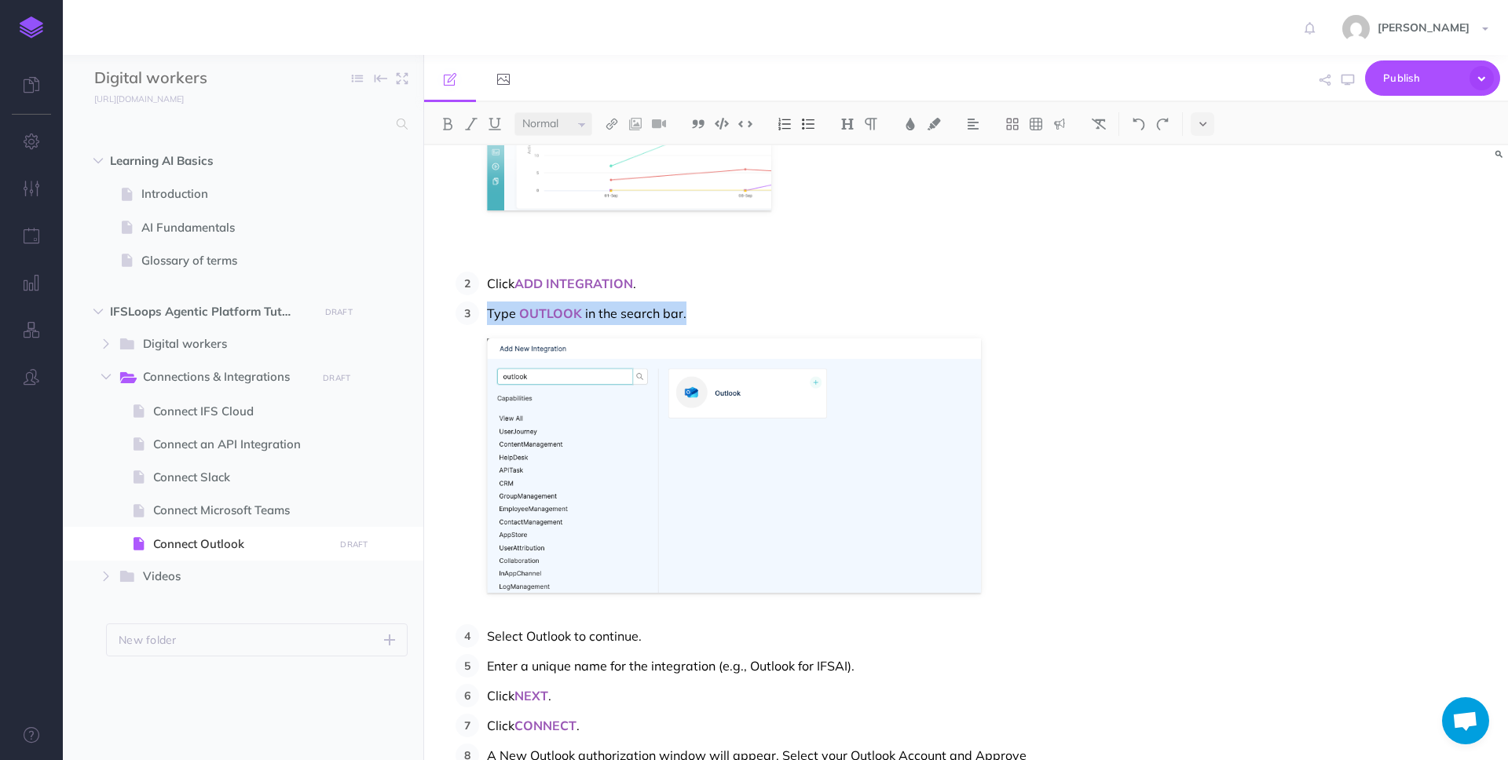
scroll to position [0, 0]
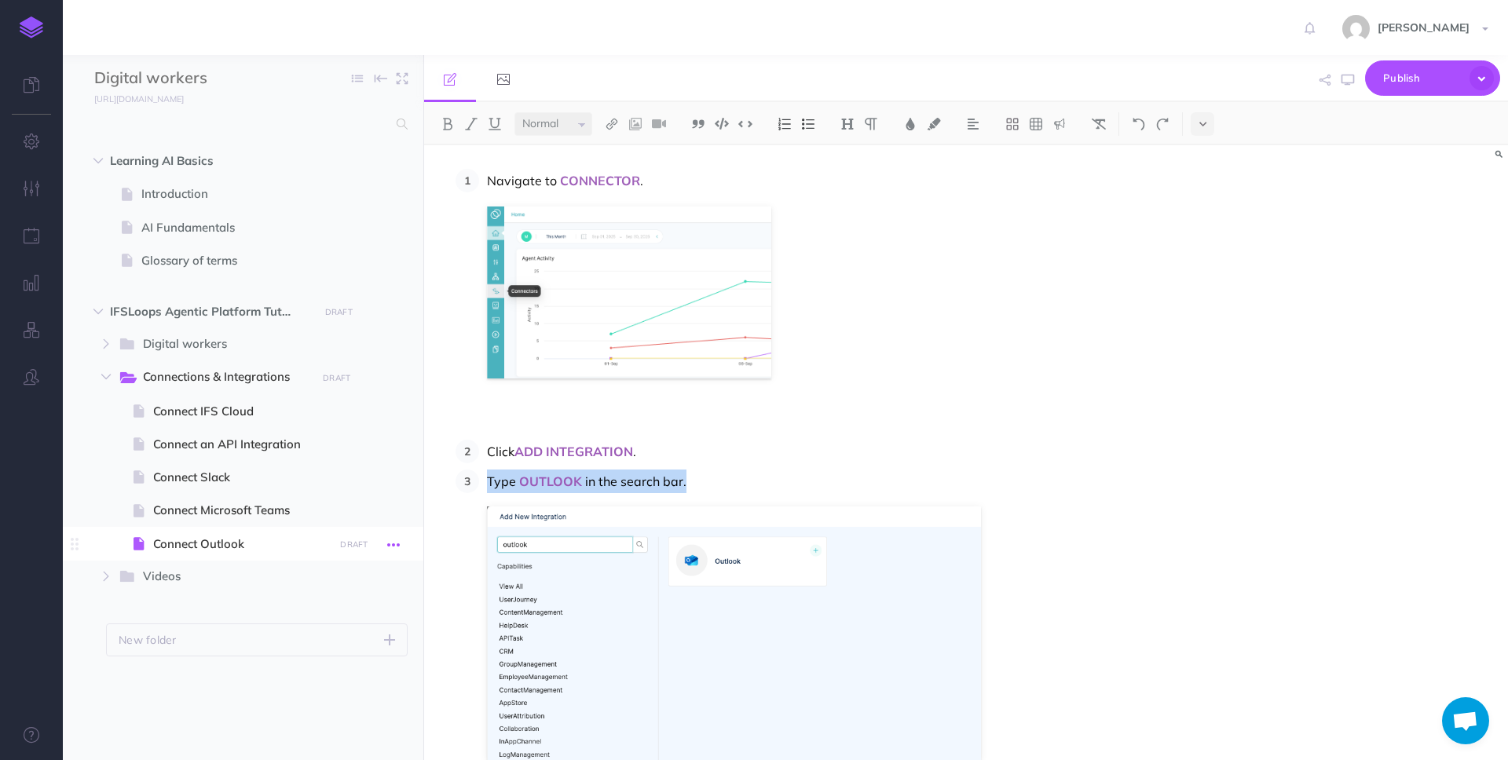
click at [386, 546] on button "button" at bounding box center [393, 544] width 28 height 20
click at [204, 730] on div "Digital workers Collapse all Expand all Expand to root folders [URL][DOMAIN_NAM…" at bounding box center [243, 407] width 361 height 705
click at [207, 504] on span "Connect Microsoft Teams" at bounding box center [241, 510] width 176 height 19
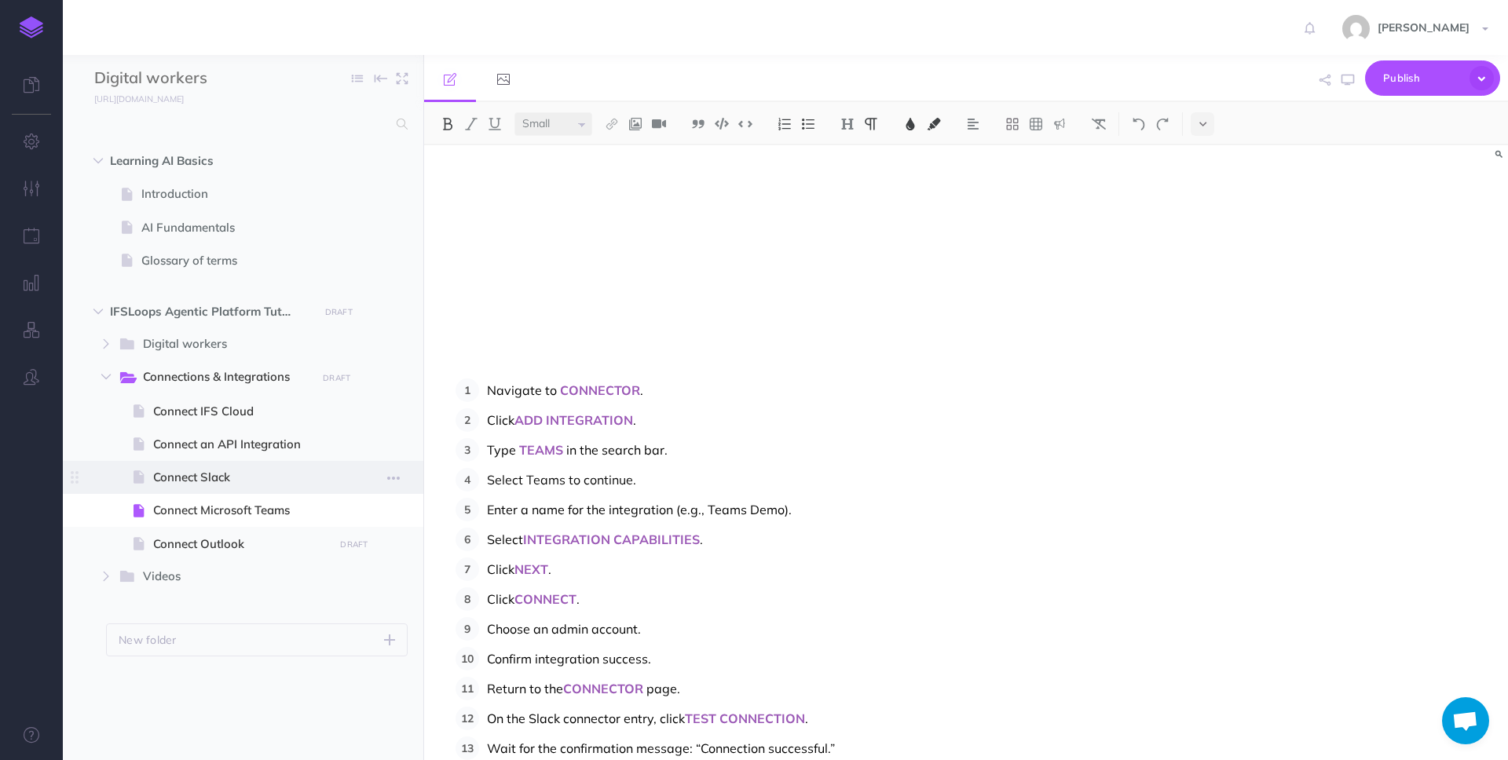
scroll to position [355, 0]
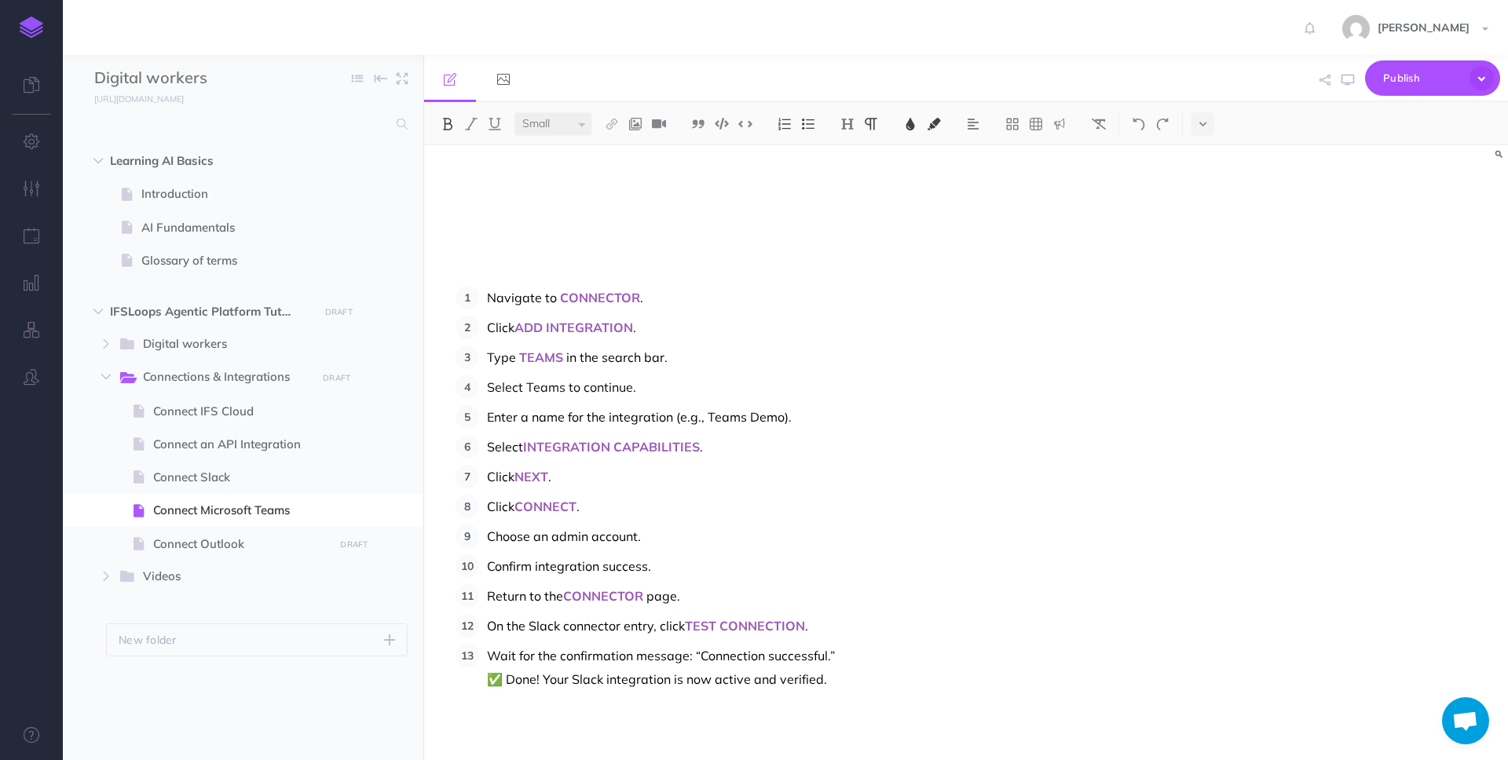
select select "null"
click at [533, 627] on span "On the Slack connector entry, click" at bounding box center [586, 626] width 198 height 16
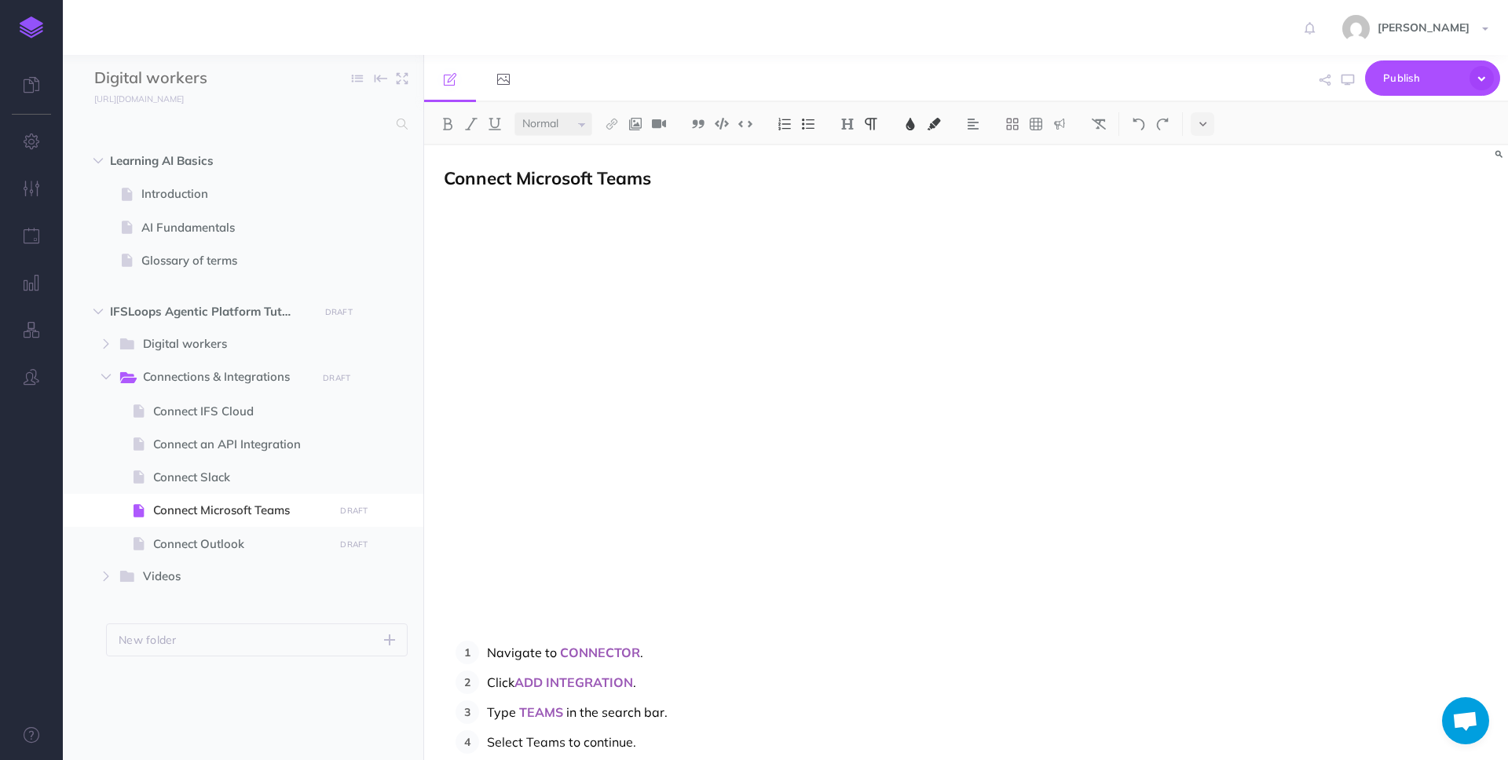
scroll to position [732, 0]
click at [1405, 89] on span "Publish" at bounding box center [1422, 78] width 79 height 24
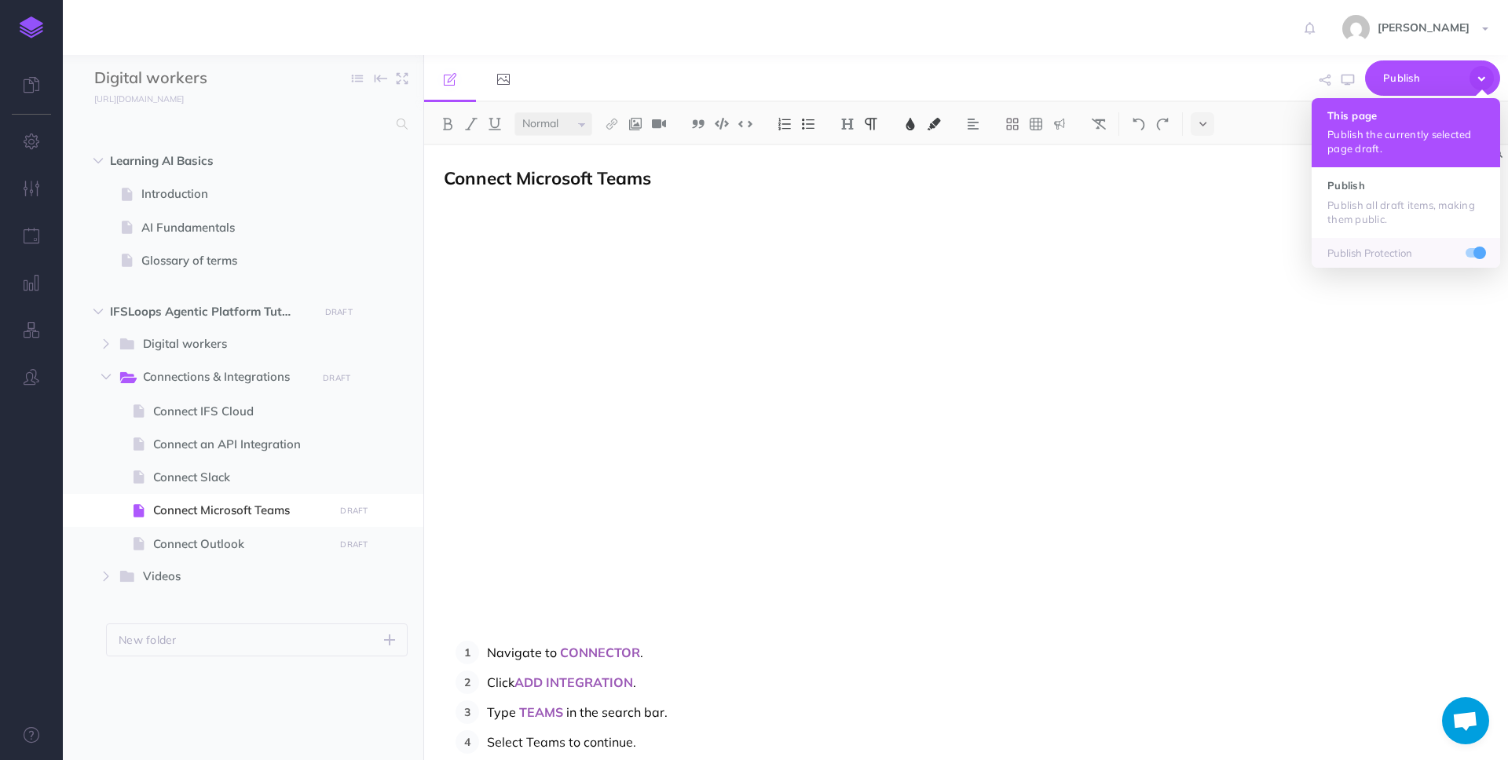
click at [1391, 125] on button "This page Publish the currently selected page draft." at bounding box center [1406, 132] width 188 height 69
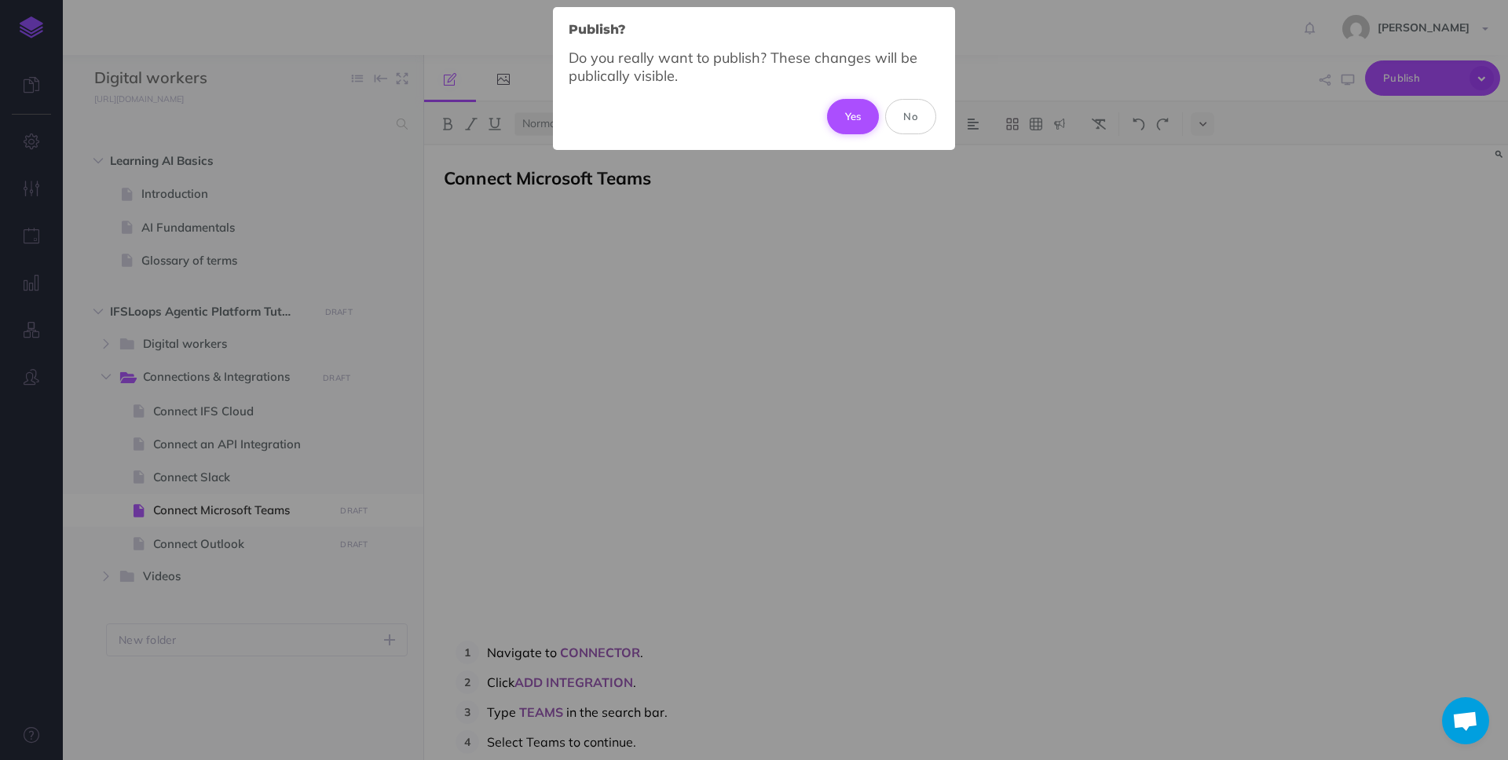
click at [861, 117] on button "Yes" at bounding box center [853, 116] width 53 height 35
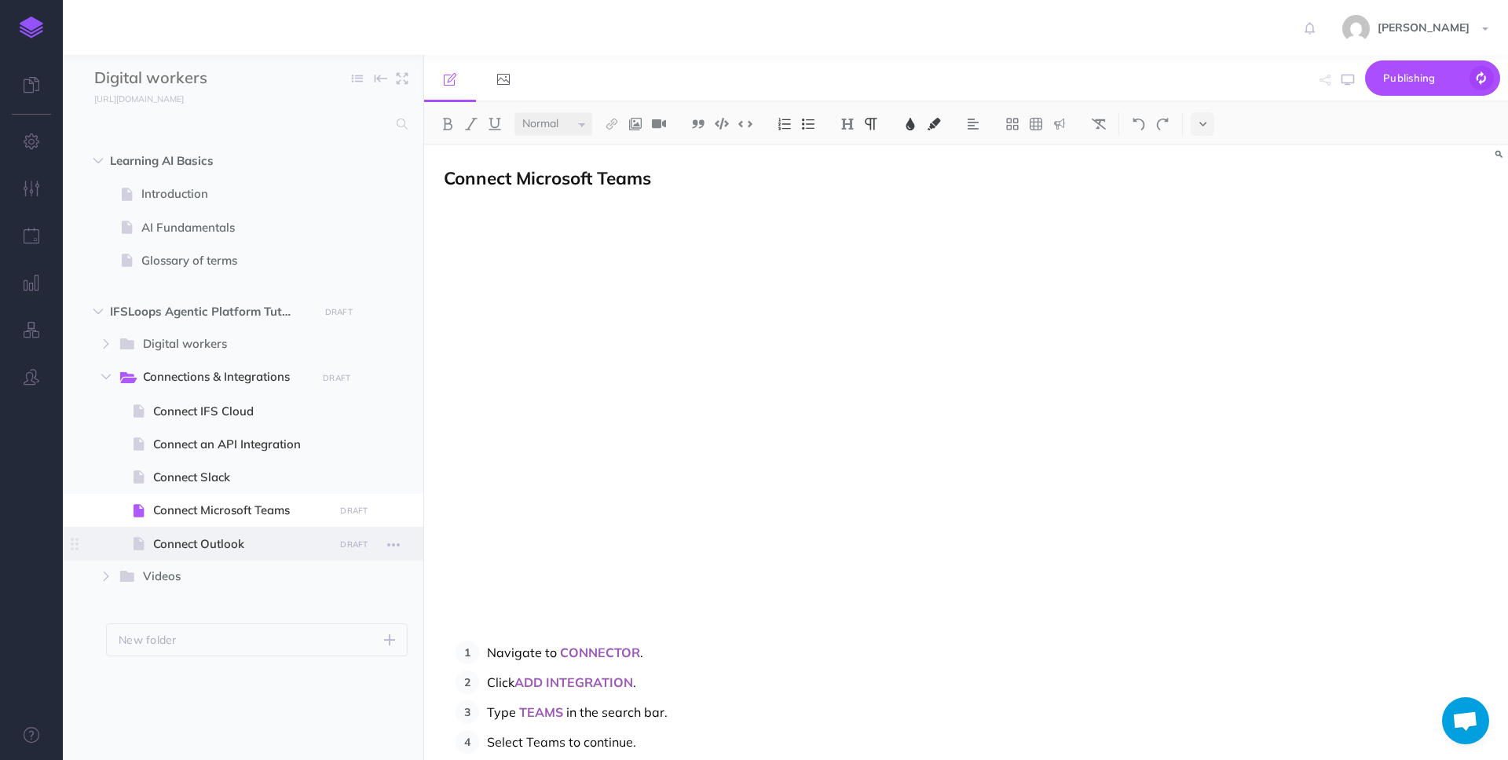
click at [253, 533] on span at bounding box center [243, 543] width 360 height 33
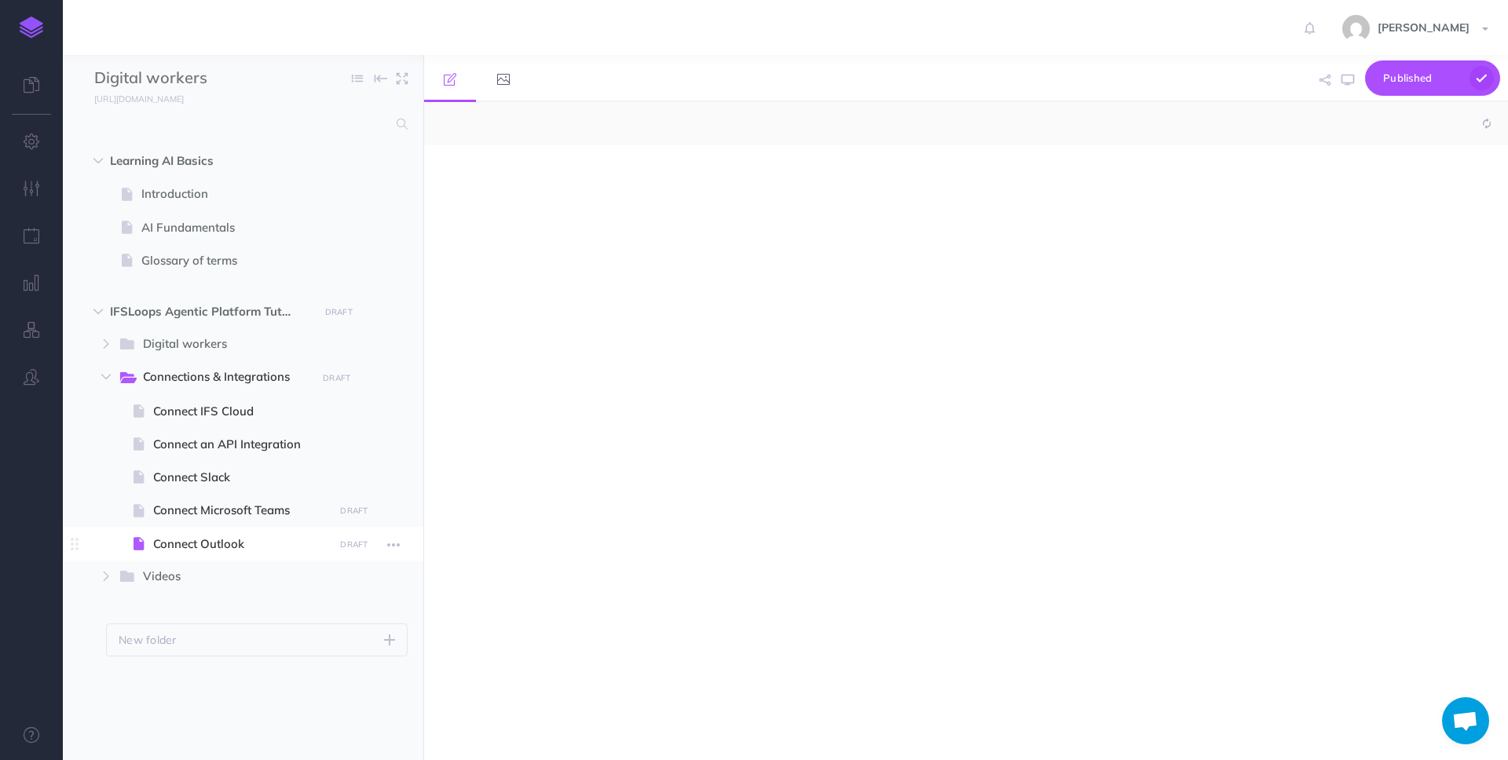
select select "null"
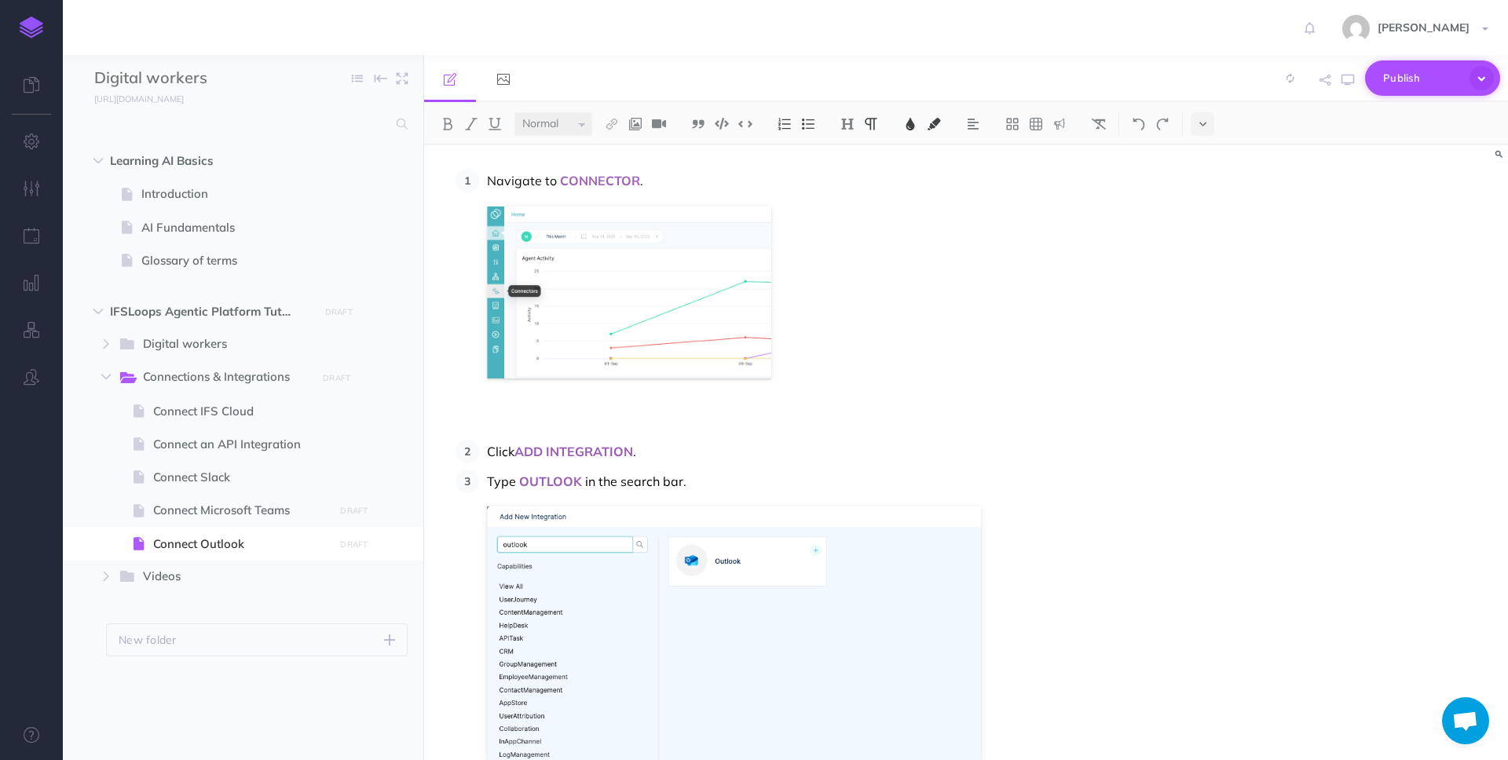
click at [1409, 79] on span "Publish" at bounding box center [1422, 78] width 79 height 24
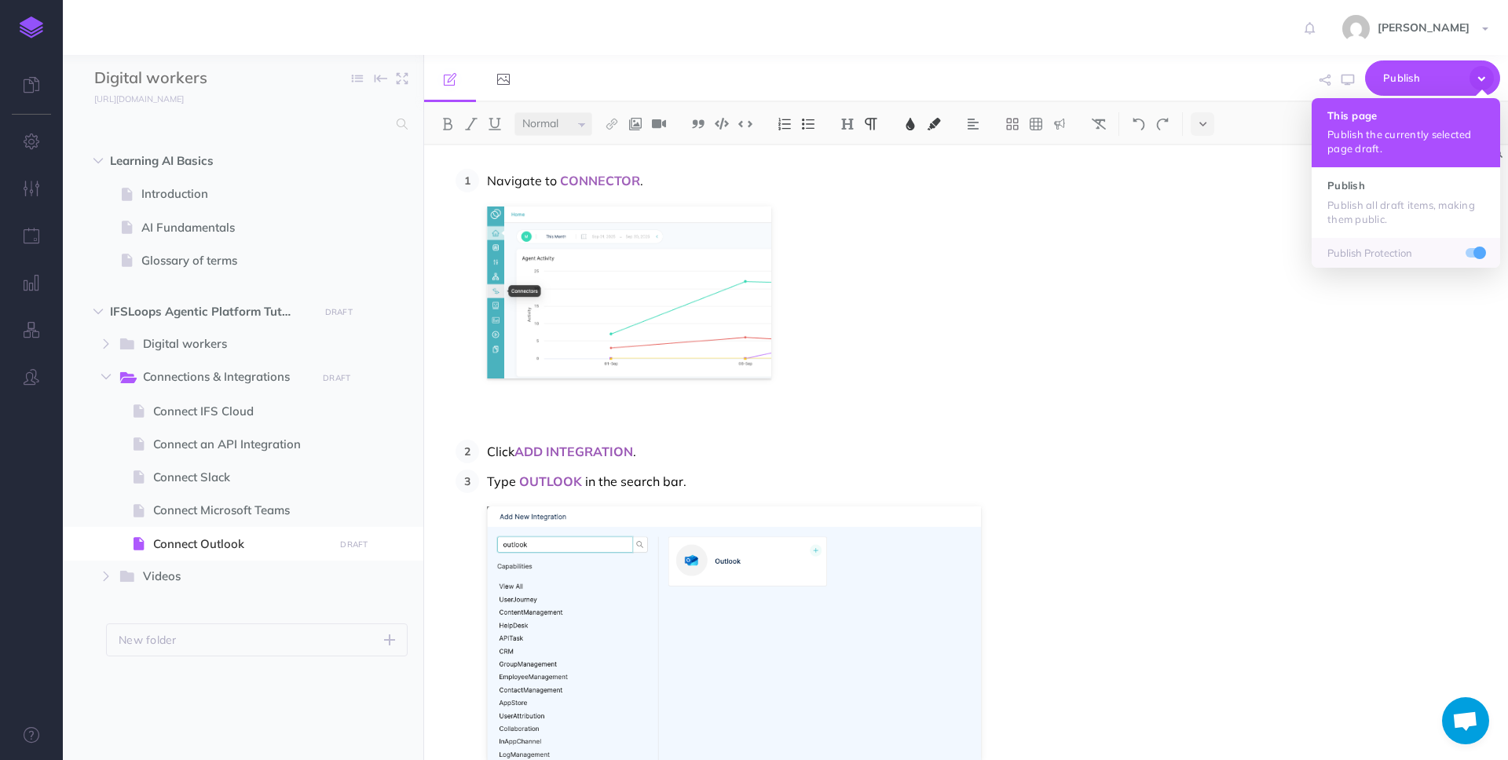
click at [1387, 116] on h4 "This page" at bounding box center [1405, 115] width 157 height 11
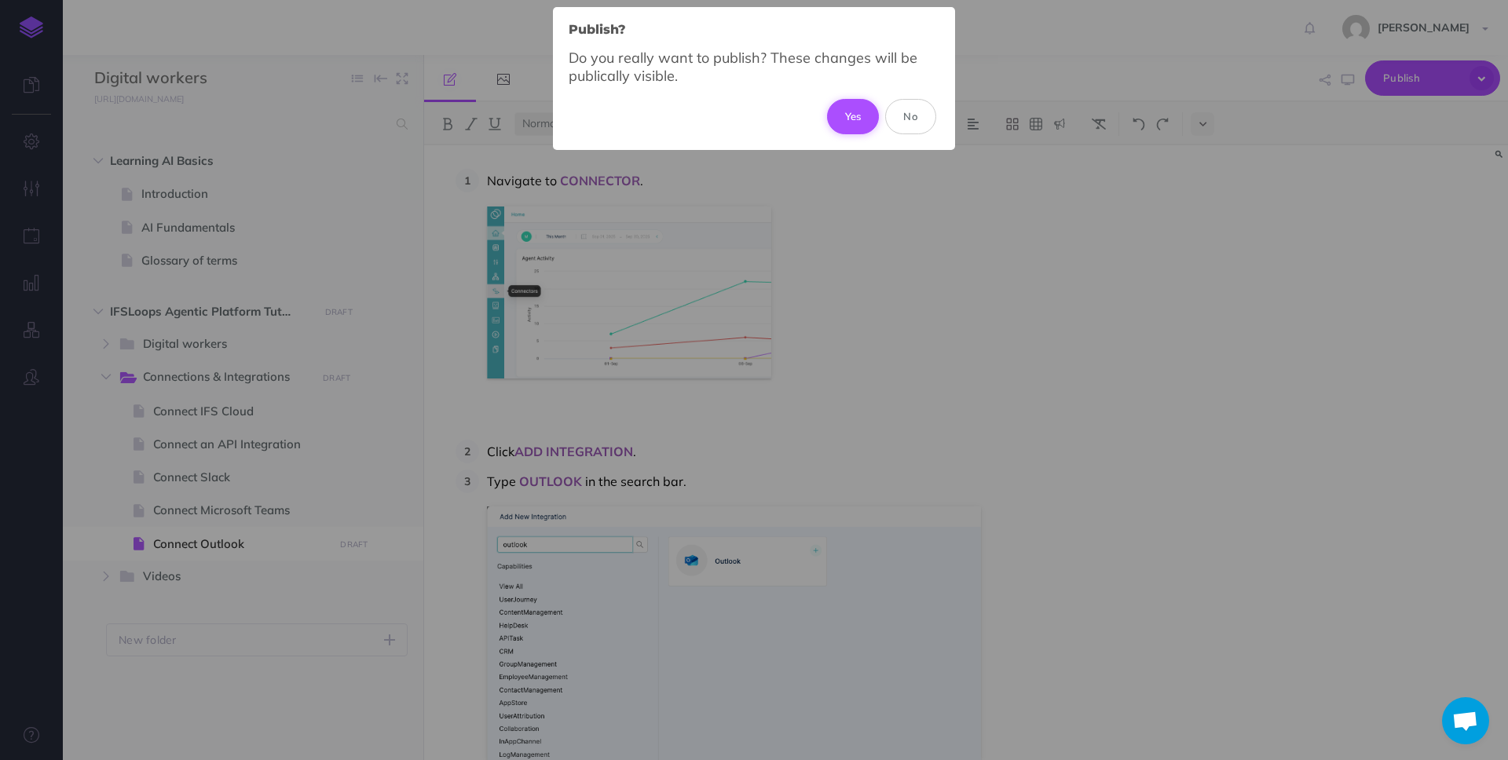
click at [854, 117] on button "Yes" at bounding box center [853, 116] width 53 height 35
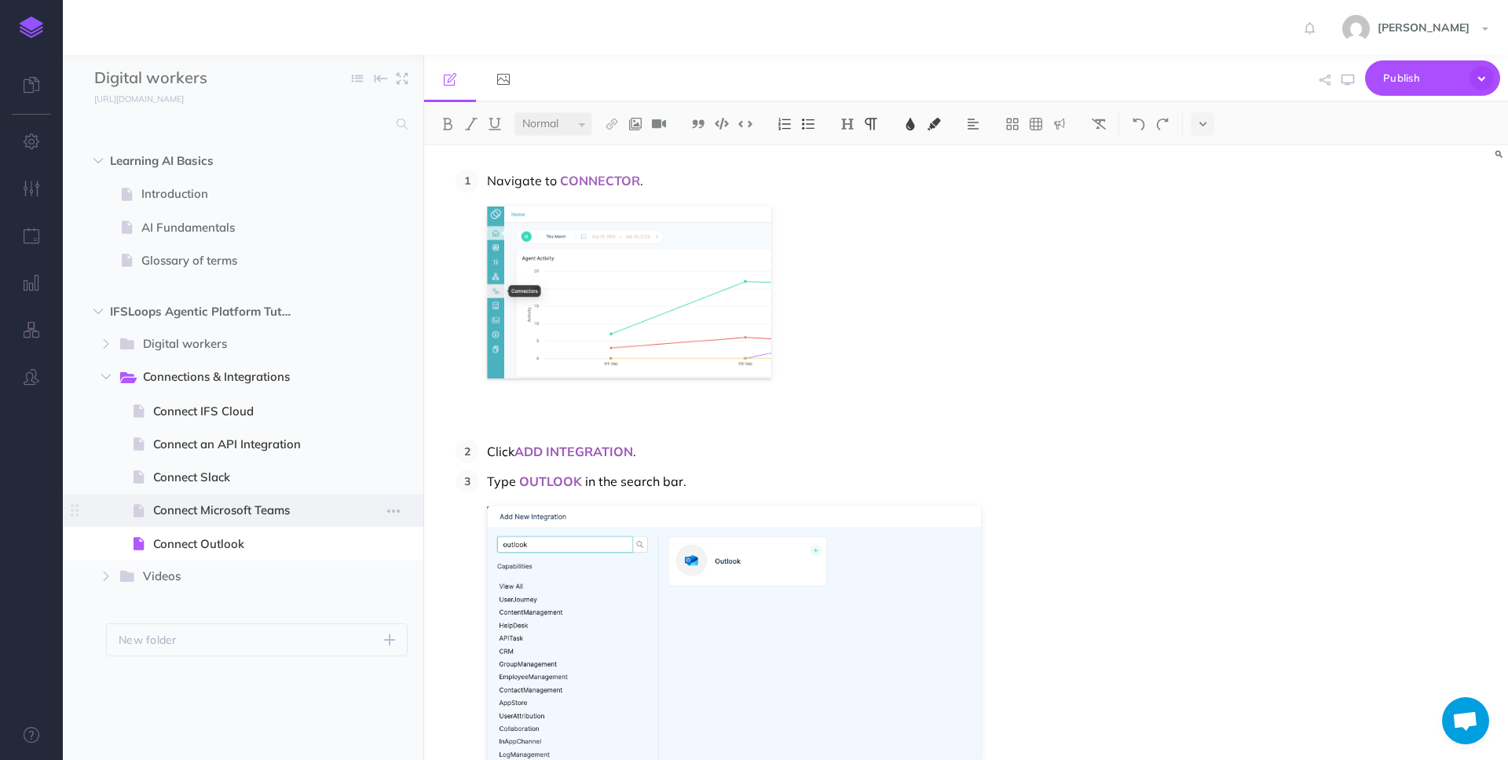
click at [206, 506] on span "Connect Microsoft Teams" at bounding box center [241, 510] width 176 height 19
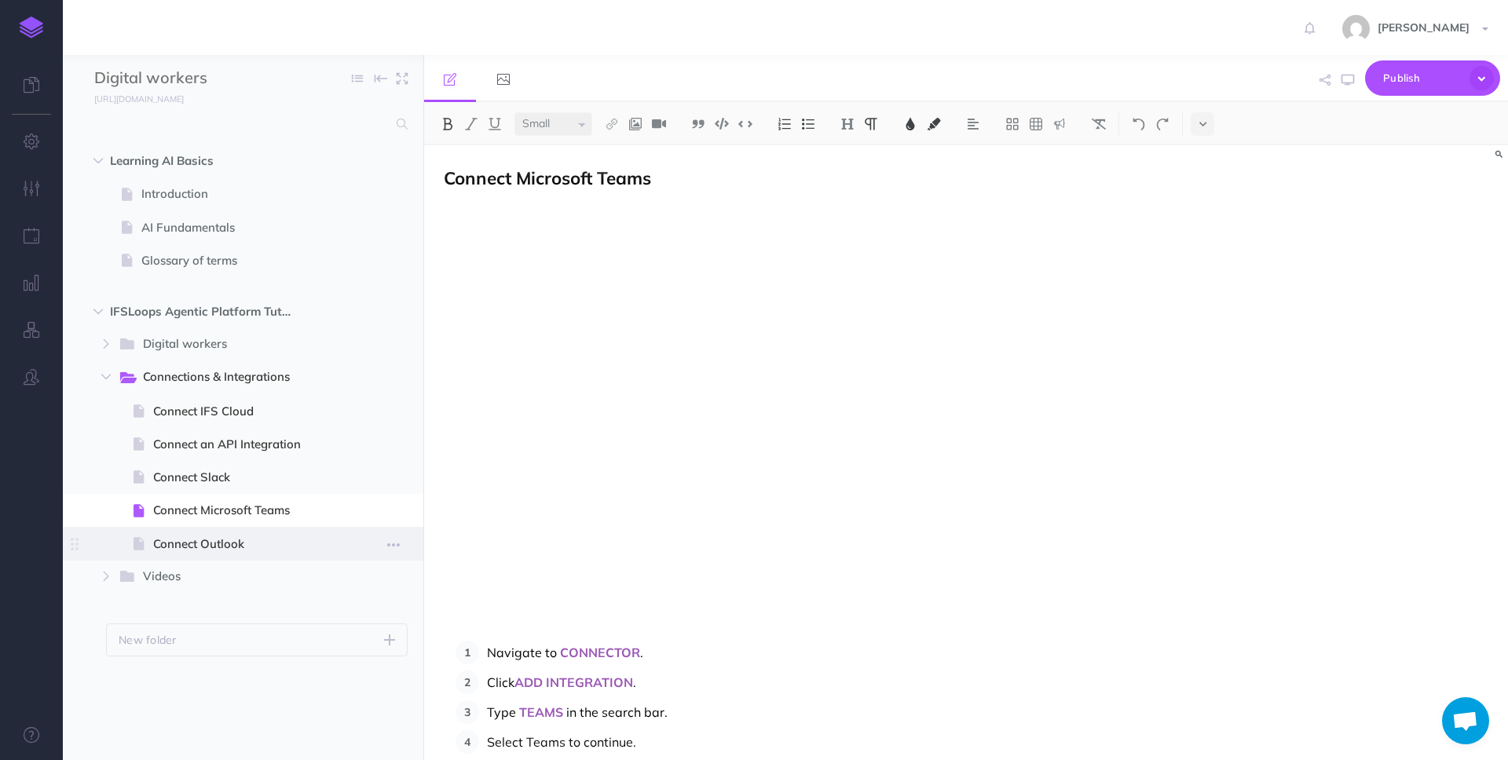
click at [225, 542] on span "Connect Outlook" at bounding box center [241, 544] width 176 height 19
select select "null"
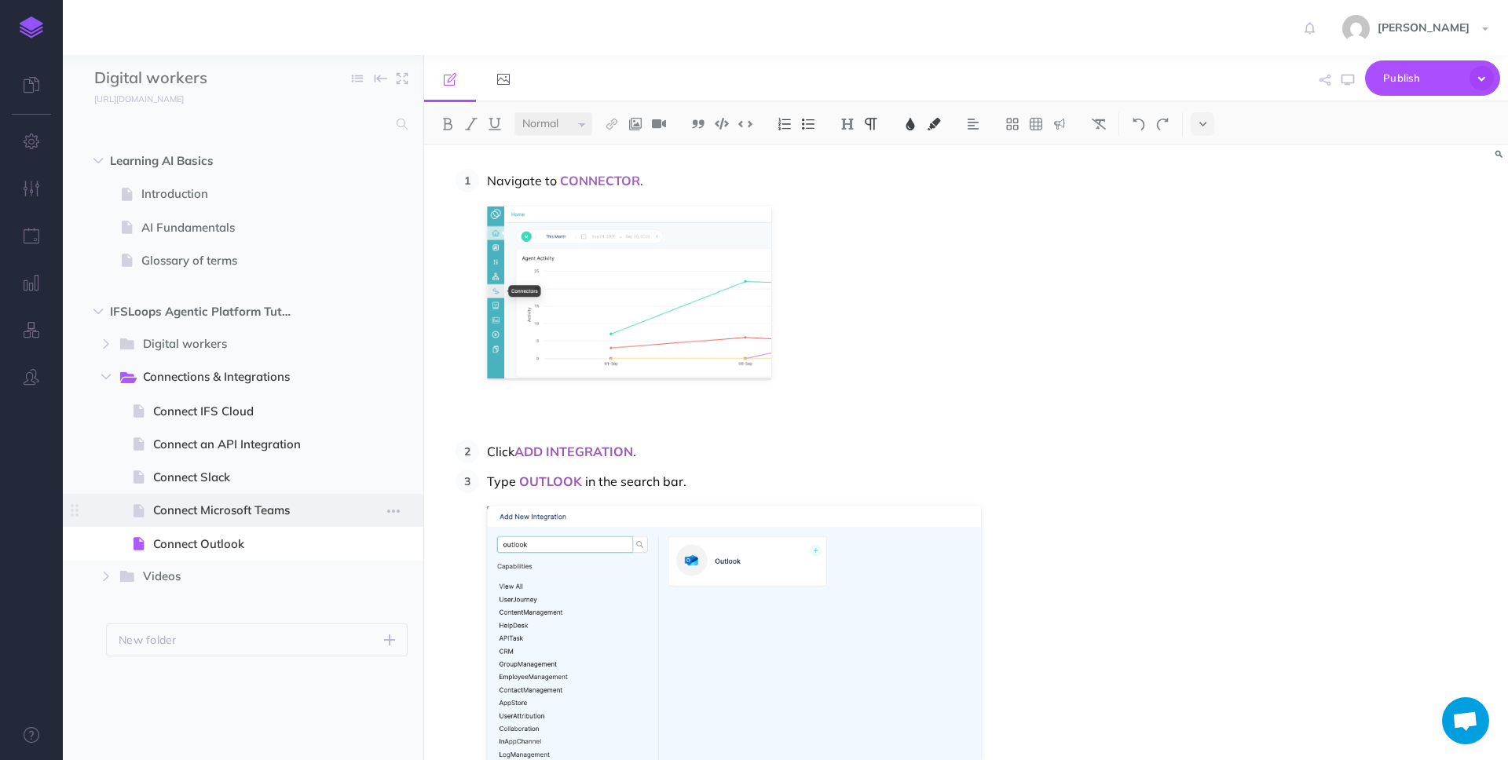
click at [209, 510] on span "Connect Microsoft Teams" at bounding box center [241, 510] width 176 height 19
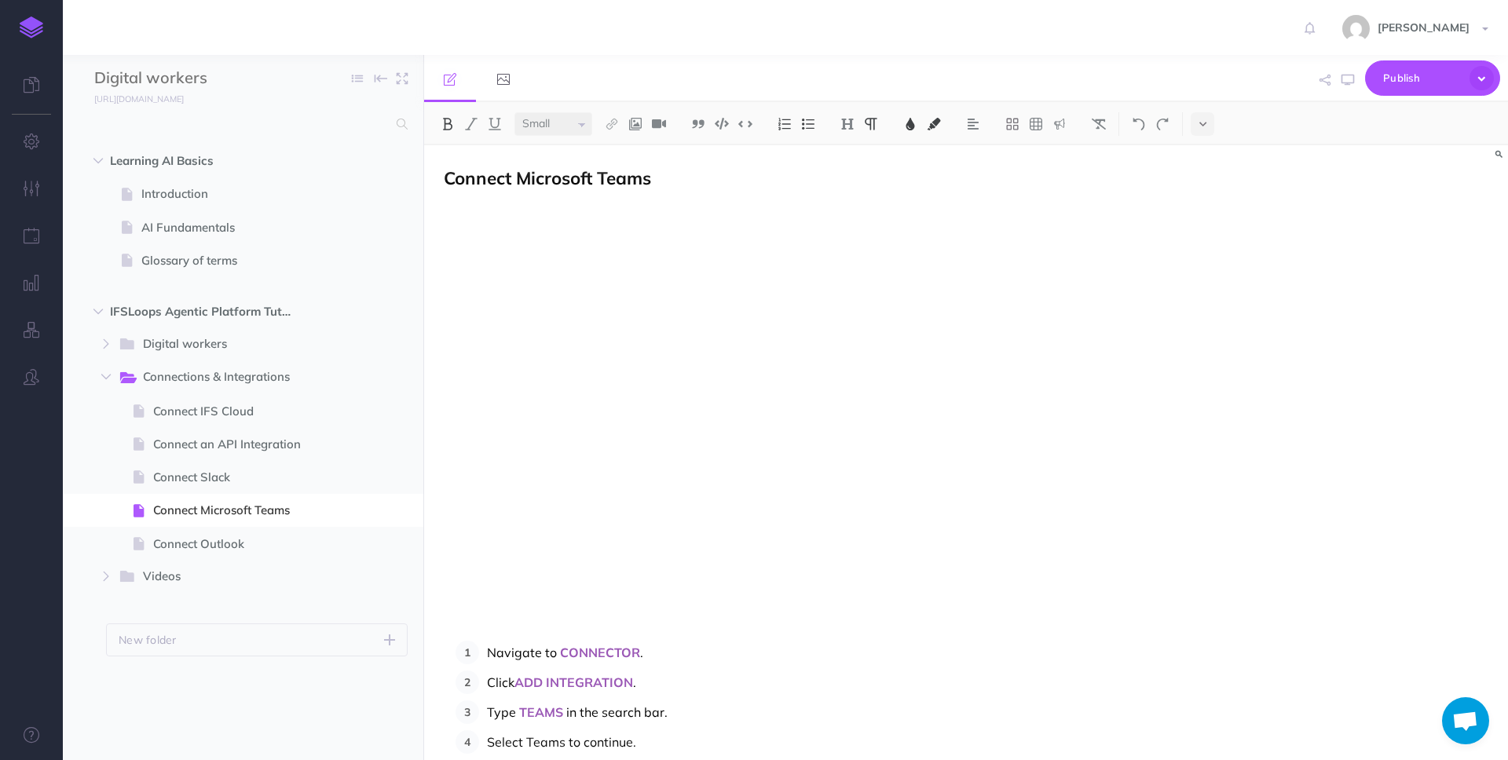
select select "large"
click at [543, 177] on span "Connect Microsoft Teams" at bounding box center [547, 177] width 207 height 23
copy span "Connect Microsoft Teams"
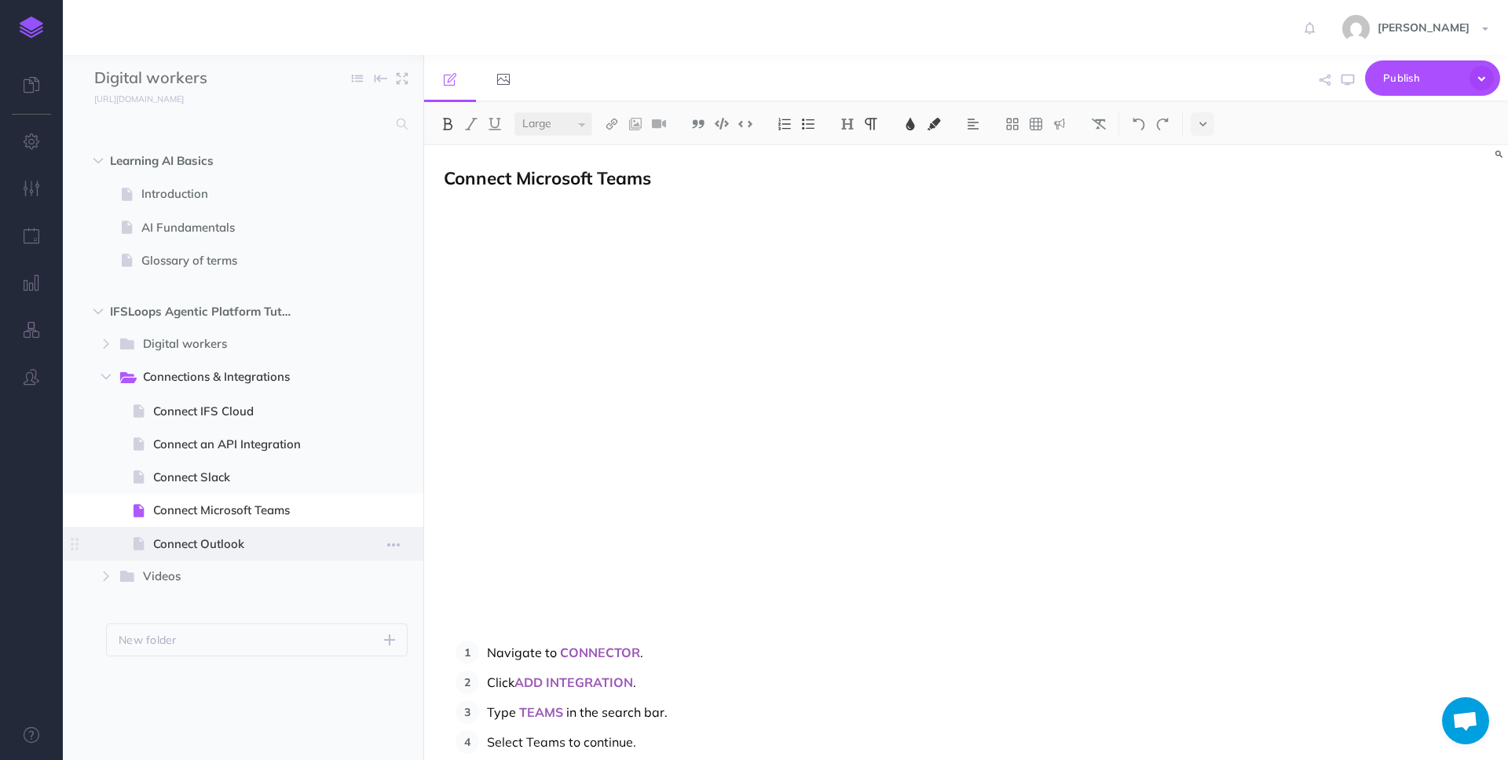
click at [225, 546] on span "Connect Outlook" at bounding box center [241, 544] width 176 height 19
select select "null"
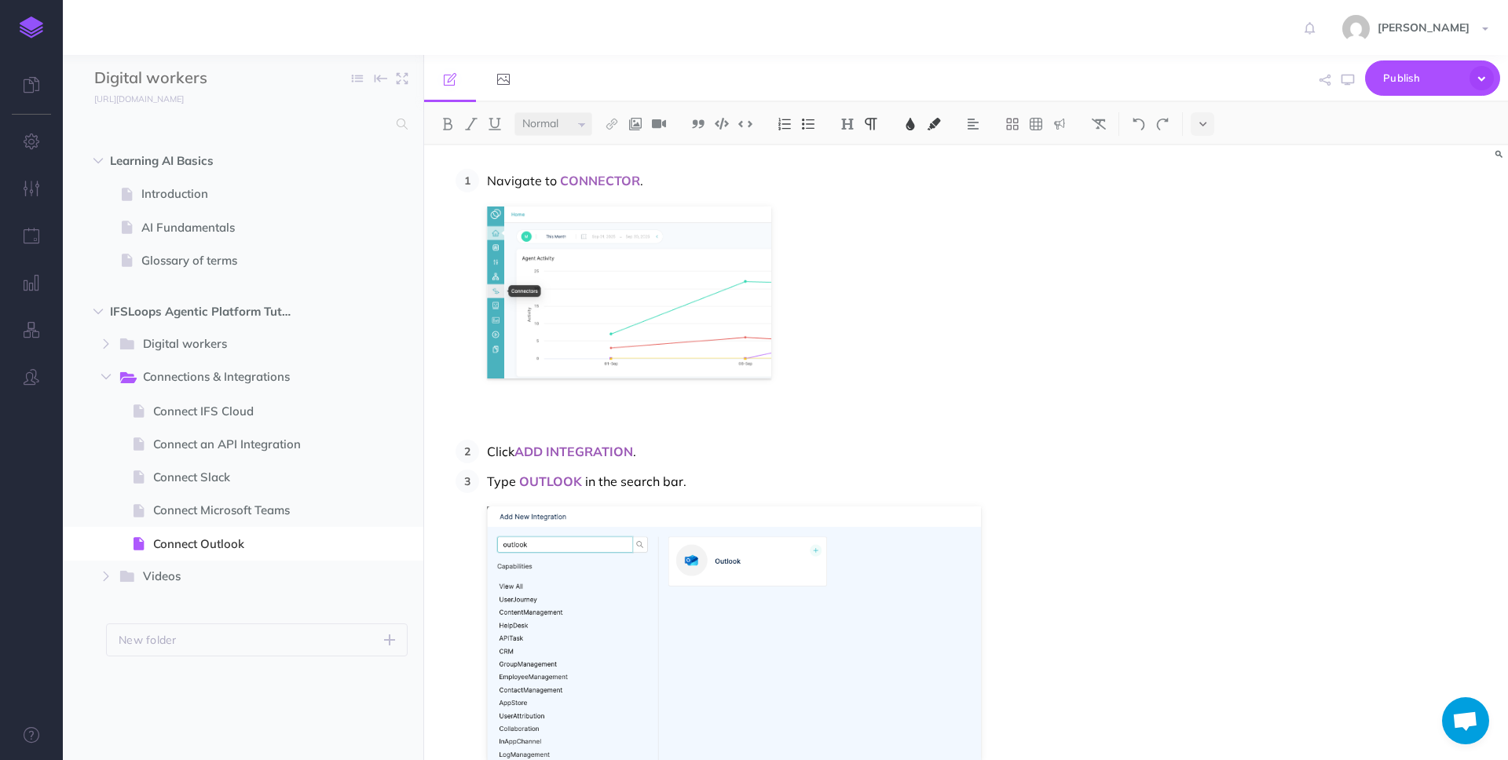
click at [227, 520] on span "Connect Microsoft Teams" at bounding box center [241, 510] width 176 height 19
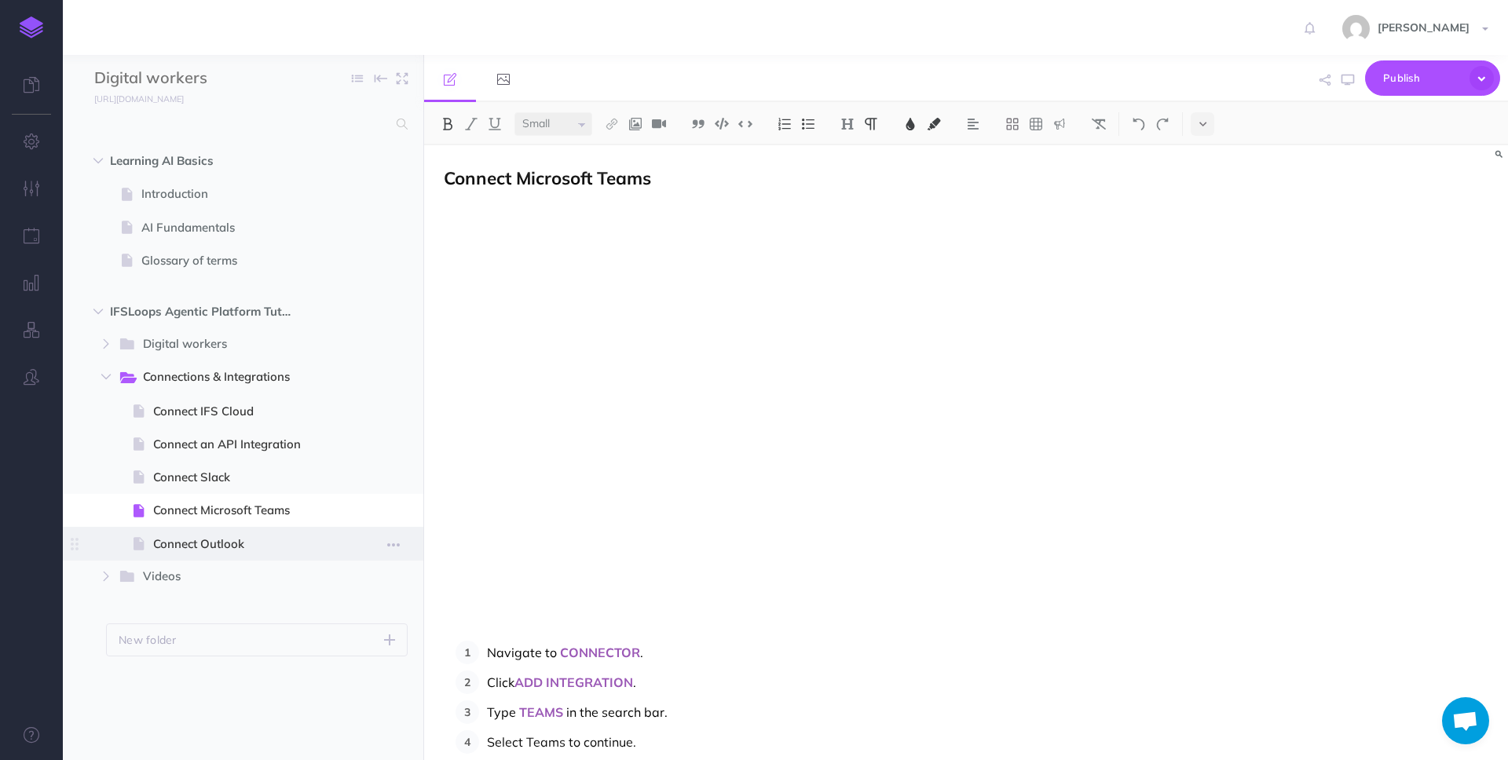
click at [226, 540] on span "Connect Outlook" at bounding box center [241, 544] width 176 height 19
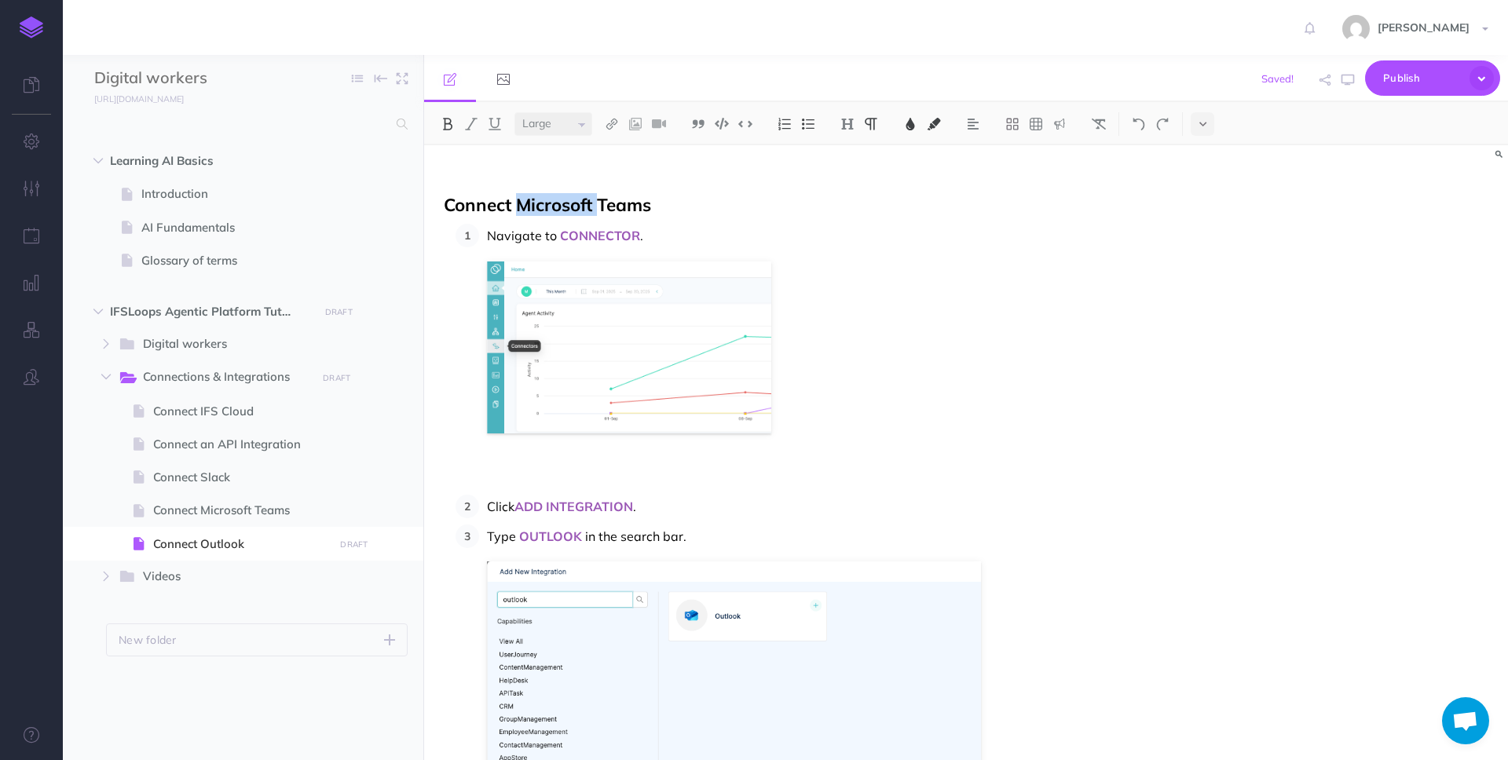
drag, startPoint x: 519, startPoint y: 205, endPoint x: 602, endPoint y: 206, distance: 83.2
click at [602, 206] on span "Connect Microsoft Teams" at bounding box center [547, 204] width 207 height 23
click at [624, 201] on span "Connect Microsoft Teams" at bounding box center [547, 204] width 207 height 23
select select "small"
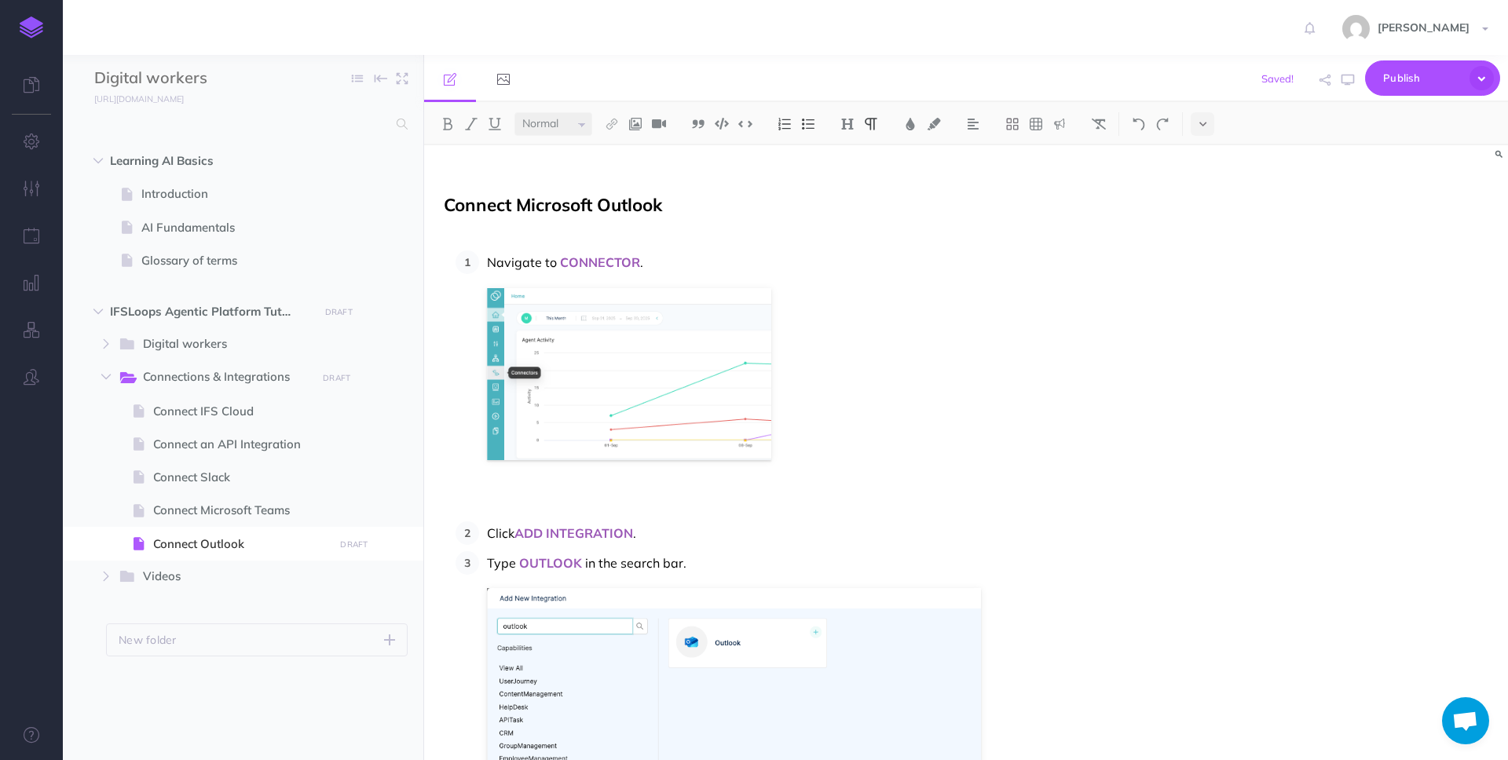
click at [589, 184] on p at bounding box center [803, 178] width 719 height 19
select select "small"
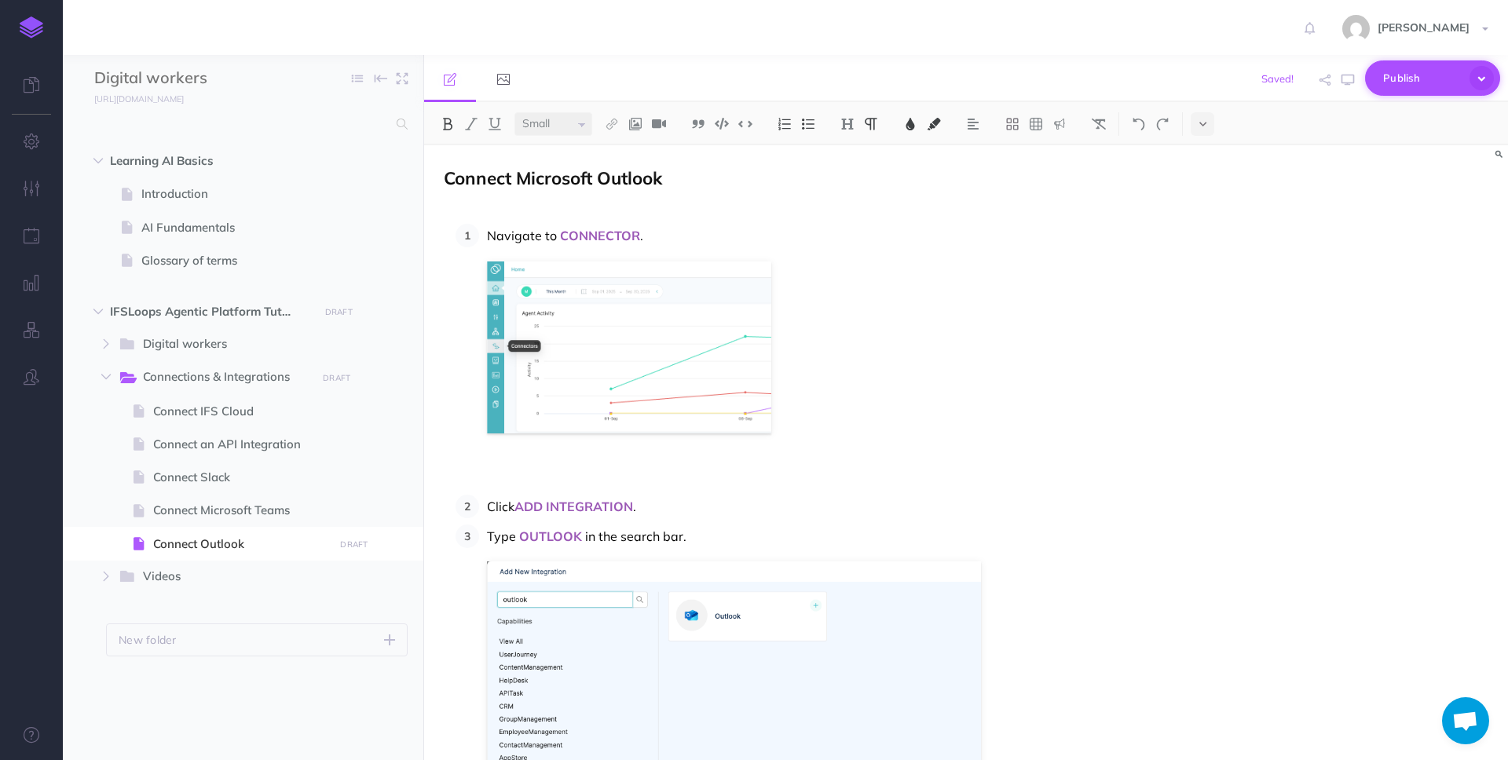
click at [1414, 79] on span "Publish" at bounding box center [1422, 78] width 79 height 24
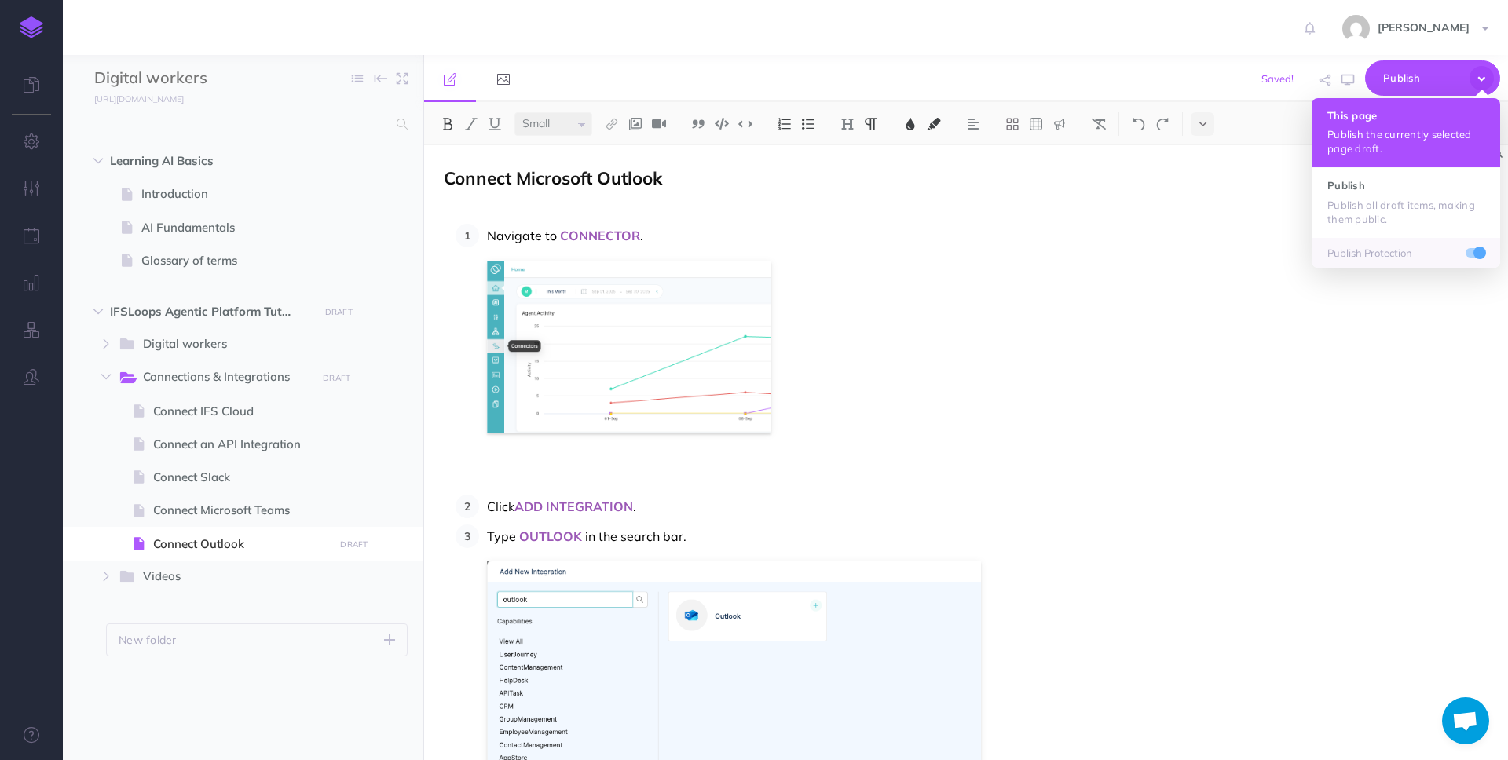
click at [1399, 114] on h4 "This page" at bounding box center [1405, 115] width 157 height 11
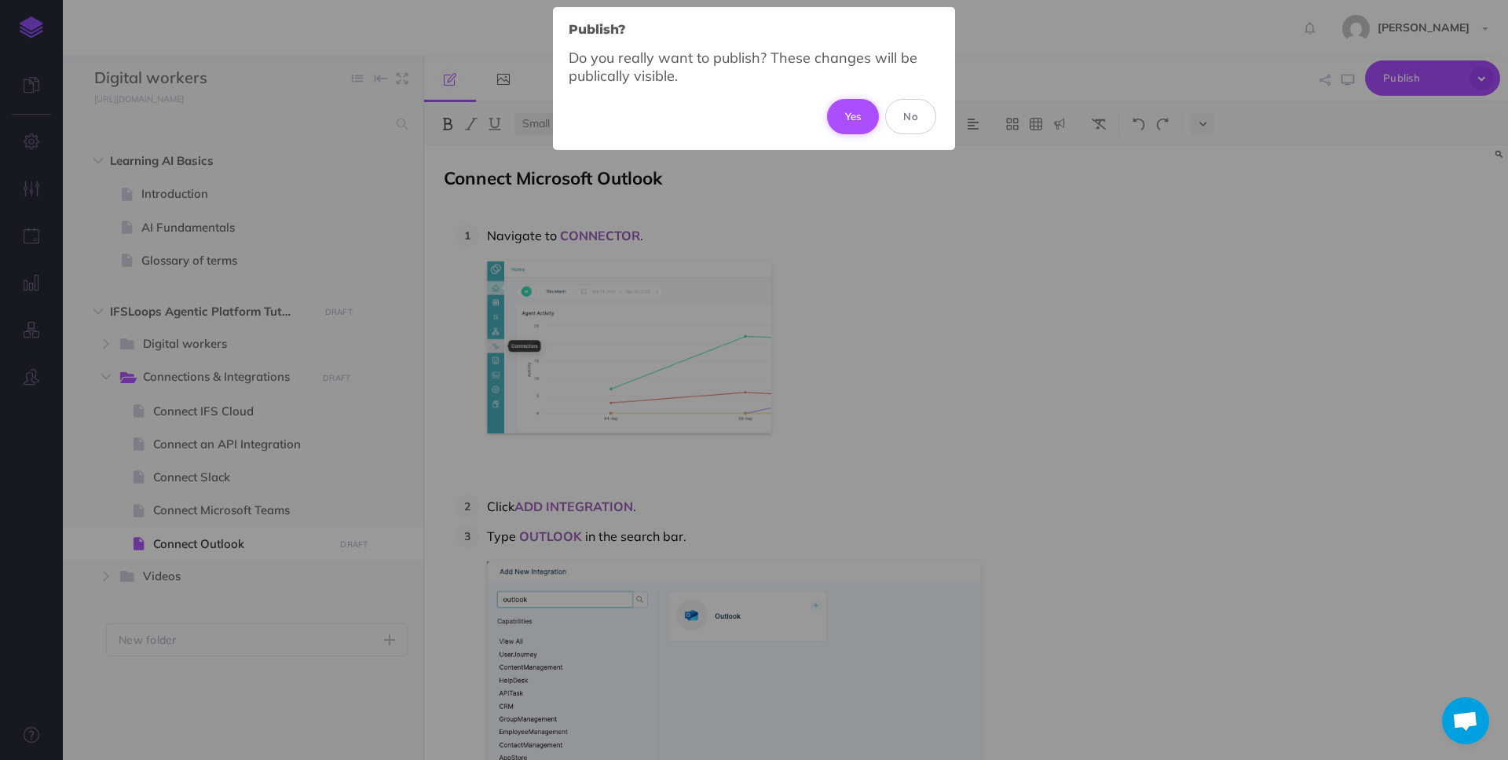
click at [866, 113] on button "Yes" at bounding box center [853, 116] width 53 height 35
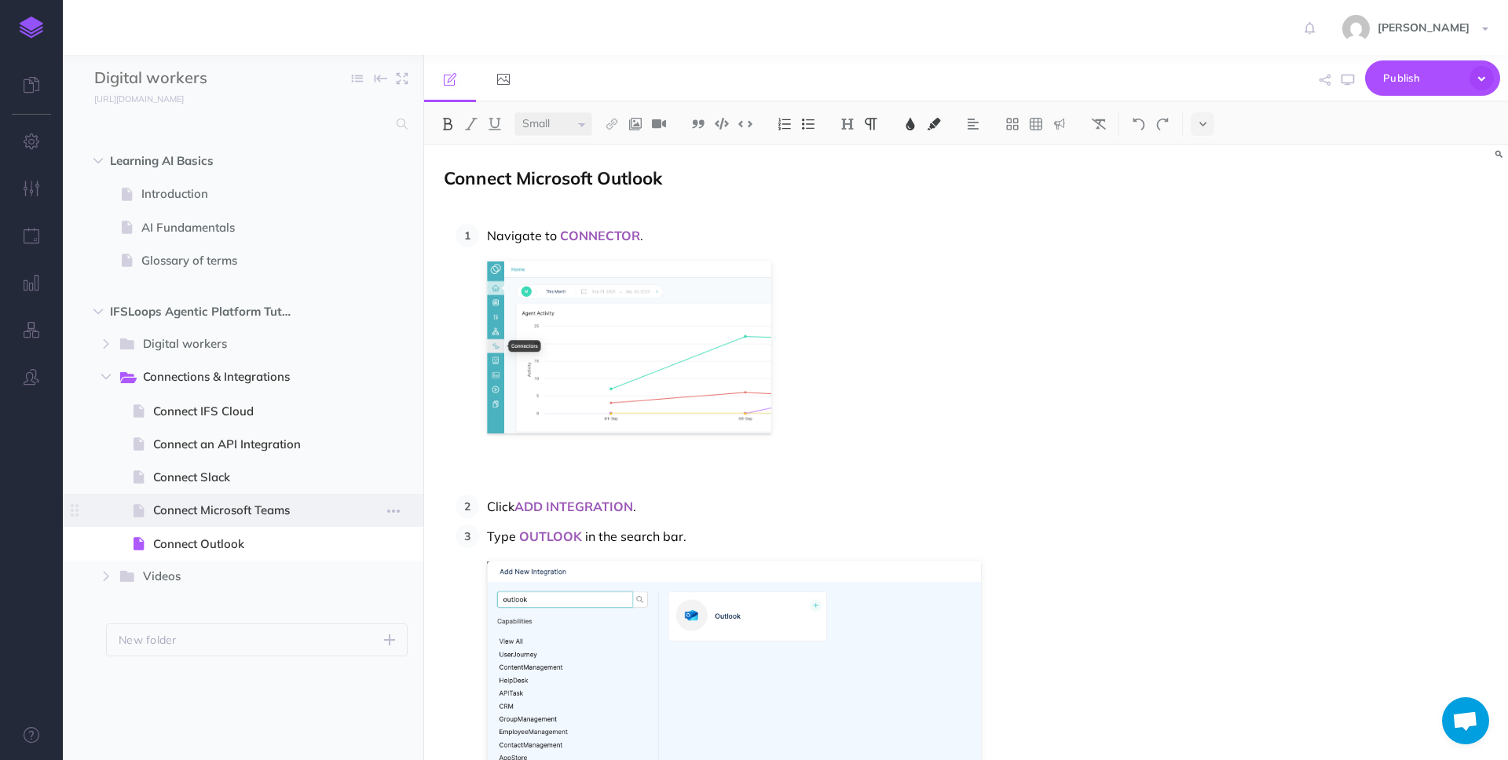
click at [270, 514] on span "Connect Microsoft Teams" at bounding box center [241, 510] width 176 height 19
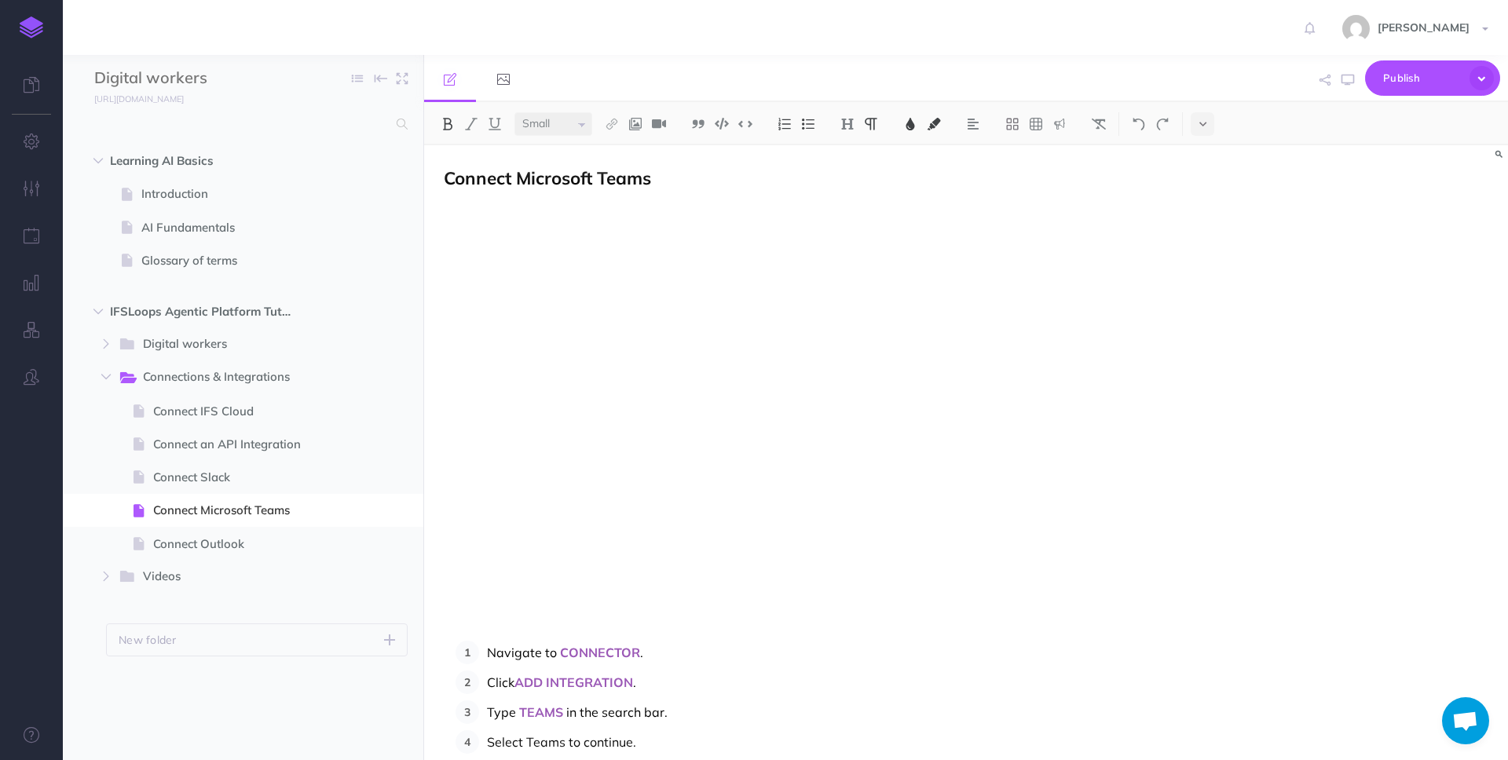
scroll to position [355, 0]
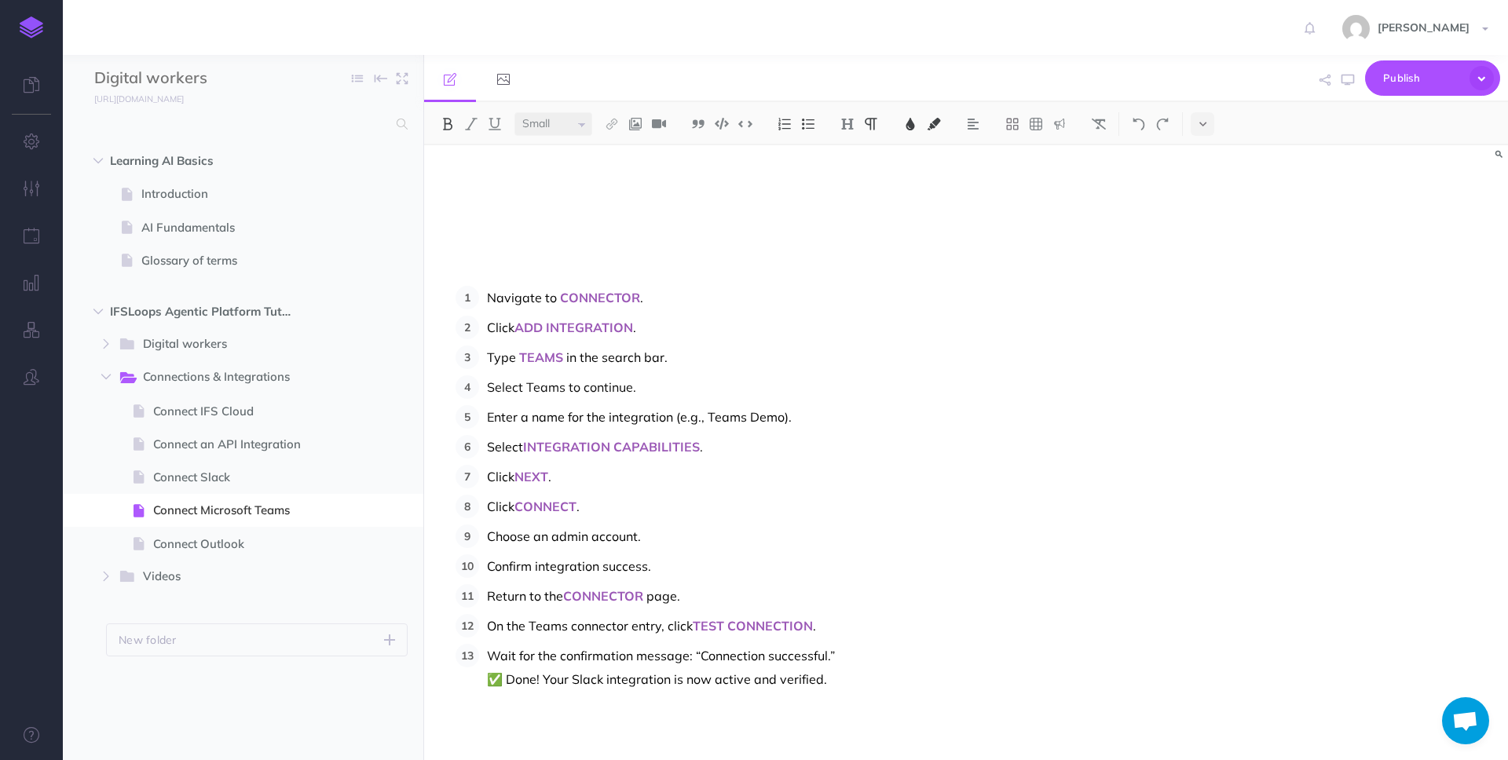
select select "null"
click at [584, 675] on span "Wait for the confirmation message: “Connection successful.” ✅ Done! Your Slack …" at bounding box center [661, 667] width 348 height 39
click at [1432, 88] on span "Publish" at bounding box center [1422, 78] width 79 height 24
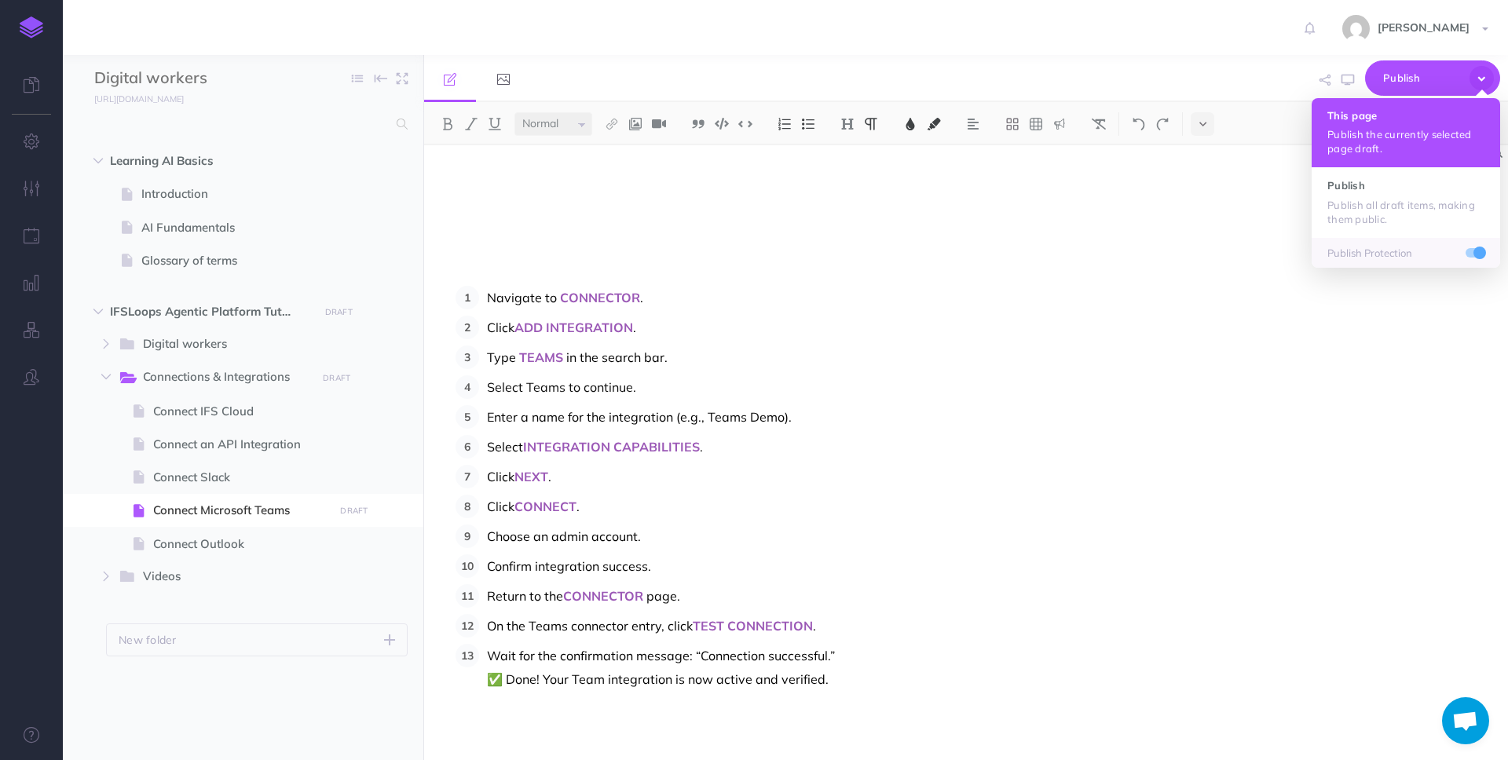
click at [1396, 119] on h4 "This page" at bounding box center [1405, 115] width 157 height 11
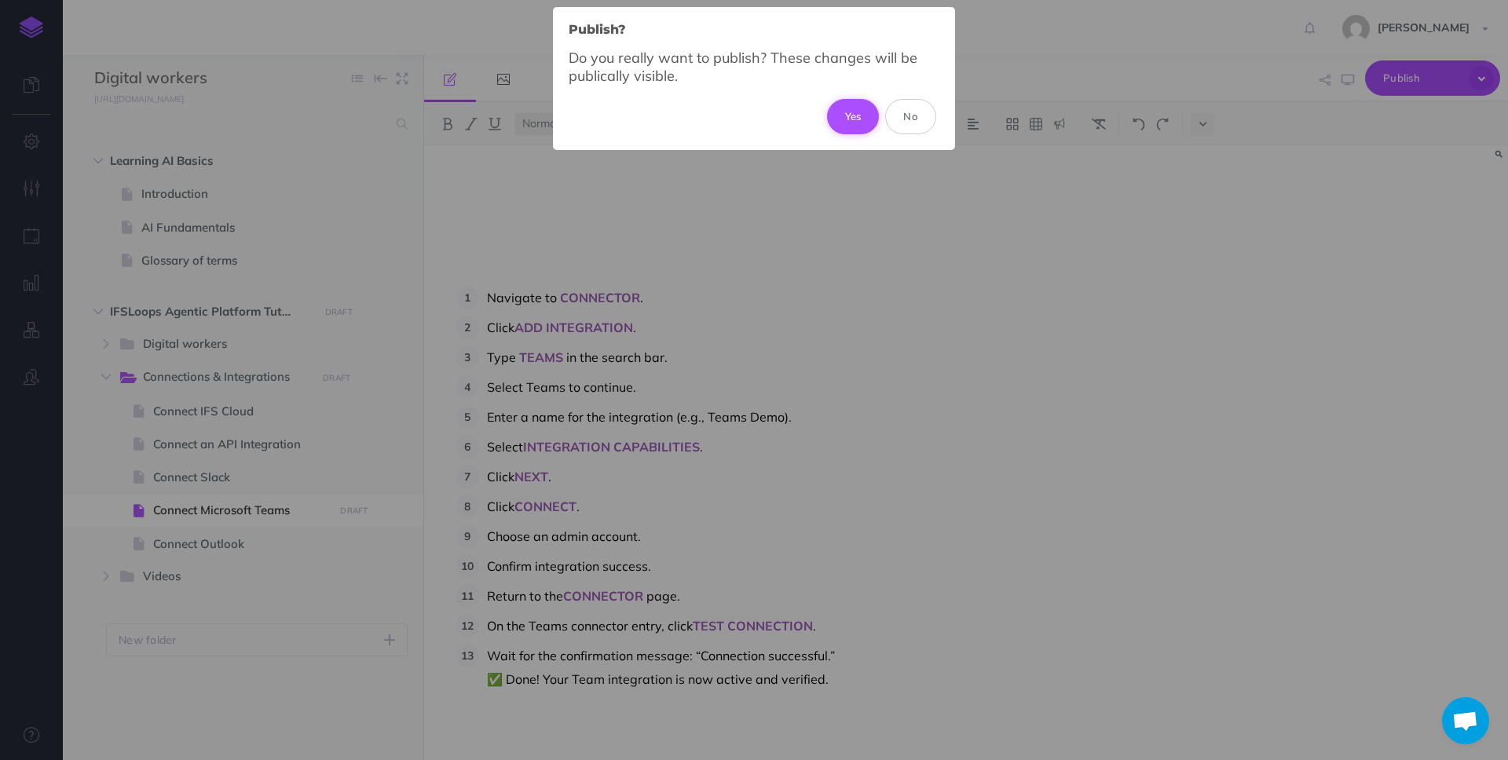
click at [860, 114] on button "Yes" at bounding box center [853, 116] width 53 height 35
